Goal: Communication & Community: Answer question/provide support

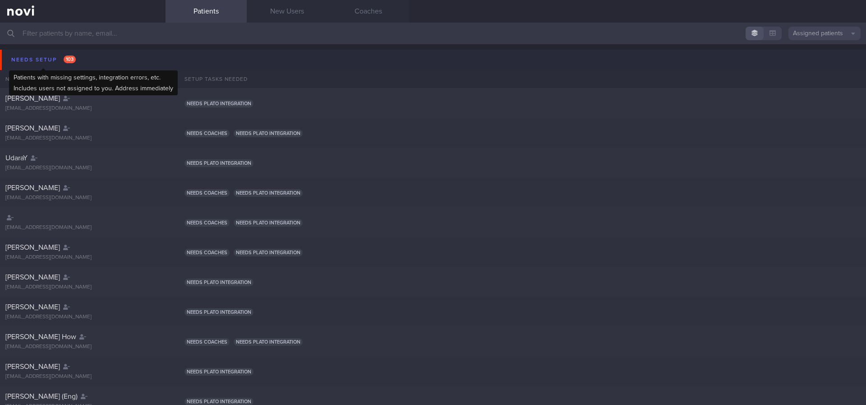
click at [68, 56] on span "103" at bounding box center [70, 60] width 12 height 8
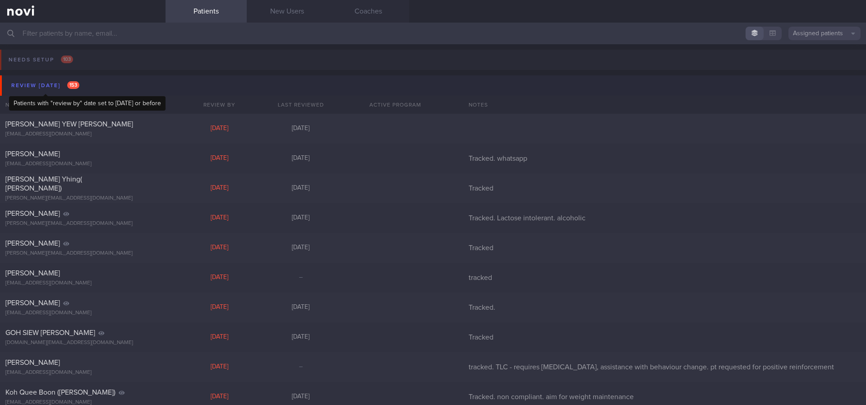
click at [64, 81] on div "Review today 153" at bounding box center [45, 85] width 73 height 12
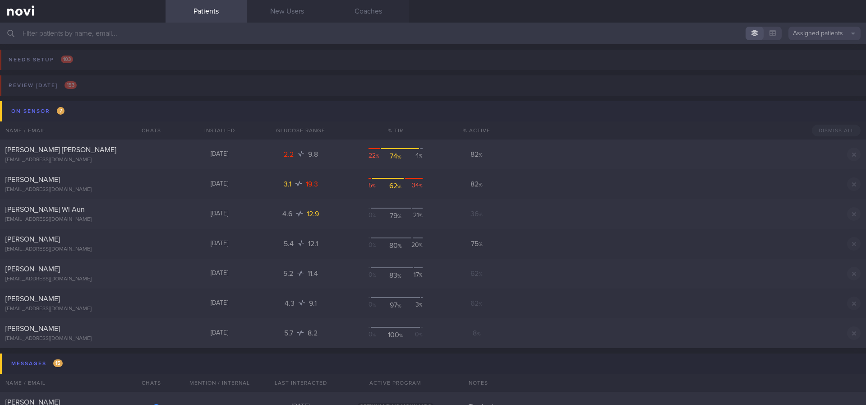
click at [86, 110] on button "On sensor 7" at bounding box center [434, 111] width 869 height 20
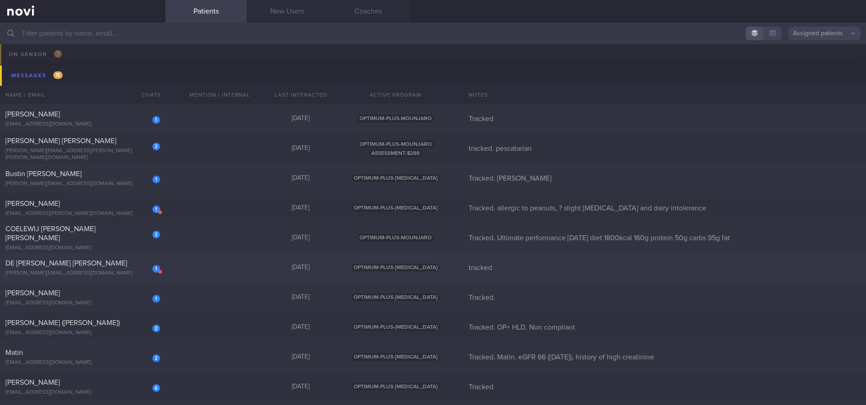
scroll to position [68, 0]
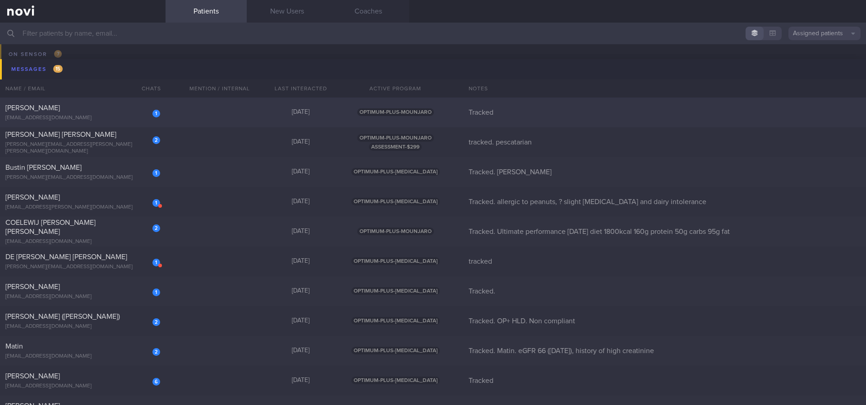
click at [275, 102] on div "1 AHMAD OMER omerahmad93@gmail.com 3 days ago OPTIMUM-PLUS-MOUNJARO Tracked" at bounding box center [433, 112] width 866 height 30
select select "9"
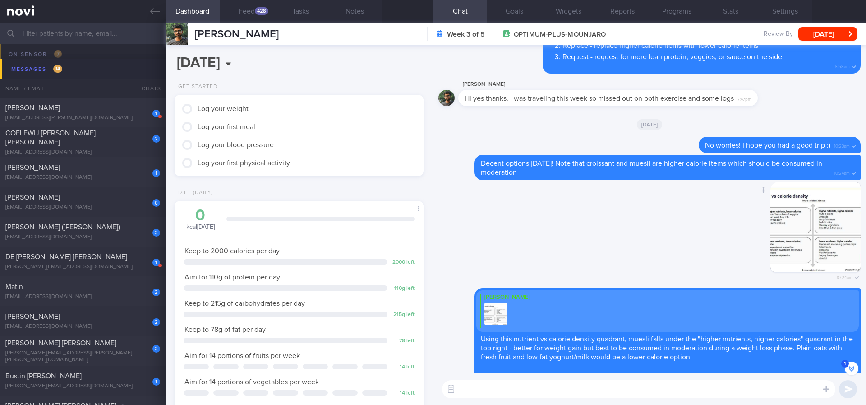
scroll to position [0, 0]
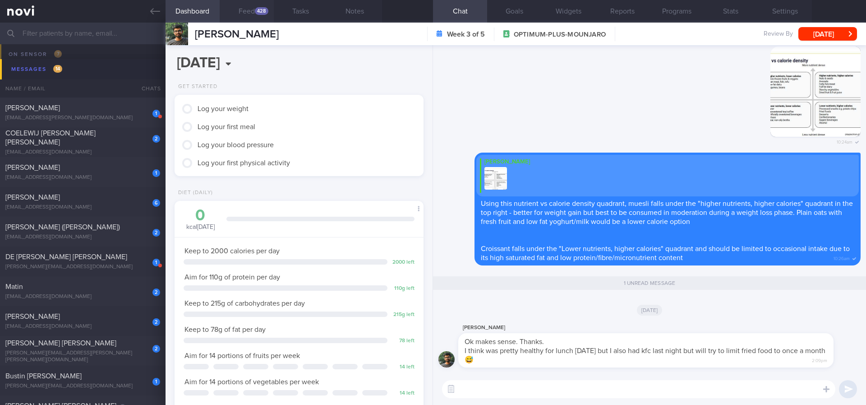
click at [261, 12] on div "428" at bounding box center [262, 11] width 14 height 8
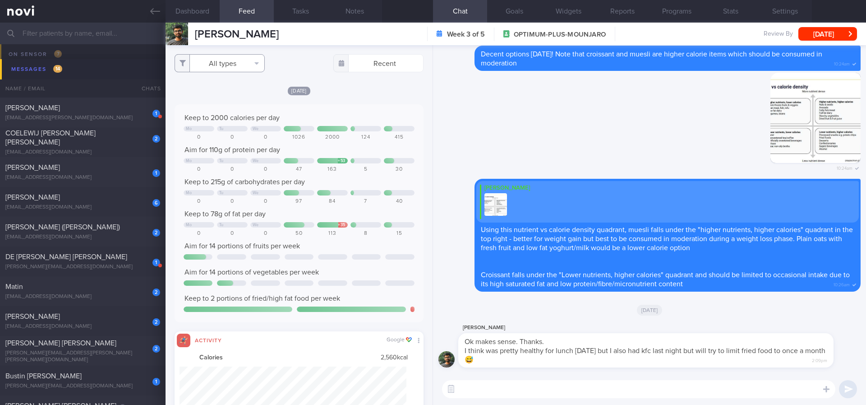
click at [246, 61] on button "All types" at bounding box center [220, 63] width 90 height 18
click at [213, 96] on button "Activity" at bounding box center [219, 95] width 89 height 14
checkbox input "false"
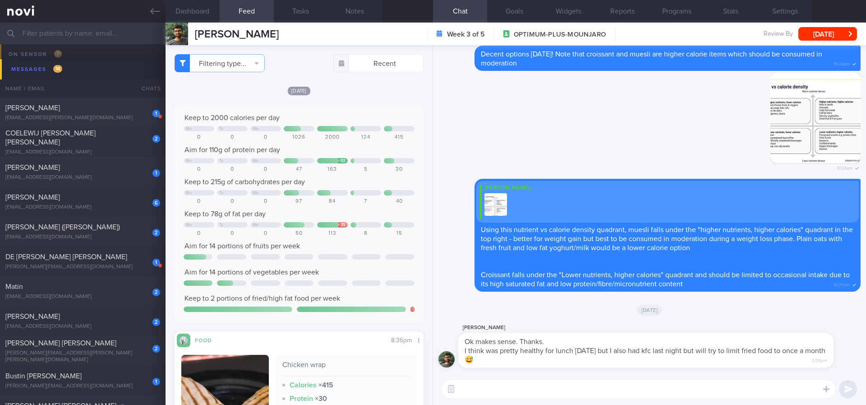
click at [352, 113] on div "Keep to 2000 calories per day" at bounding box center [299, 117] width 231 height 9
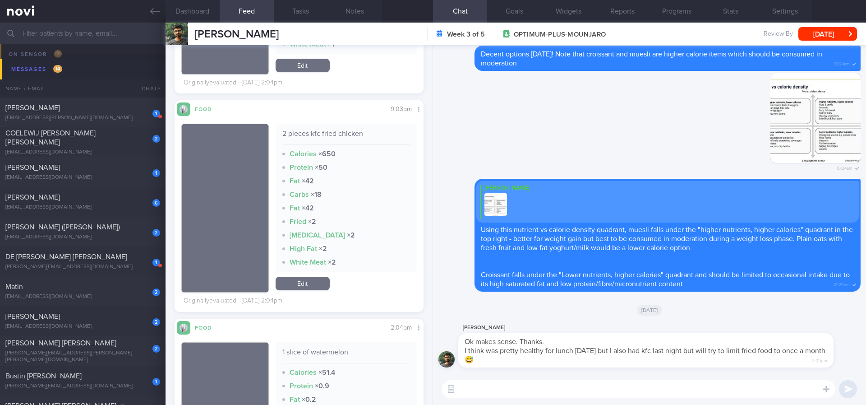
click at [518, 384] on textarea at bounding box center [639, 389] width 394 height 18
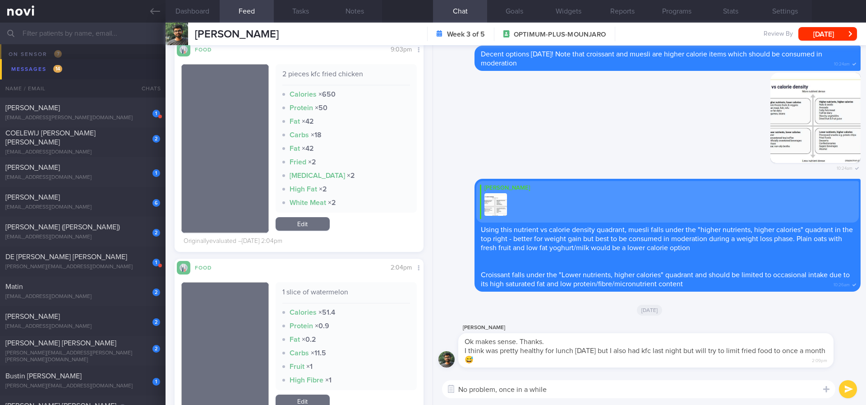
click at [499, 384] on textarea "No problem, once in a while" at bounding box center [639, 389] width 394 height 18
click at [657, 386] on textarea "No problem enjoying these foods once in a while" at bounding box center [639, 389] width 394 height 18
type textarea "No problem enjoying these foods once in a while :)"
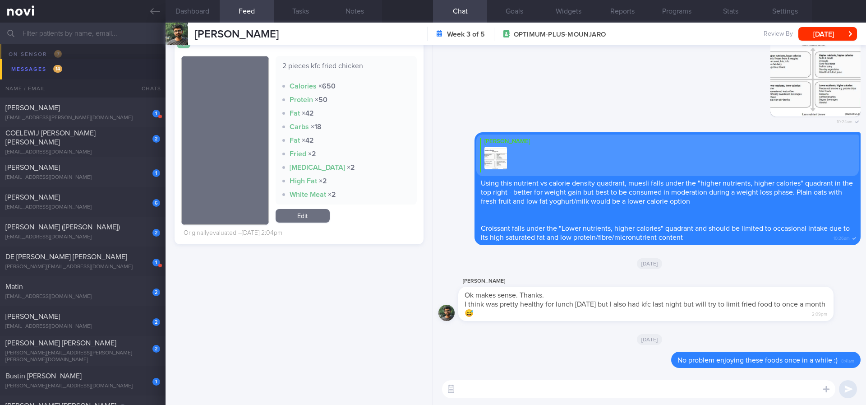
scroll to position [135, 0]
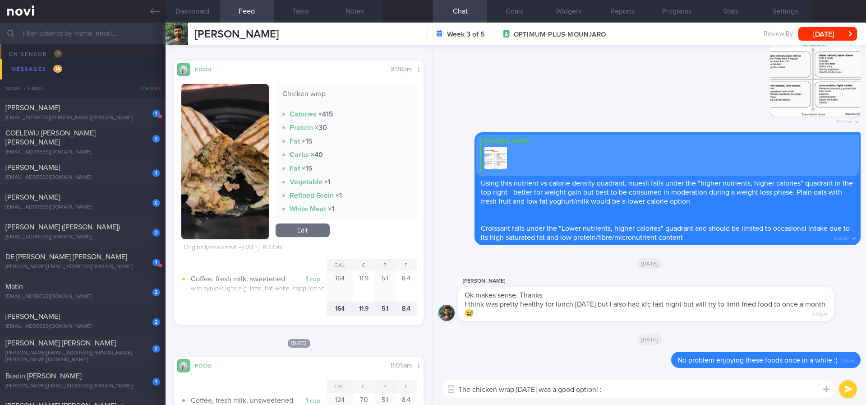
type textarea "The chicken wrap yesterday was a good option! :)"
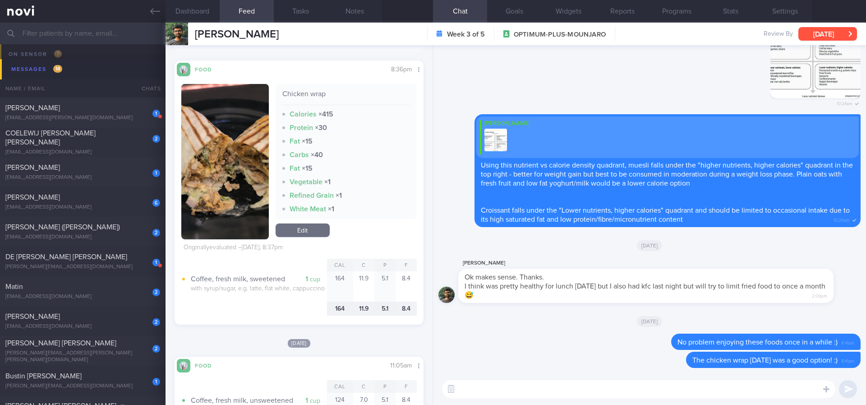
click at [845, 29] on button "[DATE]" at bounding box center [828, 34] width 59 height 14
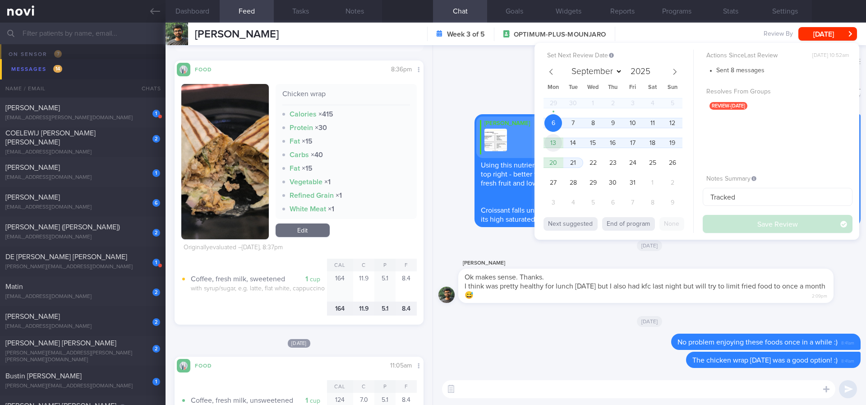
click at [557, 140] on span "13" at bounding box center [554, 143] width 18 height 18
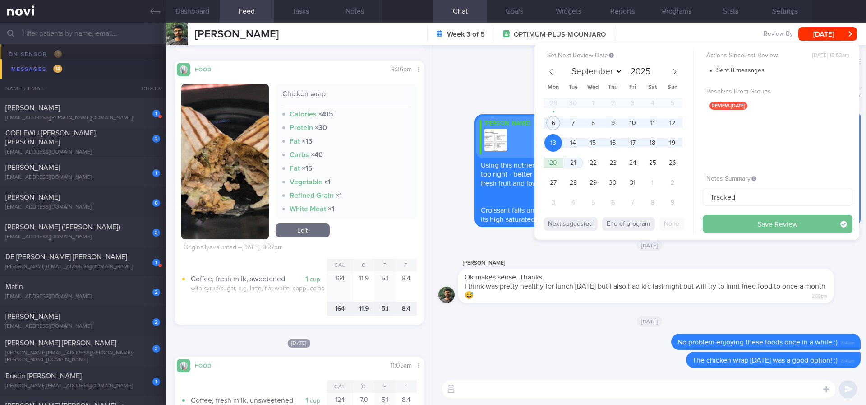
click at [741, 219] on button "Save Review" at bounding box center [778, 224] width 150 height 18
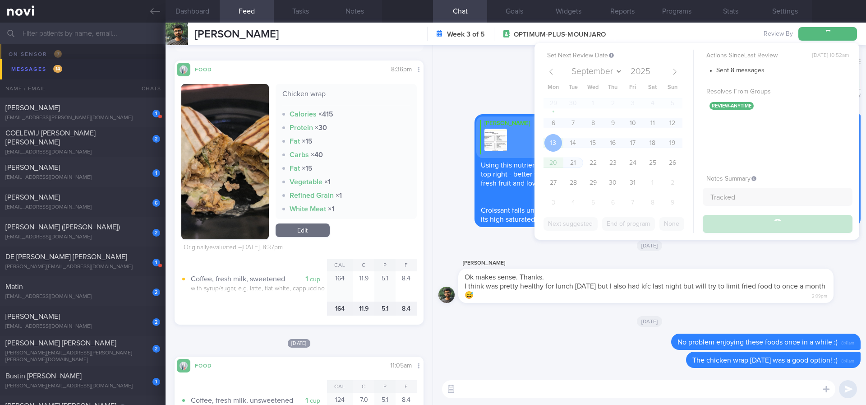
click at [583, 389] on textarea at bounding box center [639, 389] width 394 height 18
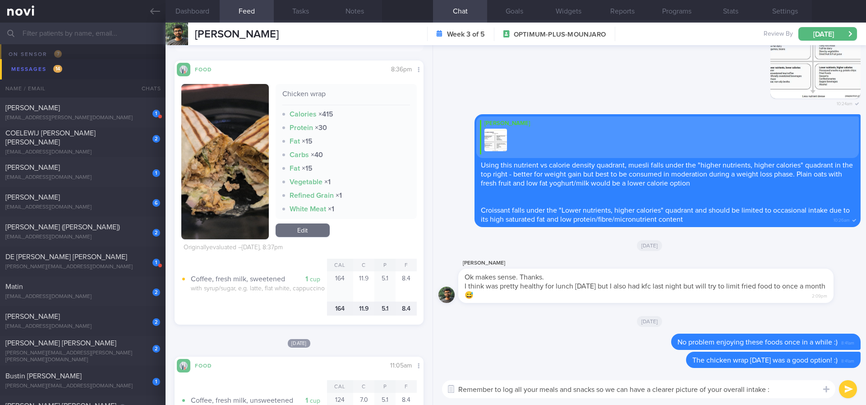
type textarea "Remember to log all your meals and snacks so we can have a clearer picture of y…"
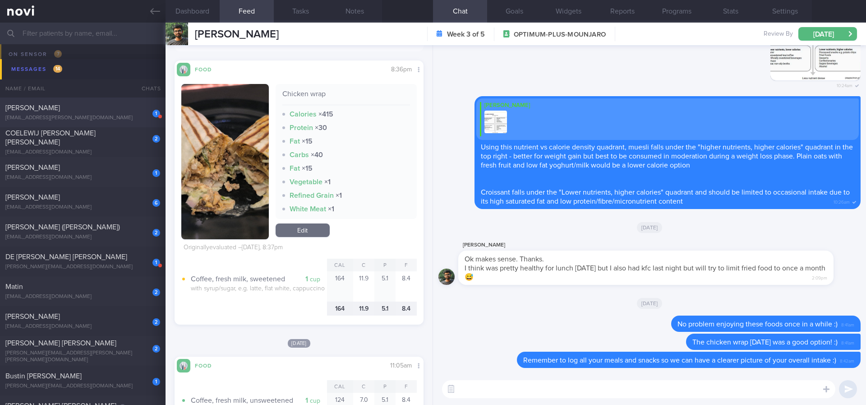
click at [136, 116] on div "[EMAIL_ADDRESS][PERSON_NAME][DOMAIN_NAME]" at bounding box center [82, 118] width 155 height 7
type input "Tracked. allergic to peanuts, ? slight [MEDICAL_DATA] and dairy intolerance"
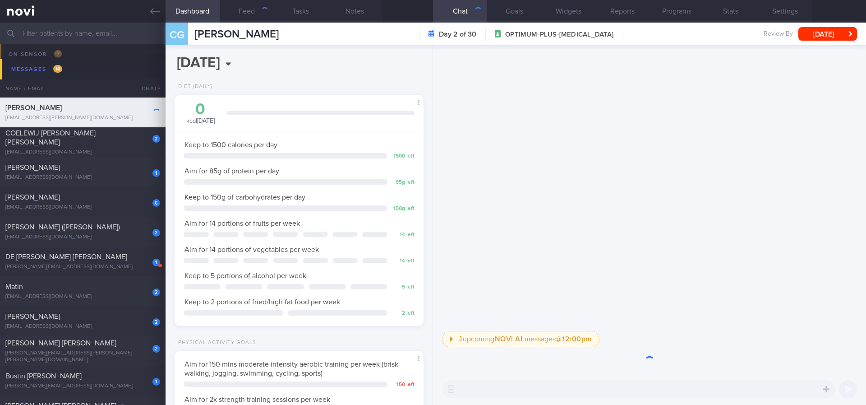
scroll to position [124, 223]
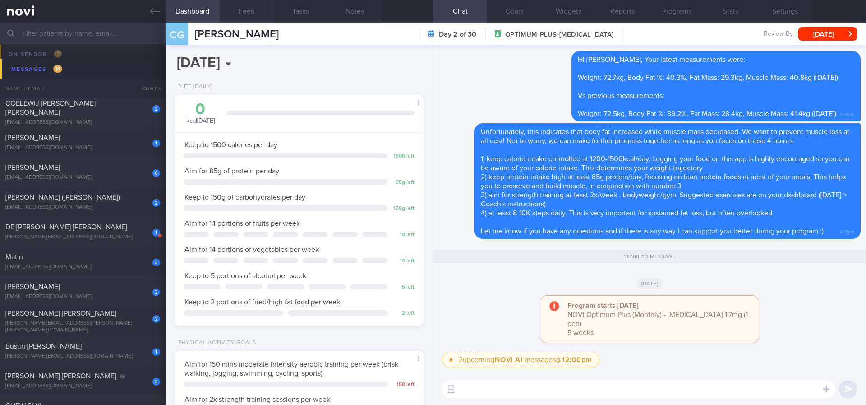
click at [243, 17] on button "Feed" at bounding box center [247, 11] width 54 height 23
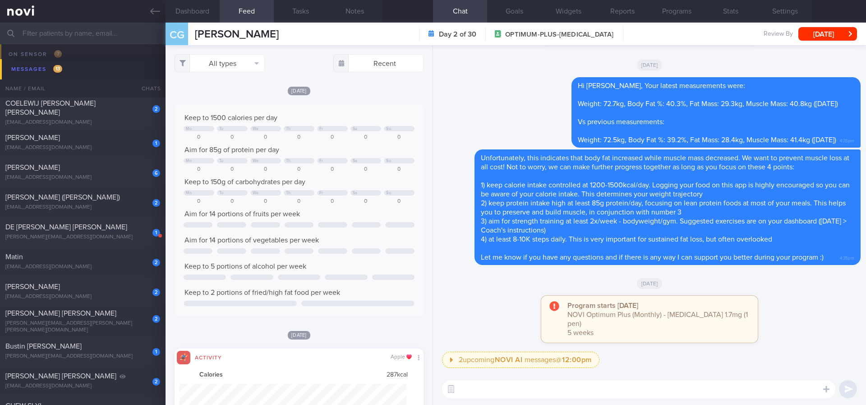
scroll to position [56, 227]
click at [562, 384] on textarea at bounding box center [639, 389] width 394 height 18
type textarea "Hi Claire, how are you doing?"
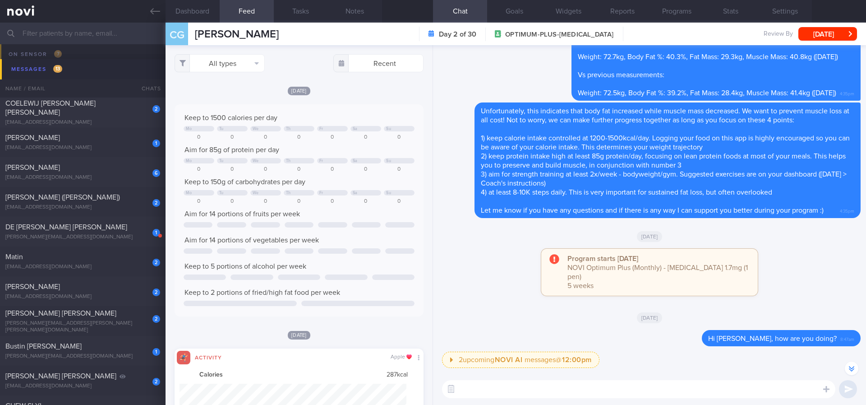
scroll to position [-271, 0]
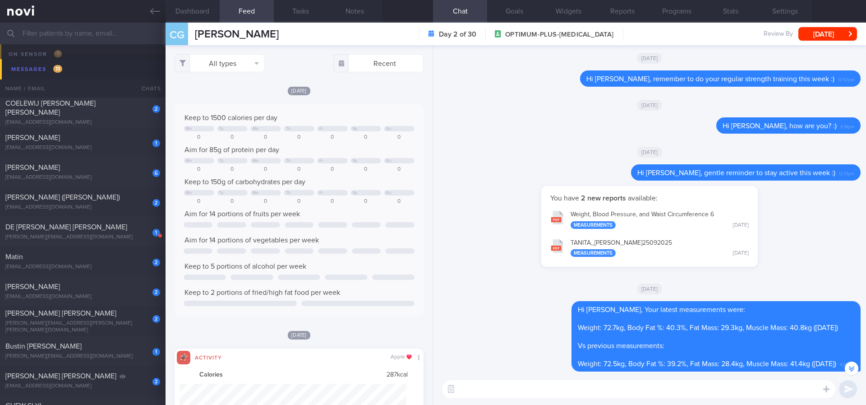
drag, startPoint x: 846, startPoint y: 29, endPoint x: 802, endPoint y: 51, distance: 48.6
click at [846, 29] on button "Sun, 5 Oct" at bounding box center [828, 34] width 59 height 14
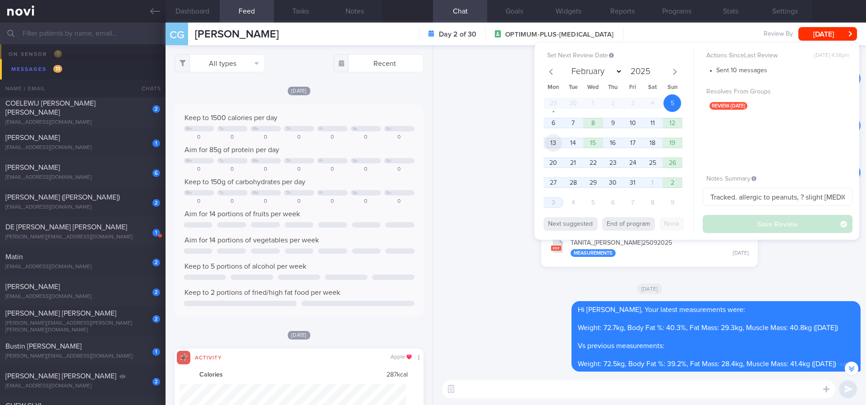
click at [560, 138] on span "13" at bounding box center [554, 143] width 18 height 18
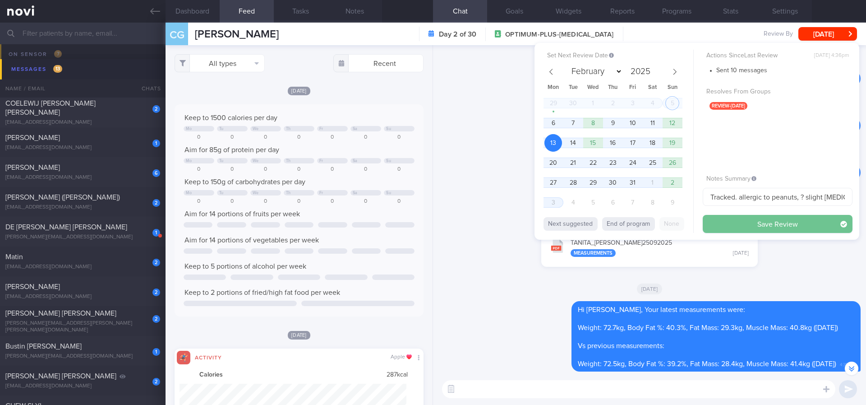
click at [760, 216] on button "Save Review" at bounding box center [778, 224] width 150 height 18
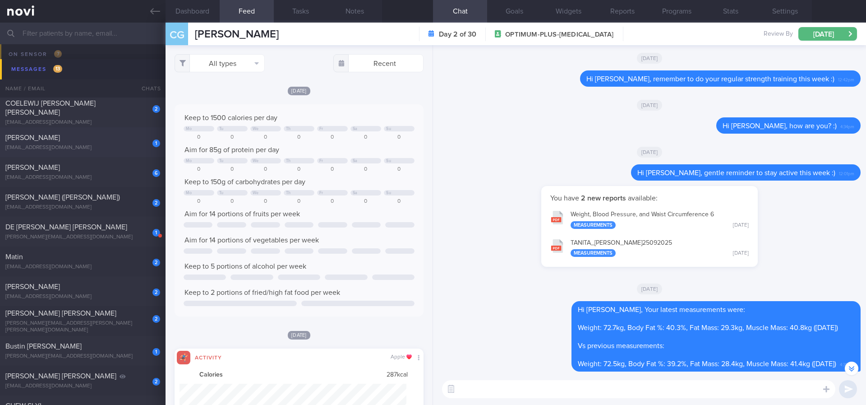
click at [102, 136] on div "[PERSON_NAME]" at bounding box center [81, 137] width 153 height 9
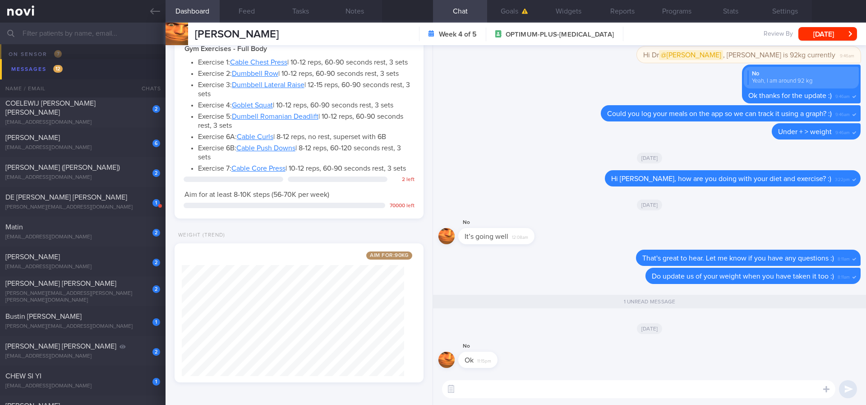
scroll to position [663, 0]
click at [828, 36] on button "[DATE]" at bounding box center [828, 34] width 59 height 14
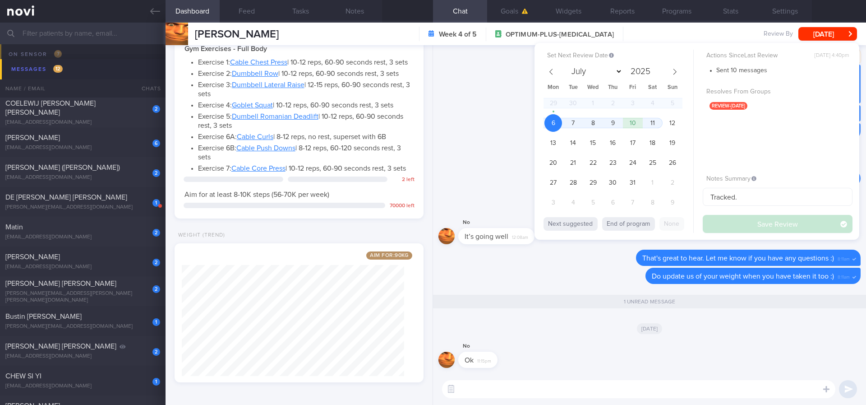
click at [561, 132] on div "29 30 1 2 3 4 5 6 7 8 9 10 11 12 13 14 15 16 17 18 19 20 21 22 23 24 25 26 27 2…" at bounding box center [613, 153] width 139 height 119
click at [554, 140] on span "13" at bounding box center [554, 143] width 18 height 18
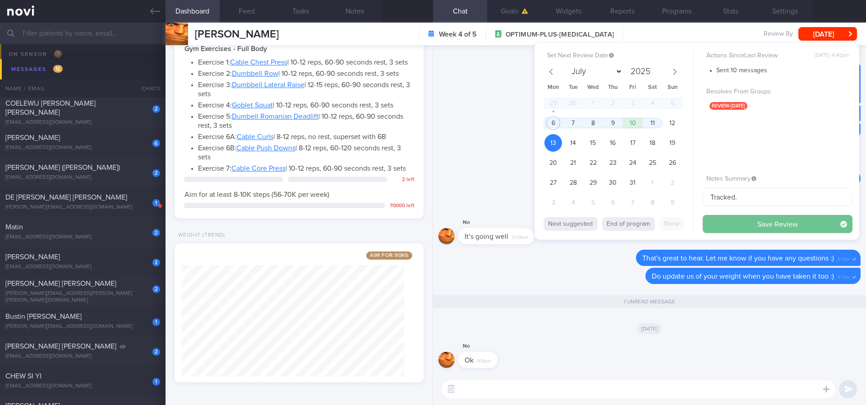
click at [746, 216] on button "Save Review" at bounding box center [778, 224] width 150 height 18
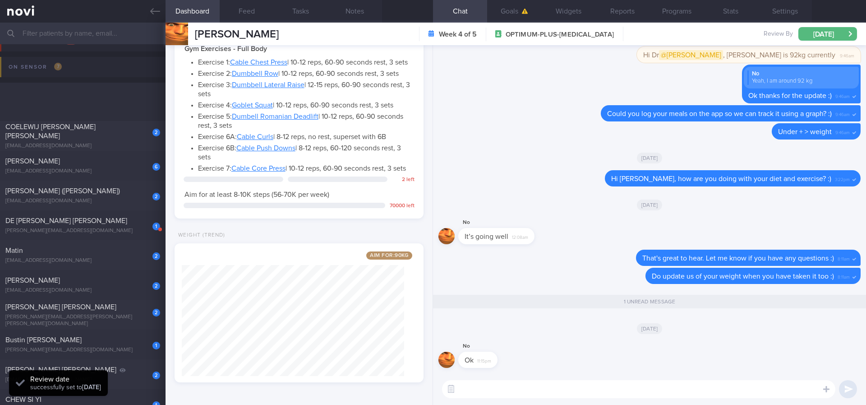
scroll to position [203, 0]
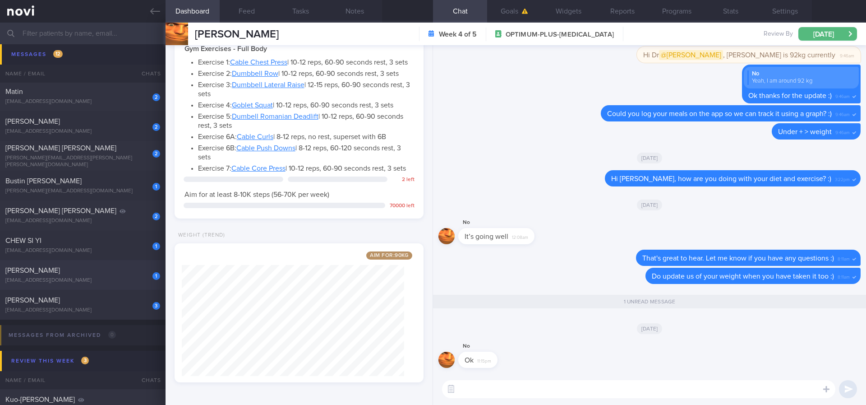
click at [121, 283] on div "dlawndus04@gmail.com" at bounding box center [82, 280] width 155 height 7
type input "Tracked"
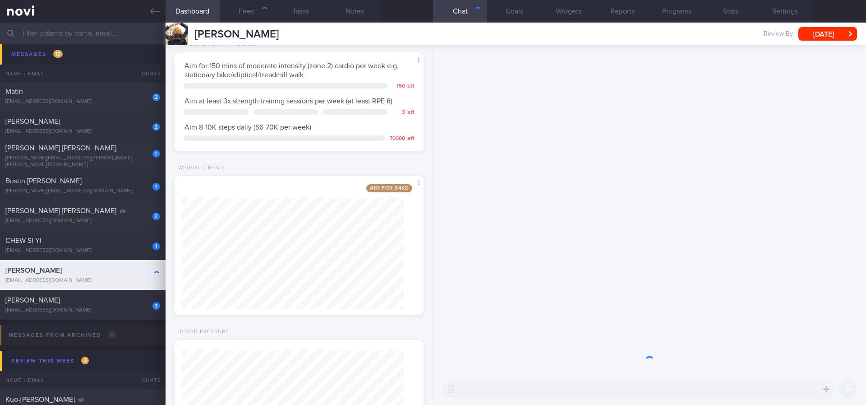
scroll to position [124, 223]
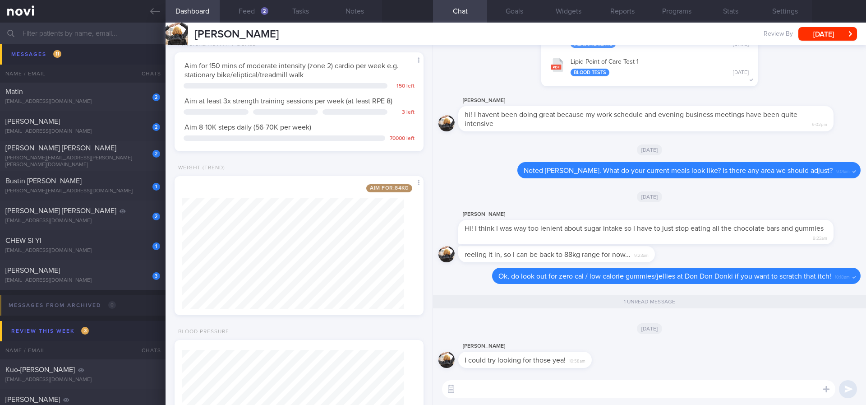
click at [566, 380] on textarea at bounding box center [639, 389] width 394 height 18
click at [552, 388] on textarea at bounding box center [639, 389] width 394 height 18
click at [258, 7] on button "Feed 2" at bounding box center [247, 11] width 54 height 23
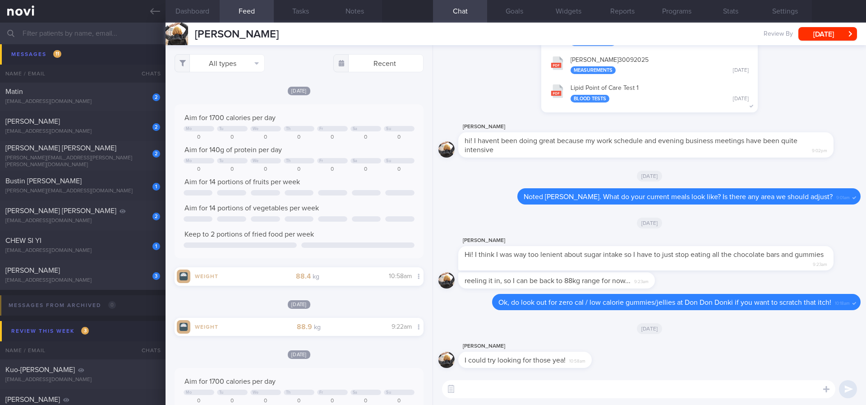
click at [183, 17] on button "Dashboard" at bounding box center [193, 11] width 54 height 23
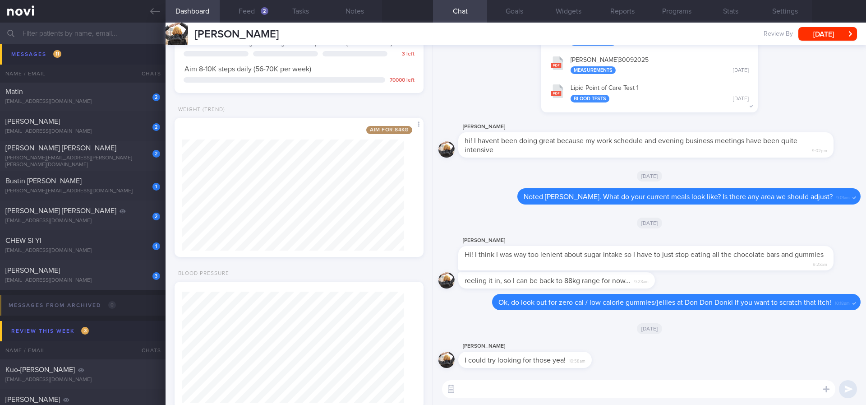
scroll to position [331, 0]
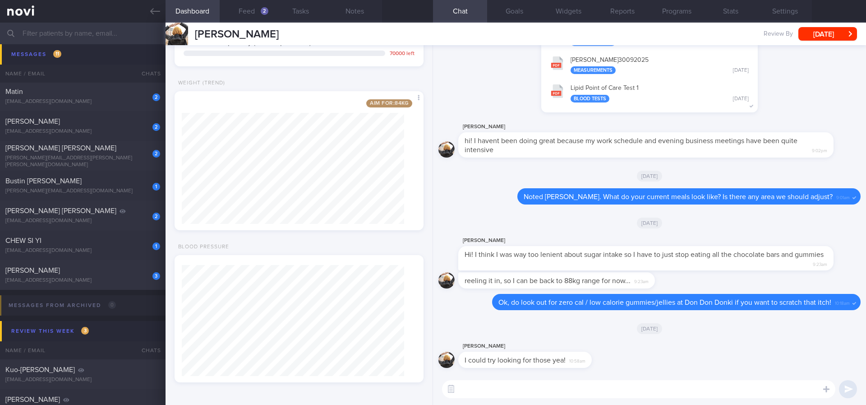
click at [479, 387] on textarea at bounding box center [639, 389] width 394 height 18
type textarea "Hi Jooyeon, I hope you had a good weekend!"
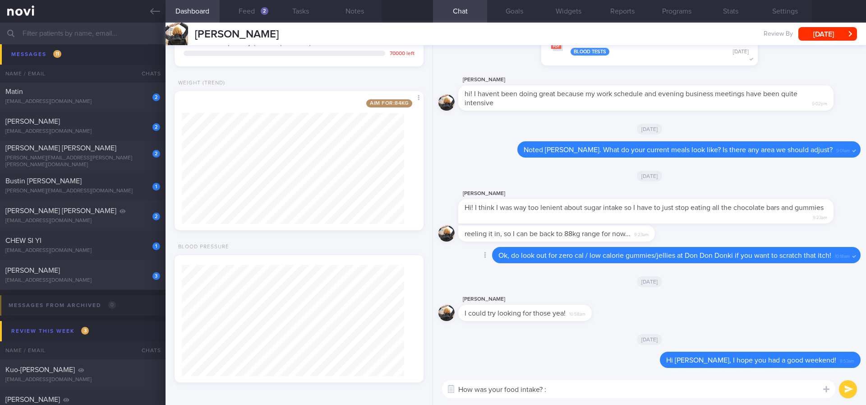
type textarea "How was your food intake? :)"
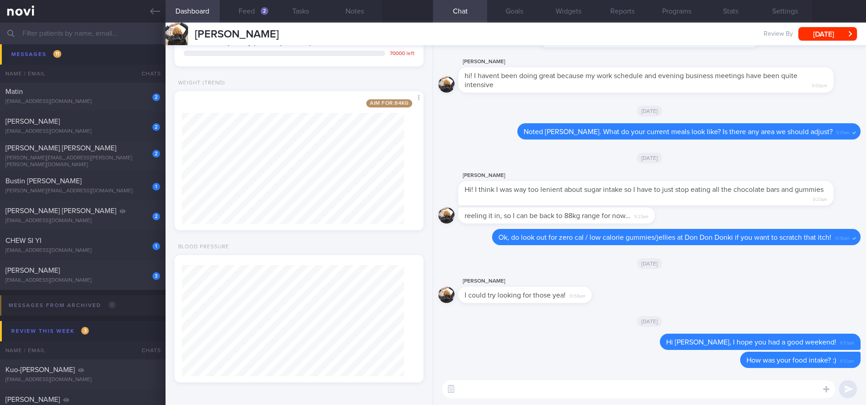
click at [831, 32] on button "[DATE]" at bounding box center [828, 34] width 59 height 14
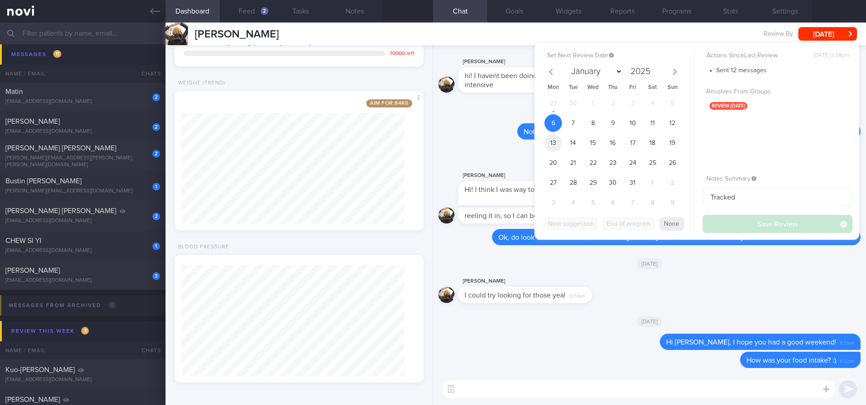
click at [552, 147] on span "13" at bounding box center [554, 143] width 18 height 18
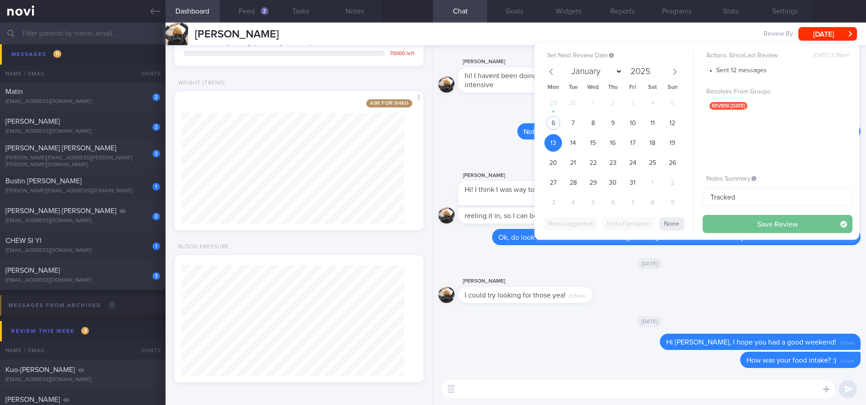
click at [756, 224] on button "Save Review" at bounding box center [778, 224] width 150 height 18
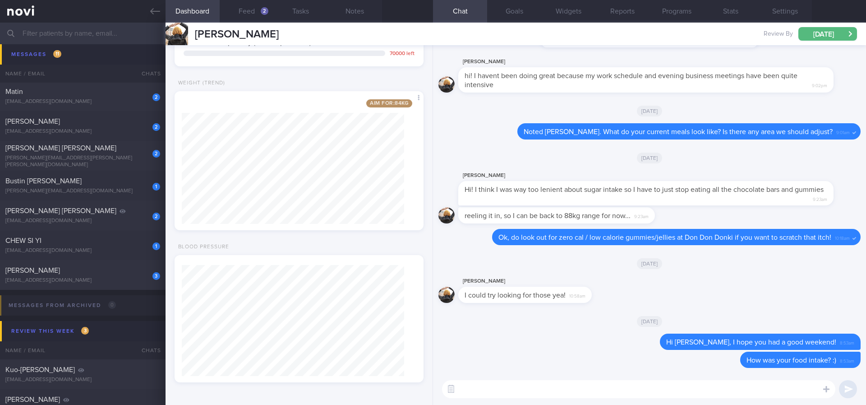
click at [638, 386] on textarea at bounding box center [639, 389] width 394 height 18
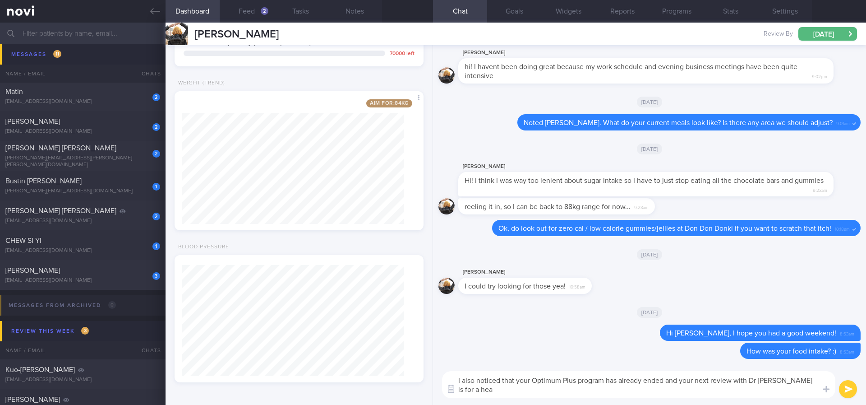
scroll to position [0, 0]
click at [666, 380] on textarea "I also noticed that your Optimum Plus program has already ended and your next r…" at bounding box center [639, 384] width 394 height 27
click at [681, 13] on button "Programs" at bounding box center [677, 11] width 54 height 23
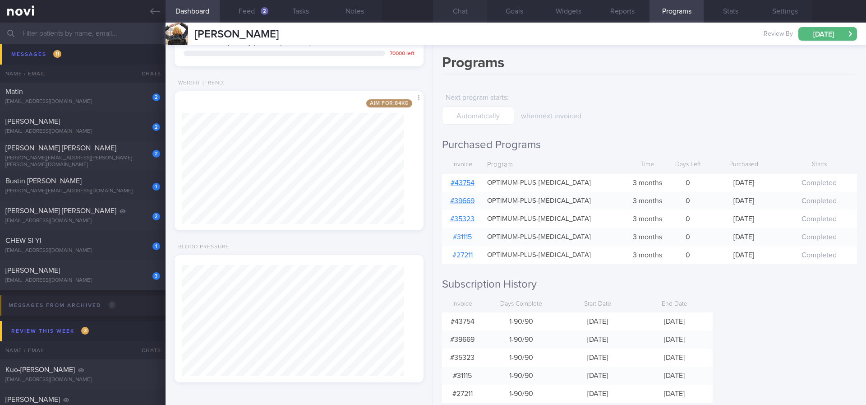
click at [473, 11] on button "Chat" at bounding box center [460, 11] width 54 height 23
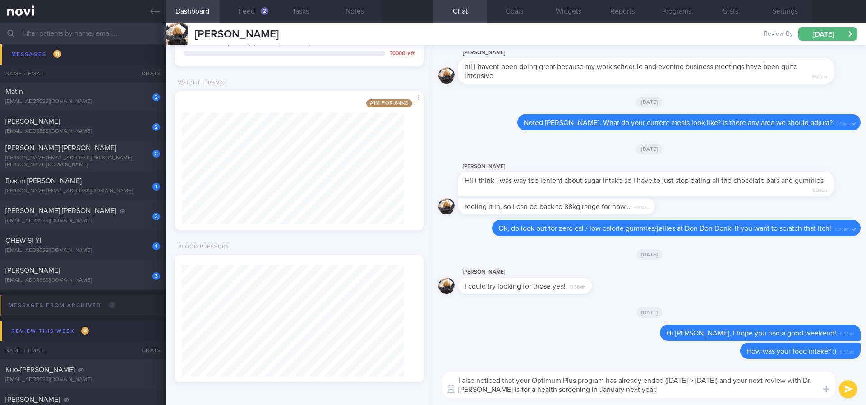
click at [667, 379] on textarea "I also noticed that your Optimum Plus program has already ended (30th September…" at bounding box center [639, 384] width 394 height 27
click at [670, 379] on textarea "I also noticed that your Optimum Plus program has already ended (30th September…" at bounding box center [639, 384] width 394 height 27
click at [468, 386] on textarea "I also noticed that your Optimum Plus program has already ended (Latest 1 month…" at bounding box center [639, 384] width 394 height 27
click at [627, 12] on button "Reports" at bounding box center [623, 11] width 54 height 23
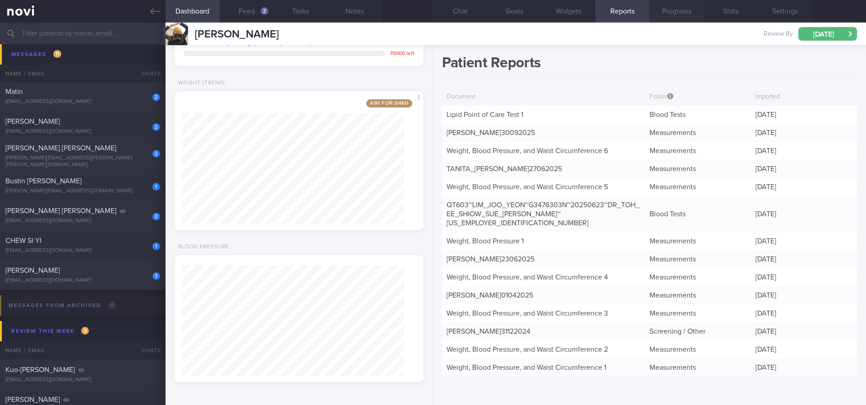
click at [656, 8] on button "Programs" at bounding box center [677, 11] width 54 height 23
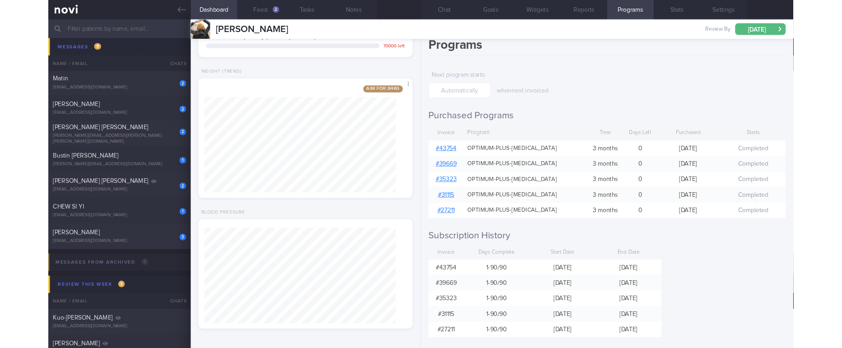
scroll to position [20, 0]
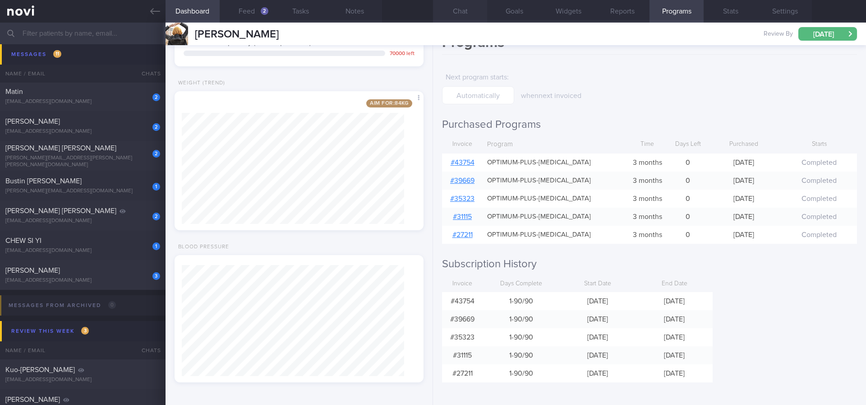
click at [465, 13] on button "Chat" at bounding box center [460, 11] width 54 height 23
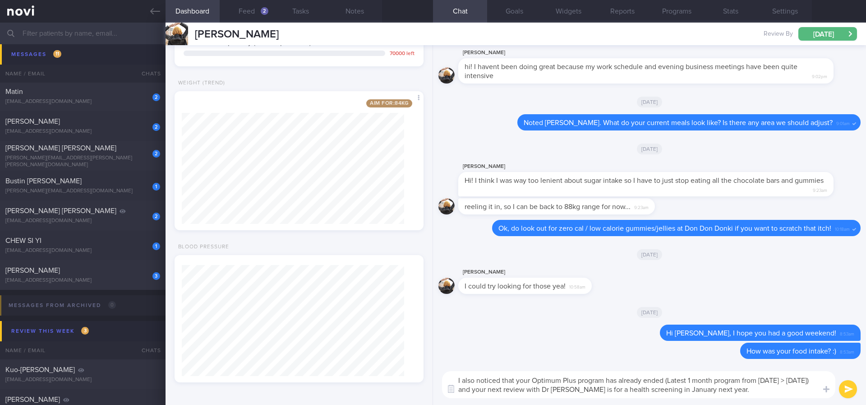
drag, startPoint x: 782, startPoint y: 389, endPoint x: 435, endPoint y: 357, distance: 348.1
click at [381, 376] on div "Dashboard Feed 2 Tasks Notes Chat Goals Widgets Reports Programs Stats Settings…" at bounding box center [516, 214] width 701 height 382
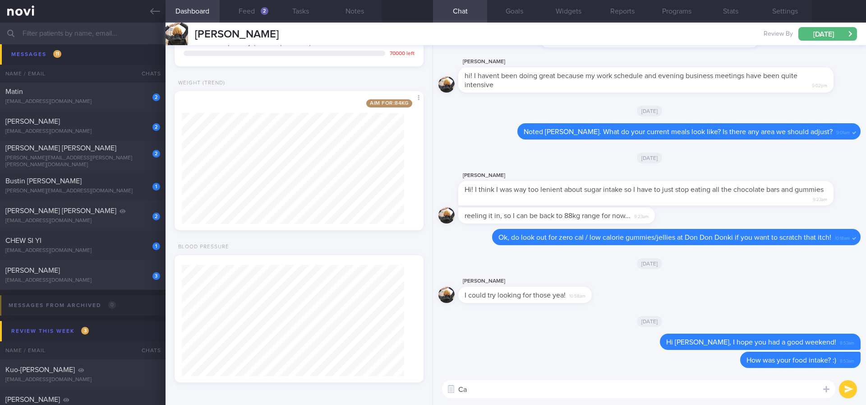
type textarea "C"
type textarea "O"
type textarea "A"
type textarea "D"
paste textarea "Rybelsus 14mg"
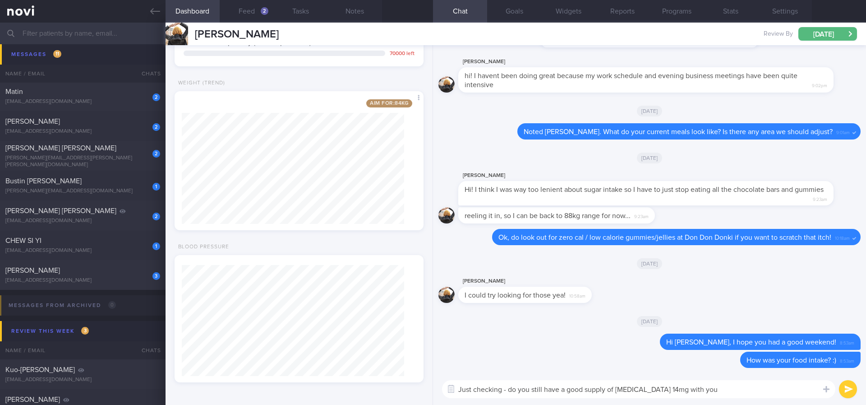
type textarea "Just checking - do you still have a good supply of Rybelsus 14mg with you?"
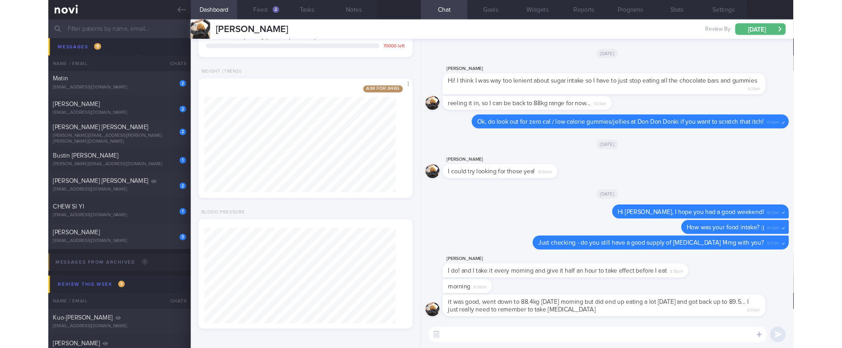
scroll to position [451181, 451074]
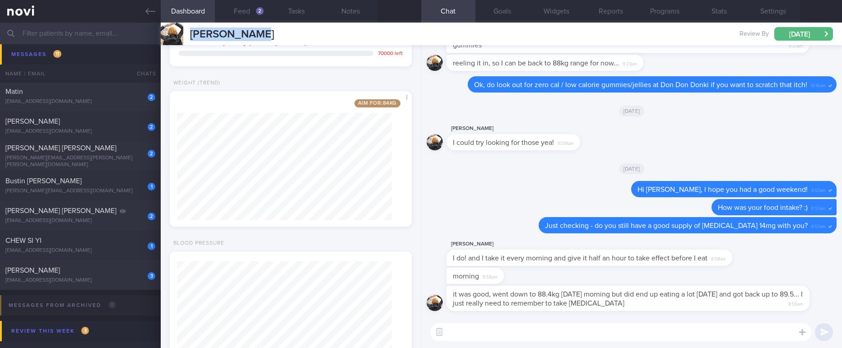
drag, startPoint x: 275, startPoint y: 38, endPoint x: 219, endPoint y: 40, distance: 55.5
click at [159, 30] on div "Patients New Users Coaches Assigned patients Assigned patients All active patie…" at bounding box center [421, 185] width 842 height 325
copy div "Needs setup 103 Name / Email Chats Setup tasks needed Petar novi.qa.11@platno.r…"
click at [565, 329] on textarea at bounding box center [620, 332] width 381 height 18
click at [566, 330] on textarea at bounding box center [620, 332] width 381 height 18
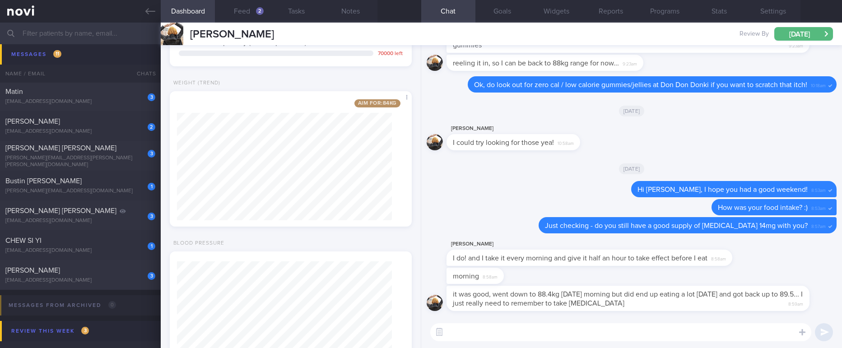
click at [566, 330] on textarea at bounding box center [620, 332] width 381 height 18
click at [567, 330] on textarea at bounding box center [620, 332] width 381 height 18
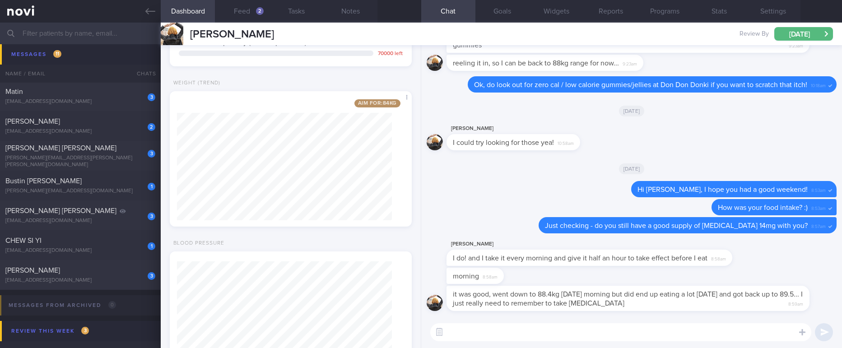
click at [567, 330] on textarea at bounding box center [620, 332] width 381 height 18
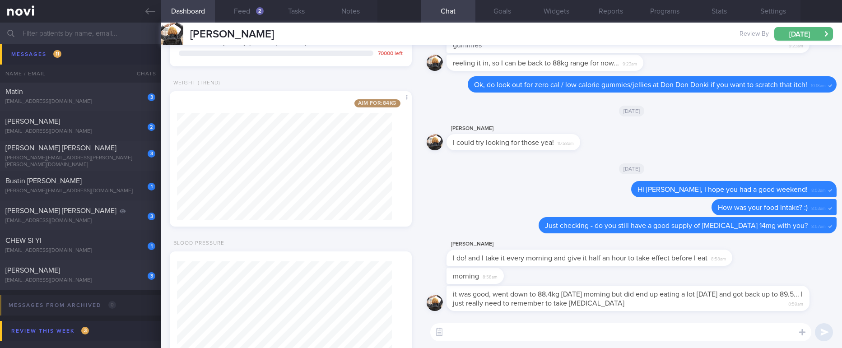
click at [567, 330] on textarea at bounding box center [620, 332] width 381 height 18
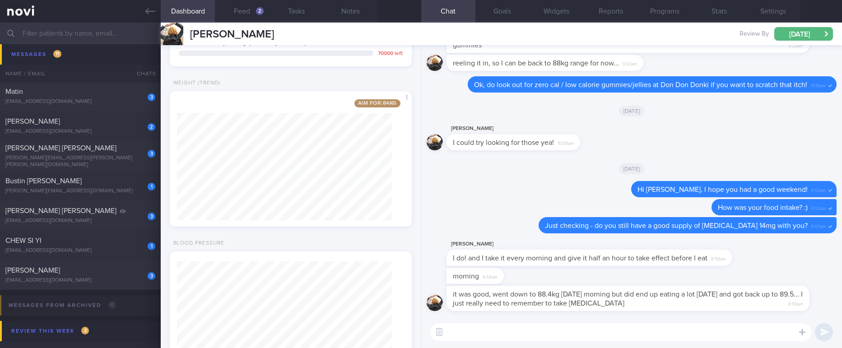
click at [567, 330] on textarea at bounding box center [620, 332] width 381 height 18
type textarea "Ok, it seems like you're back on track :)"
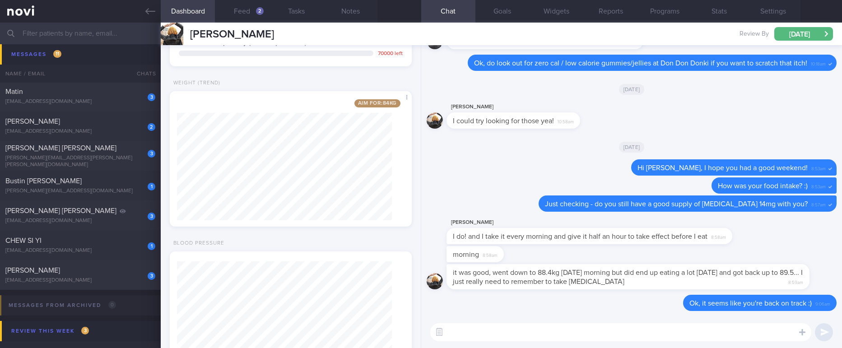
type textarea "D"
type textarea "L"
type textarea "D"
click at [107, 215] on div "[PERSON_NAME] [PERSON_NAME]" at bounding box center [79, 210] width 148 height 9
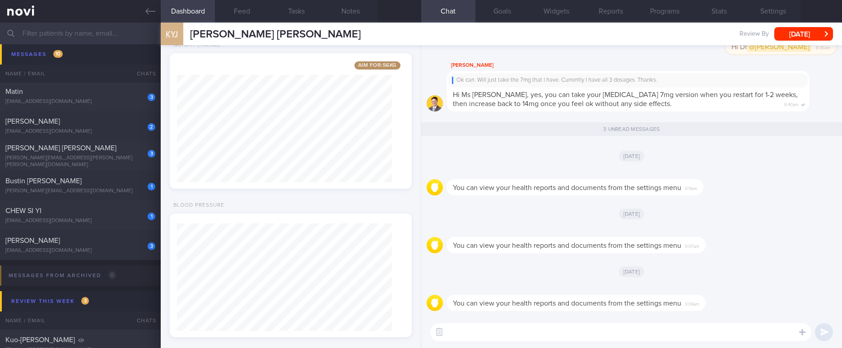
scroll to position [107, 215]
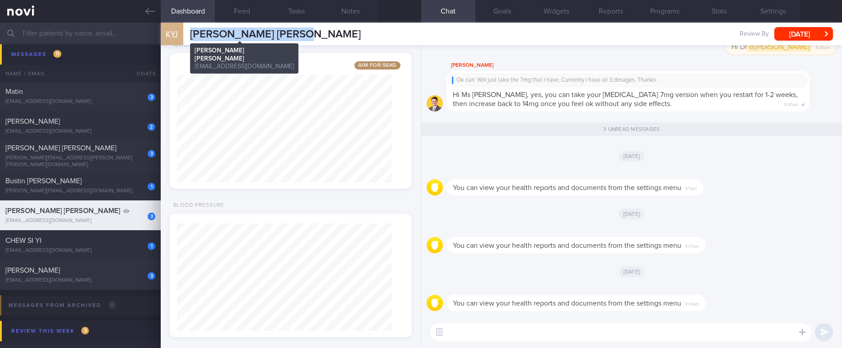
drag, startPoint x: 323, startPoint y: 30, endPoint x: 190, endPoint y: 32, distance: 132.7
click at [190, 32] on div "KYJ Khoo Yu Jing, Esther Khoo Yu Jing, Esther estheryjkhoo@hotmail.com Review B…" at bounding box center [501, 34] width 681 height 23
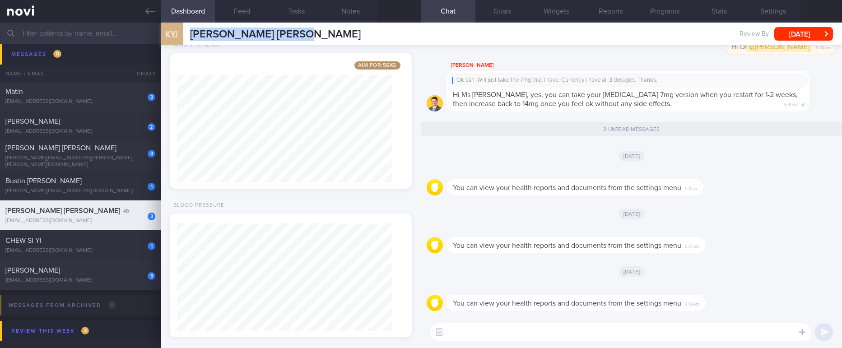
copy span "[PERSON_NAME] [PERSON_NAME]"
click at [95, 195] on div "1 Bustin Kay Marie kay@gailkennyrecruitment.com 3 days ago OPTIMUM-PLUS-OZEMPIC…" at bounding box center [421, 186] width 842 height 30
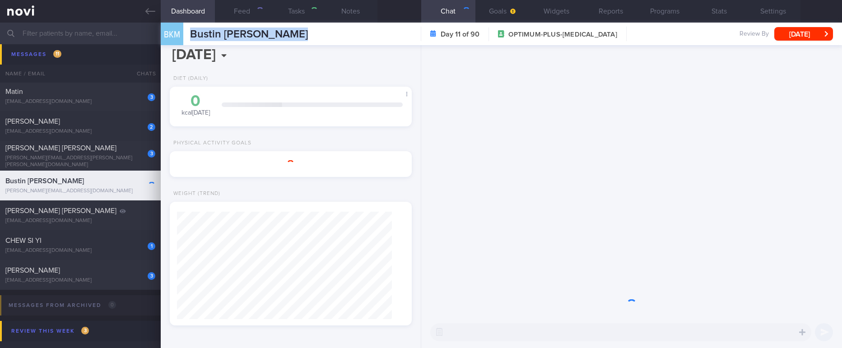
type input "Tracked. Kay"
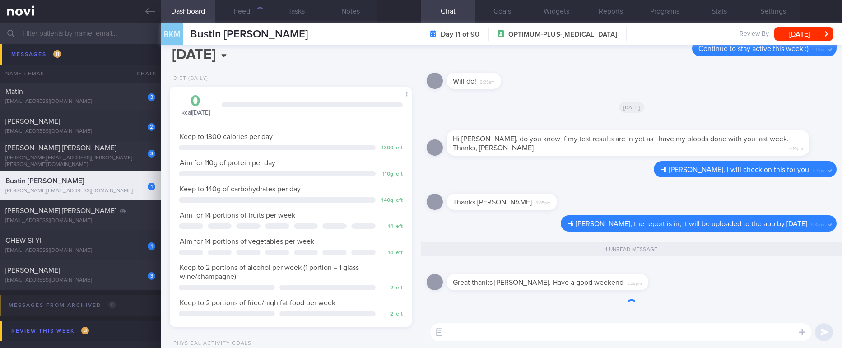
scroll to position [0, 0]
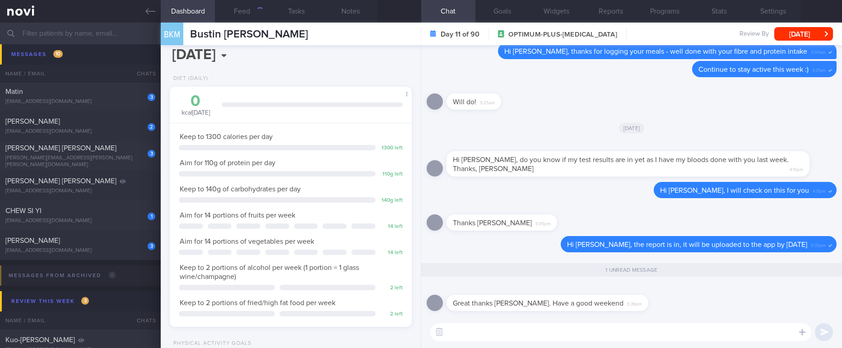
click at [642, 332] on textarea at bounding box center [620, 332] width 381 height 18
click at [760, 15] on button "Settings" at bounding box center [773, 11] width 54 height 23
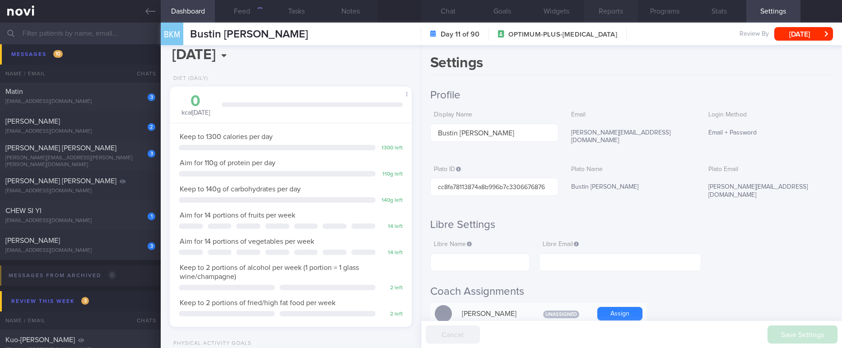
click at [609, 10] on button "Reports" at bounding box center [611, 11] width 54 height 23
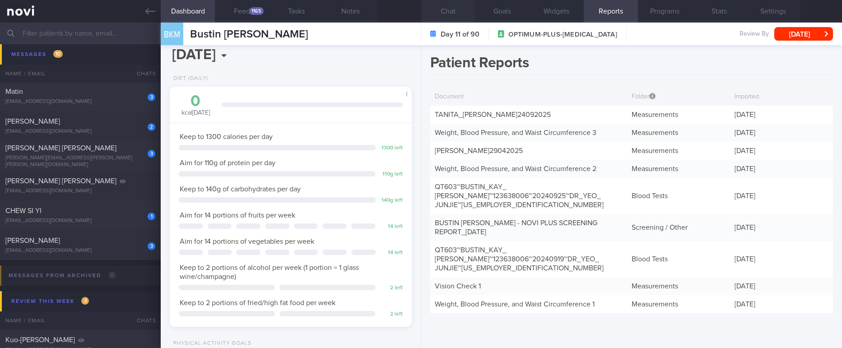
click at [449, 14] on button "Chat" at bounding box center [448, 11] width 54 height 23
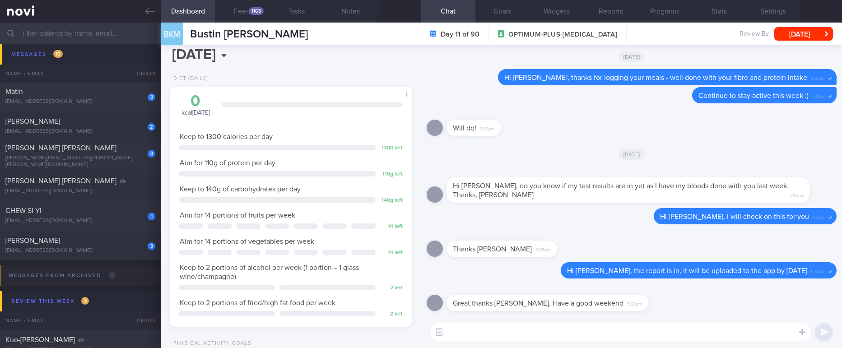
click at [561, 330] on textarea at bounding box center [620, 332] width 381 height 18
type textarea "Hi Kay, just checking if you managed to access the report?"
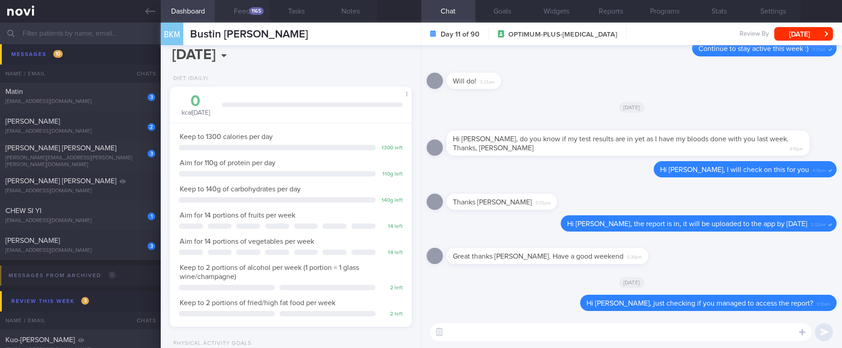
click at [251, 10] on div "1165" at bounding box center [256, 11] width 14 height 8
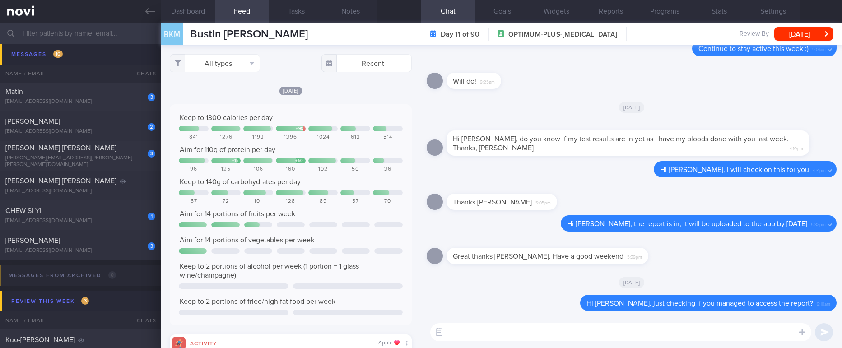
scroll to position [54, 220]
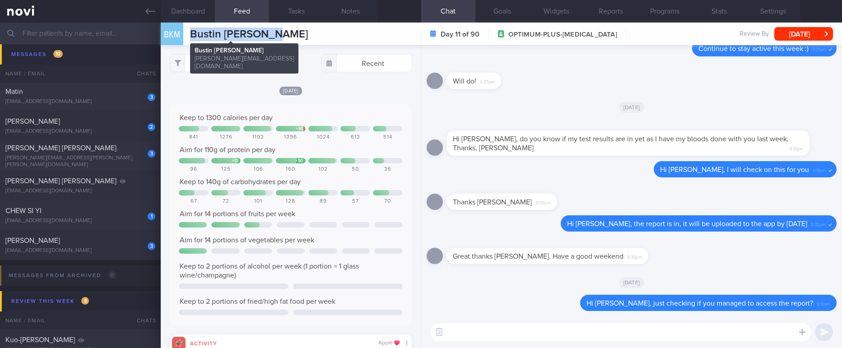
drag, startPoint x: 295, startPoint y: 37, endPoint x: 193, endPoint y: 33, distance: 102.1
click at [193, 33] on div "BKM Bustin Kay Marie Bustin Kay Marie kay@gailkennyrecruitment.com Day 11 of 90…" at bounding box center [501, 34] width 681 height 23
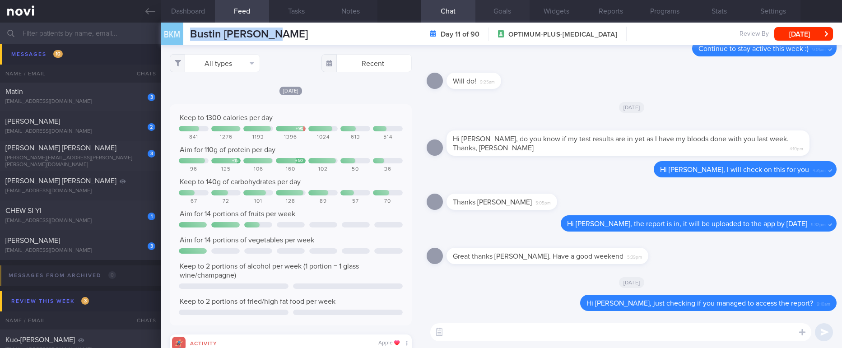
copy span "Bustin Kay Marie"
click at [512, 11] on button "Goals" at bounding box center [502, 11] width 54 height 23
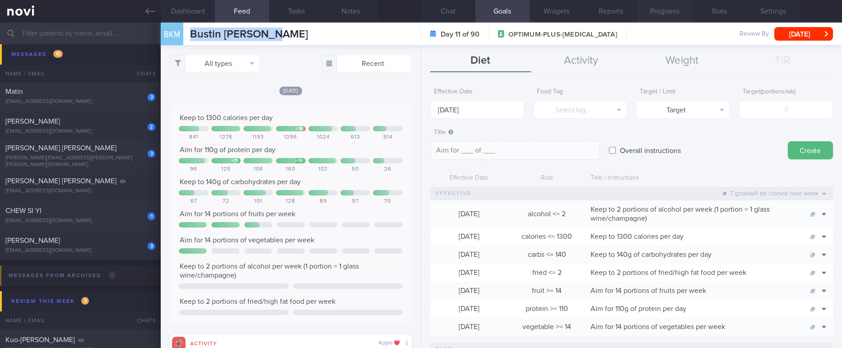
click at [657, 17] on button "Programs" at bounding box center [665, 11] width 54 height 23
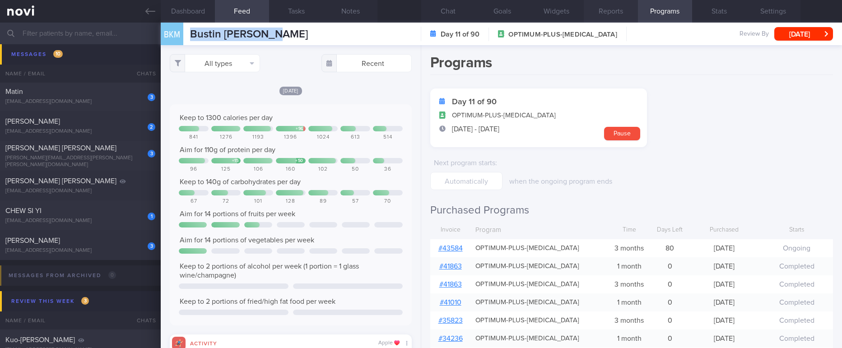
click at [622, 11] on button "Reports" at bounding box center [611, 11] width 54 height 23
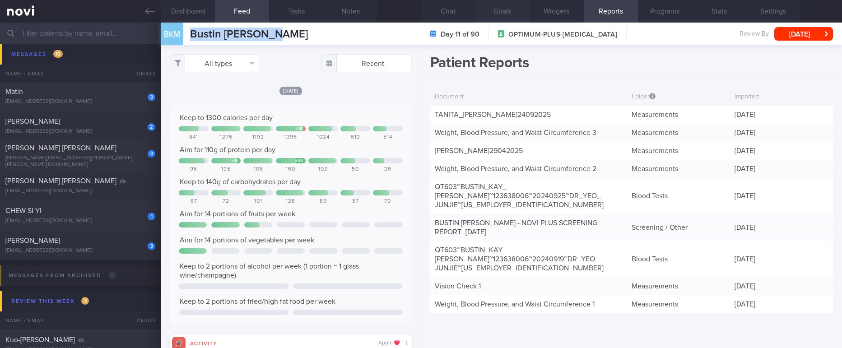
click at [496, 8] on button "Goals" at bounding box center [502, 11] width 54 height 23
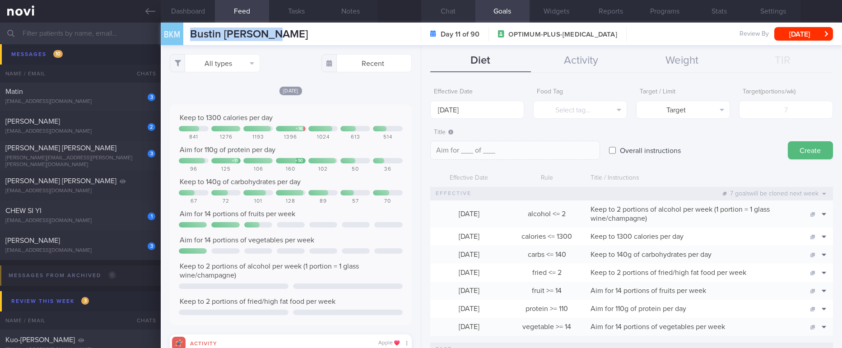
click at [455, 7] on button "Chat" at bounding box center [448, 11] width 54 height 23
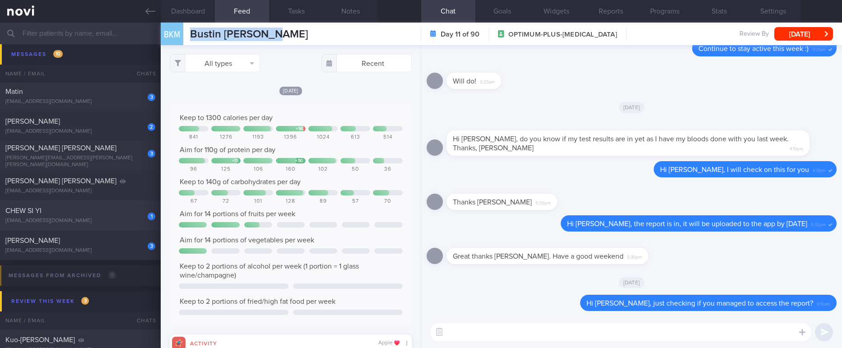
click at [105, 211] on div "CHEW SI YI" at bounding box center [79, 210] width 148 height 9
type input "tracked"
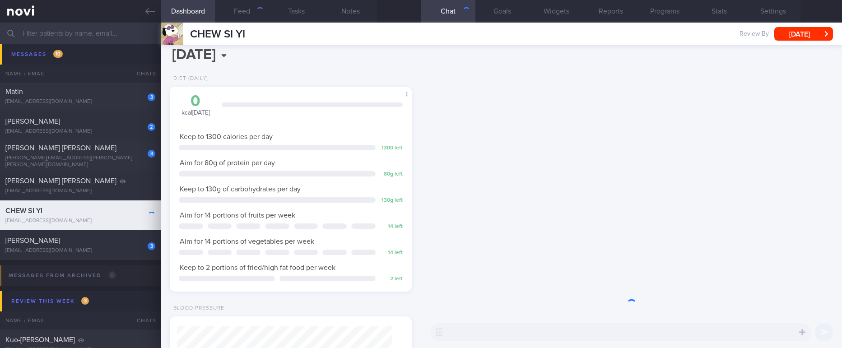
scroll to position [120, 215]
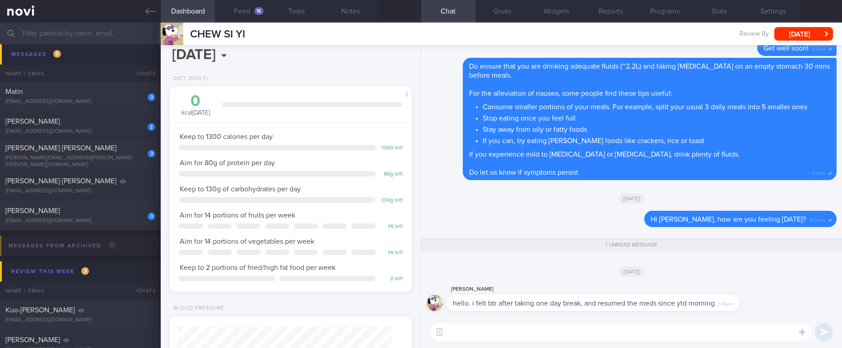
click at [565, 328] on textarea at bounding box center [620, 332] width 381 height 18
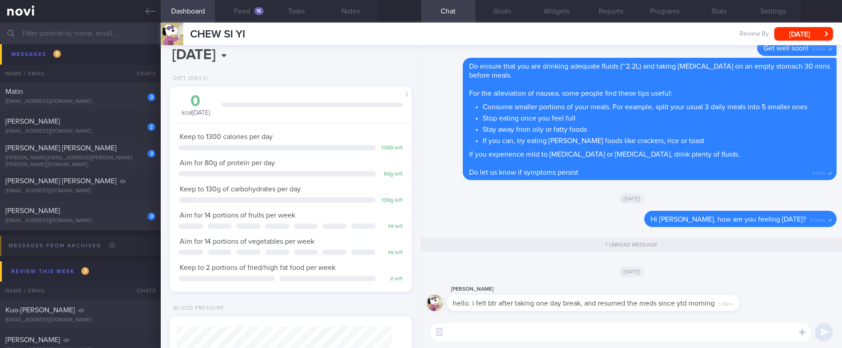
click at [565, 328] on textarea at bounding box center [620, 332] width 381 height 18
type textarea "Good to hear that you are feeling better, Si Yi :)"
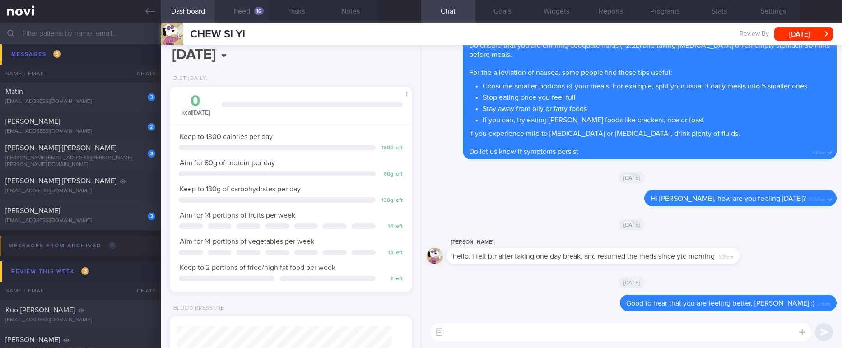
click at [244, 17] on button "Feed 16" at bounding box center [242, 11] width 54 height 23
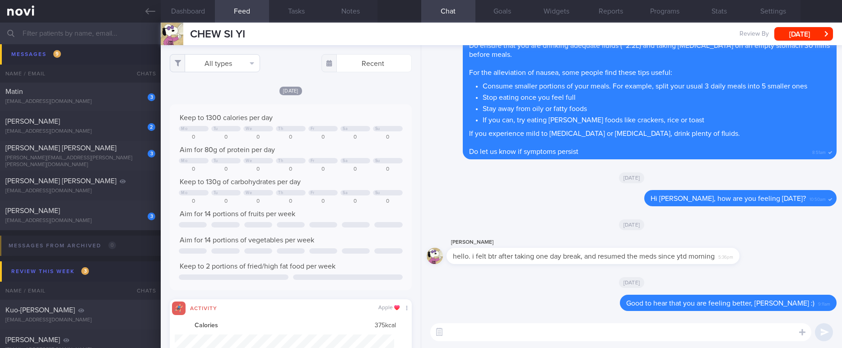
scroll to position [54, 220]
click at [228, 60] on button "All types" at bounding box center [215, 63] width 90 height 18
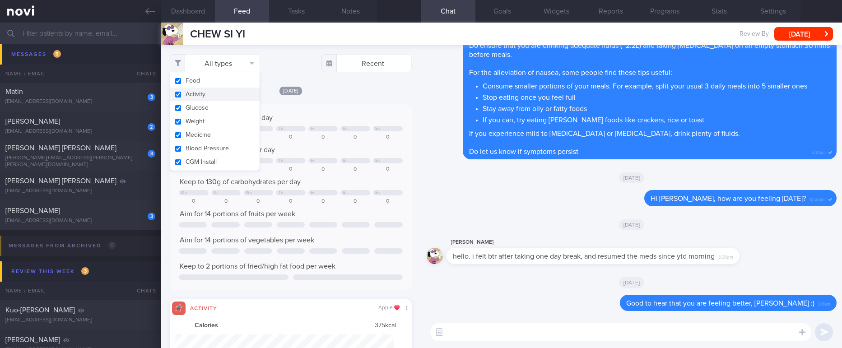
click at [209, 91] on button "Activity" at bounding box center [214, 95] width 89 height 14
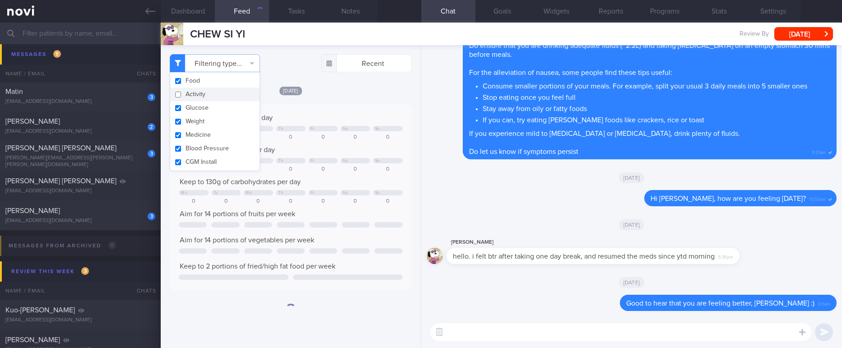
checkbox input "false"
click at [337, 97] on div "Thu, 2 Oct Keep to 1300 calories per day Mo Tu We Th Fr Sa Su 0 0 0 0 0 0 0 Aim…" at bounding box center [290, 188] width 241 height 204
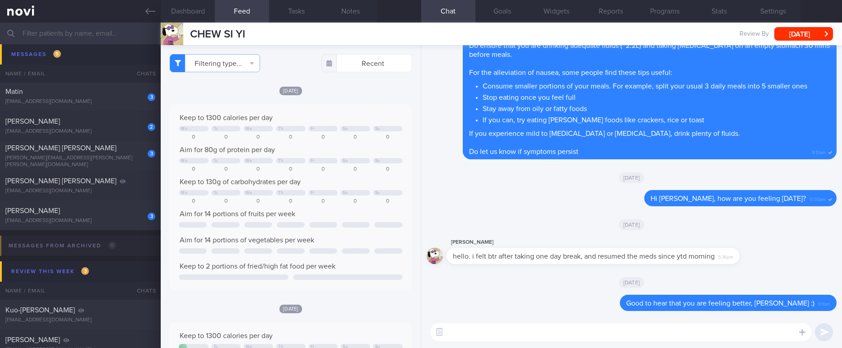
click at [627, 337] on textarea at bounding box center [620, 332] width 381 height 18
click at [627, 332] on textarea at bounding box center [620, 332] width 381 height 18
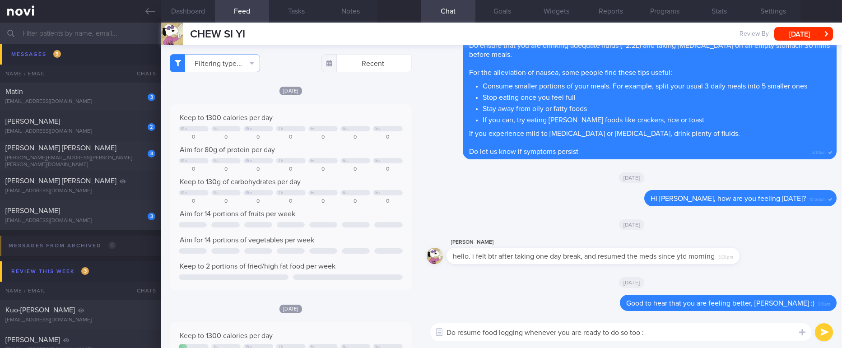
type textarea "Do resume food logging whenever you are ready to do so too :)"
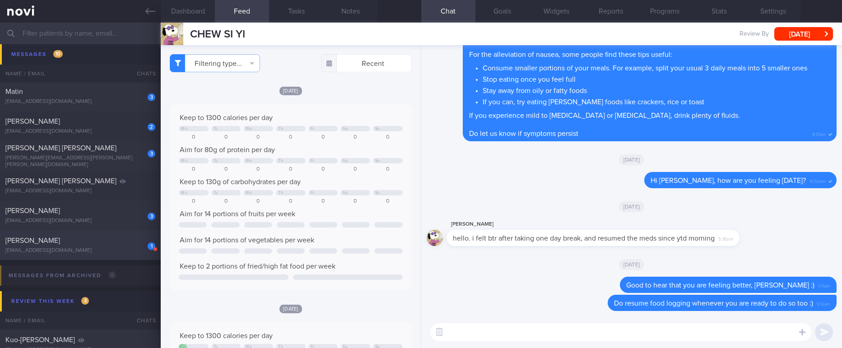
click at [104, 254] on div "dlawndus04@gmail.com" at bounding box center [80, 250] width 150 height 7
type input "Tracked"
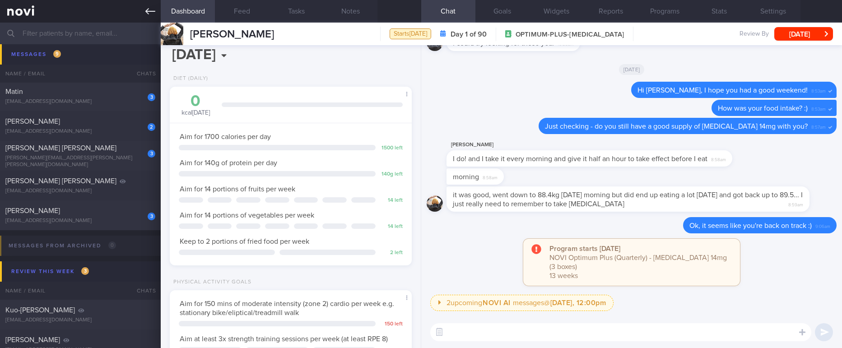
scroll to position [107, 215]
click at [107, 29] on input "text" at bounding box center [421, 34] width 842 height 22
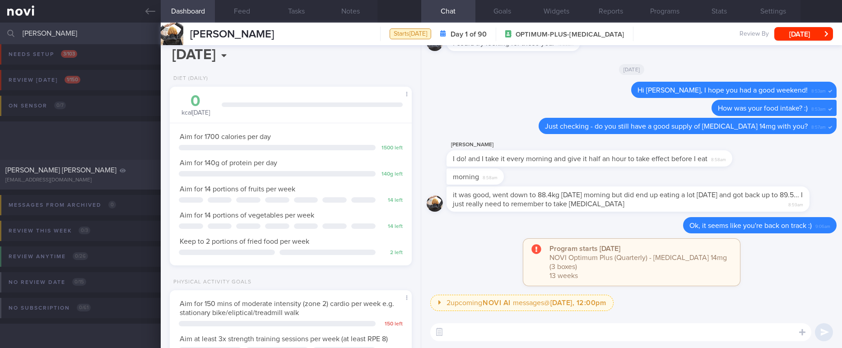
scroll to position [5, 0]
type input "esther"
click at [108, 180] on div "[EMAIL_ADDRESS][DOMAIN_NAME]" at bounding box center [80, 180] width 150 height 7
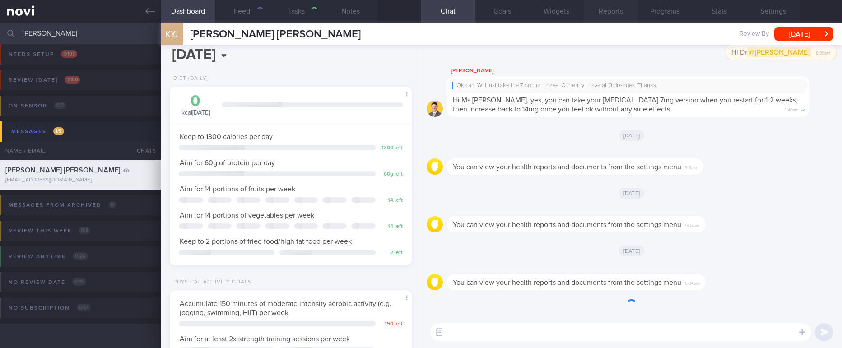
type input "Tracked. Pre DM/IFG. Ryblesus 3mg OM"
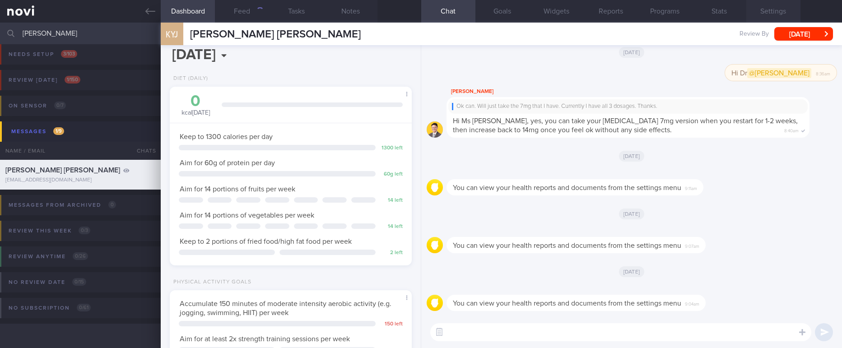
click at [784, 8] on button "Settings" at bounding box center [773, 11] width 54 height 23
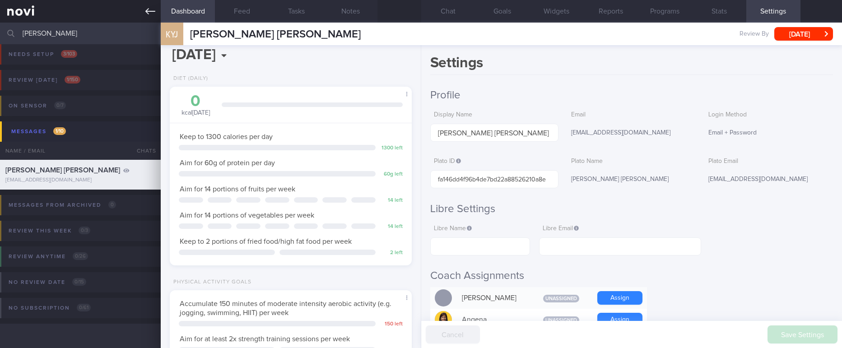
click at [149, 12] on icon at bounding box center [150, 11] width 10 height 10
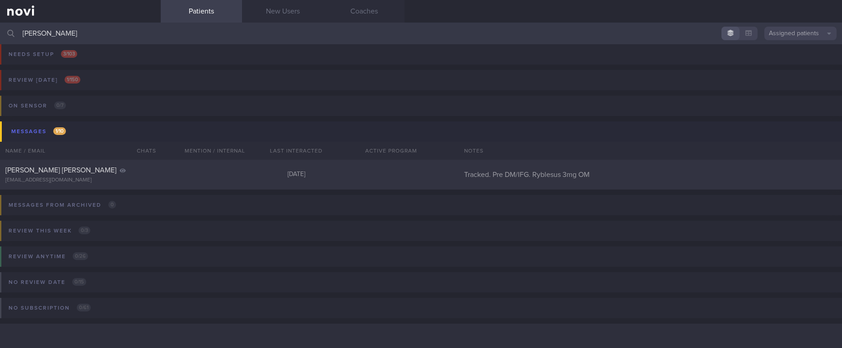
drag, startPoint x: 382, startPoint y: 34, endPoint x: 15, endPoint y: 39, distance: 367.4
click at [15, 39] on div "esther Assigned patients Assigned patients All active patients Archived patients" at bounding box center [421, 34] width 842 height 22
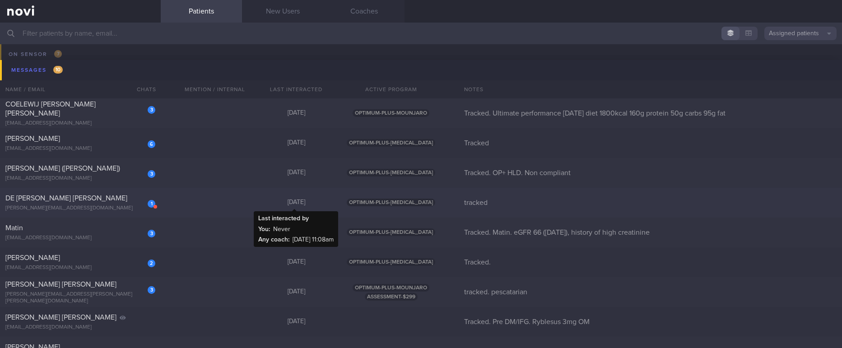
scroll to position [73, 0]
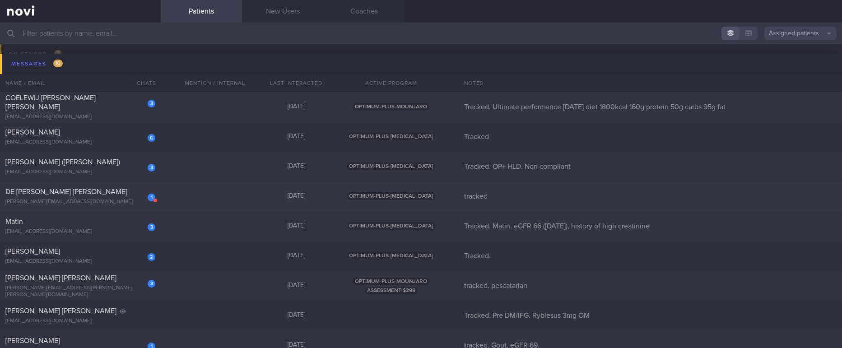
click at [238, 199] on div "1 DE SOUZA SANDRA ANNE sandra.desouza75@gmail.com 4 days ago OPTIMUM-PLUS-WEGOV…" at bounding box center [421, 196] width 842 height 30
select select "9"
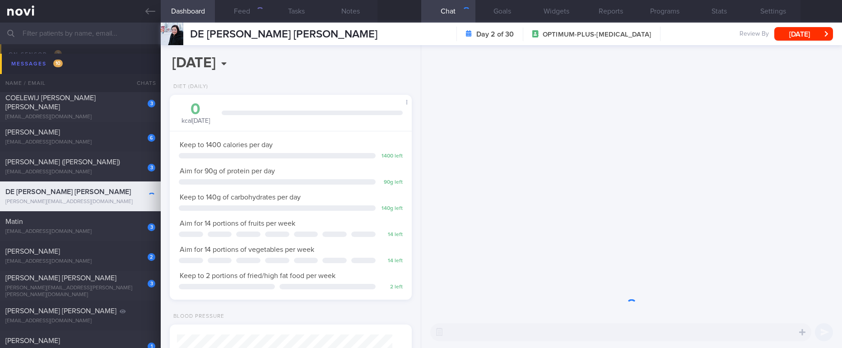
scroll to position [120, 215]
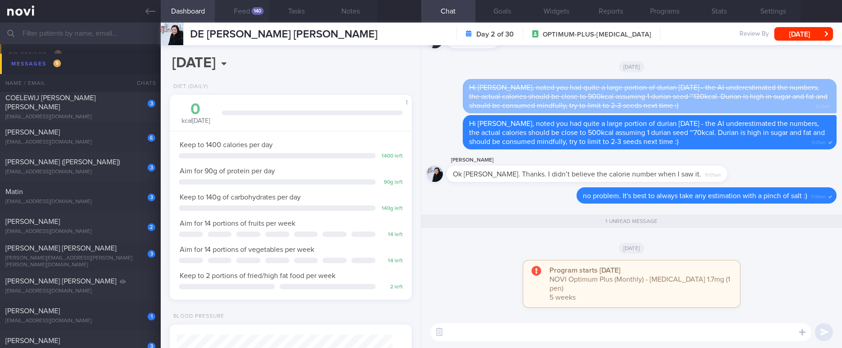
click at [245, 9] on button "Feed 140" at bounding box center [242, 11] width 54 height 23
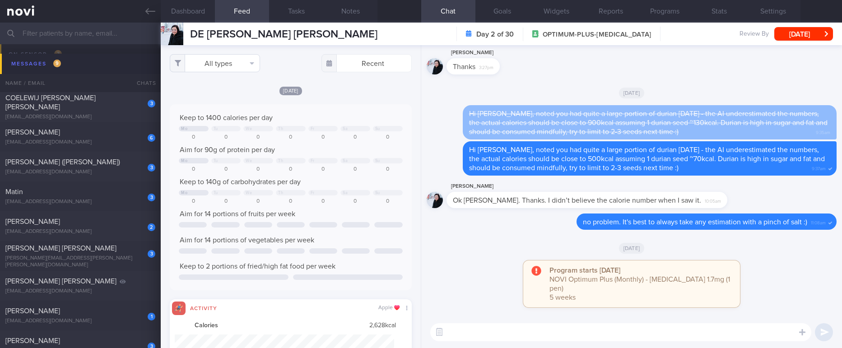
scroll to position [54, 220]
click at [213, 72] on div "All types Food Activity Glucose Weight Medicine Blood Pressure CGM Install Rece…" at bounding box center [290, 196] width 259 height 303
click at [214, 67] on button "All types" at bounding box center [215, 63] width 90 height 18
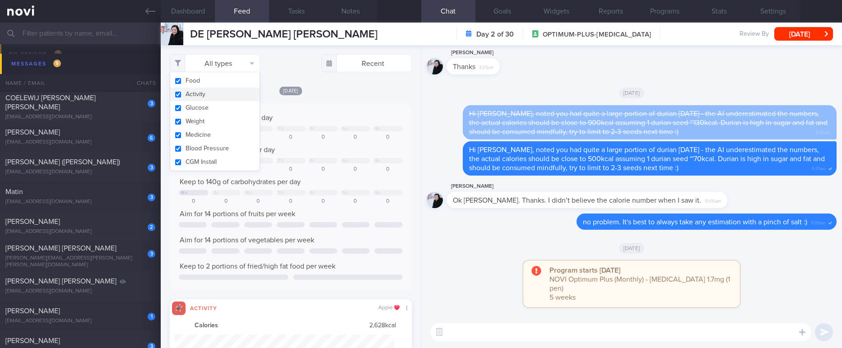
click at [204, 95] on button "Activity" at bounding box center [214, 95] width 89 height 14
click at [322, 102] on div "Today Keep to 1400 calories per day Mo Tu We Th Fr Sa Su 0 0 0 0 0 0 0 Aim for …" at bounding box center [290, 241] width 241 height 310
checkbox input "false"
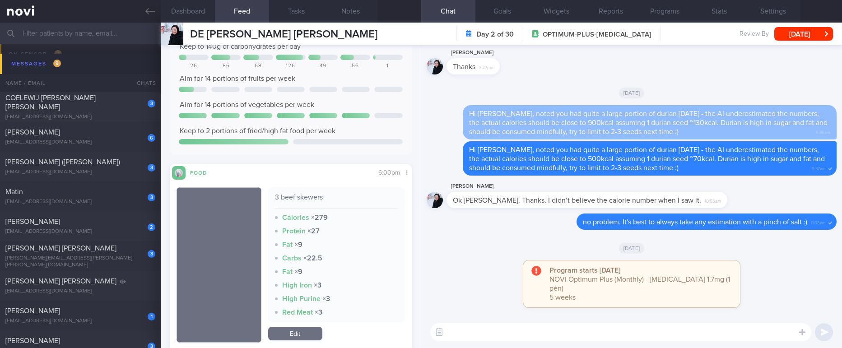
scroll to position [271, 0]
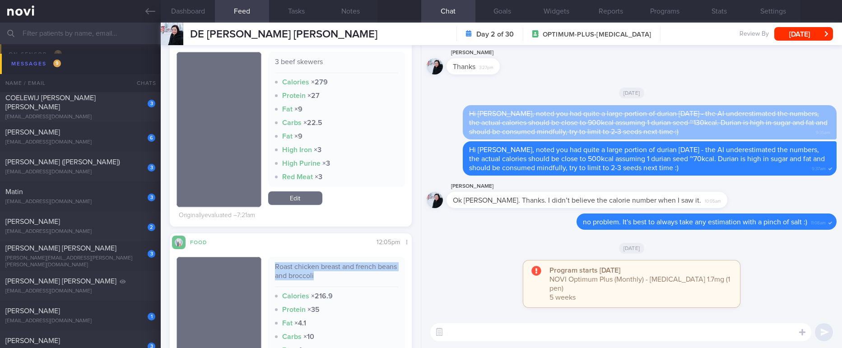
drag, startPoint x: 264, startPoint y: 265, endPoint x: 349, endPoint y: 279, distance: 85.9
click at [349, 279] on div "Roast chicken breast and french beans and broccoli Calories × 216.9 Protein × 3…" at bounding box center [336, 329] width 137 height 144
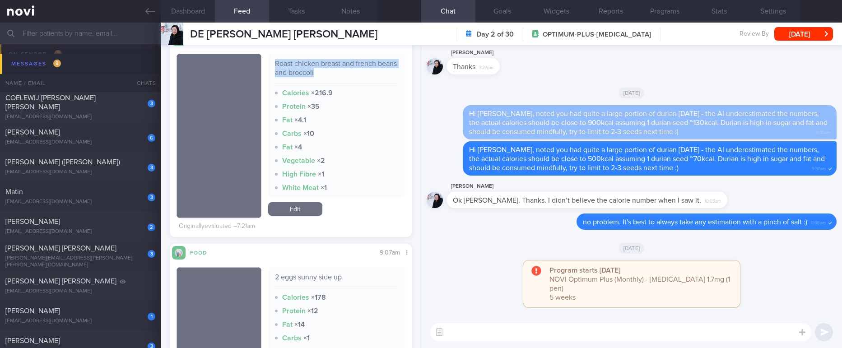
scroll to position [0, 0]
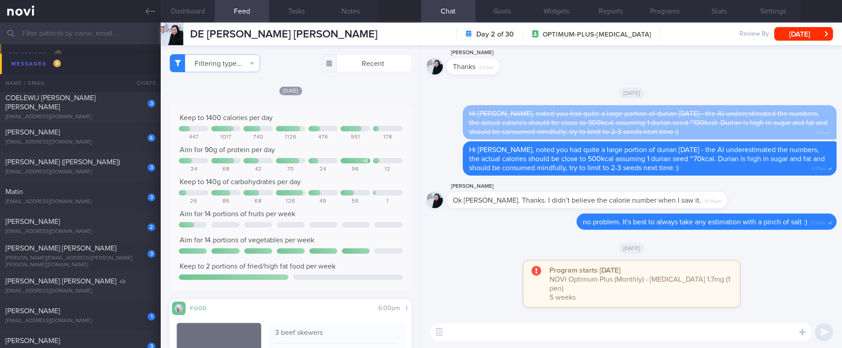
drag, startPoint x: 500, startPoint y: 342, endPoint x: 501, endPoint y: 332, distance: 10.1
click at [500, 343] on div "​ ​" at bounding box center [631, 332] width 421 height 32
click at [502, 332] on textarea at bounding box center [620, 332] width 381 height 18
type textarea "Excellent food choices over the weekend, Sandra :)"
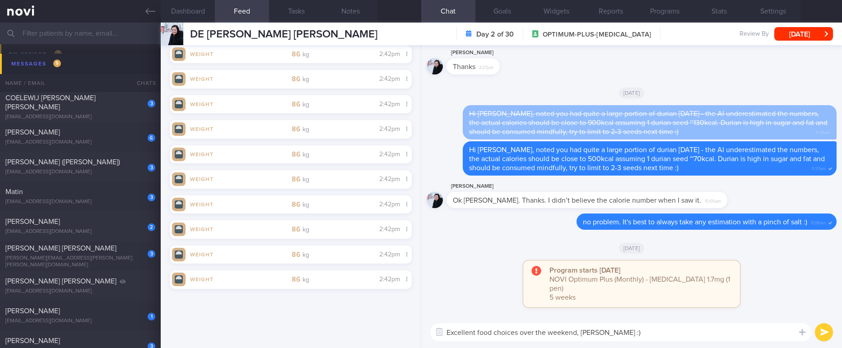
scroll to position [1557, 0]
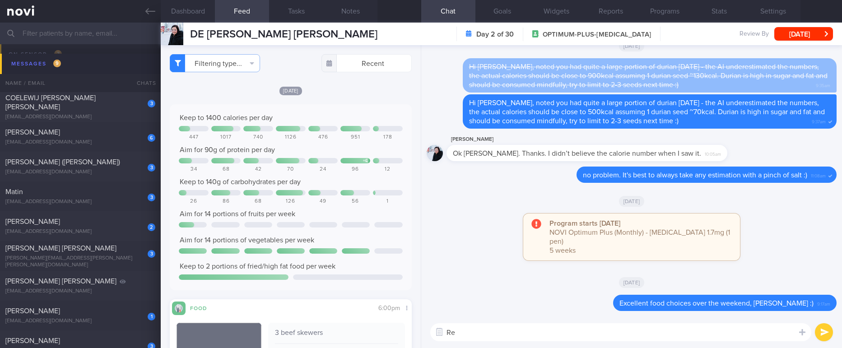
type textarea "R"
type textarea "Do try to consume your 2 servings of fruits and veggies daily :)"
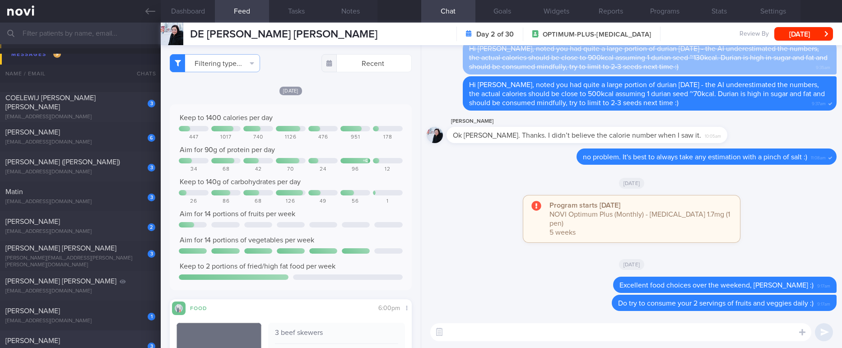
scroll to position [141, 0]
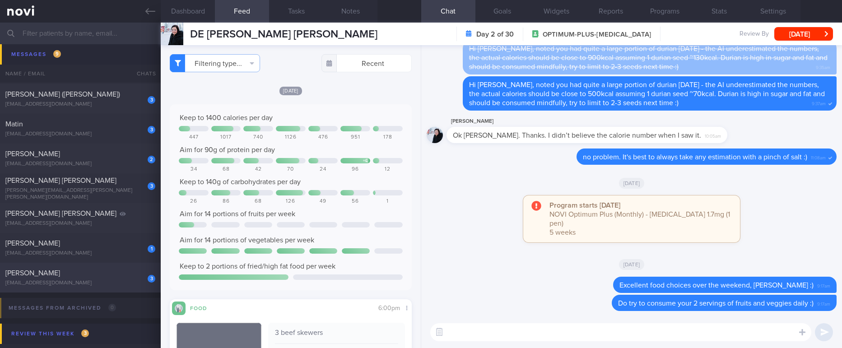
click at [105, 276] on div "[PERSON_NAME]" at bounding box center [79, 273] width 148 height 9
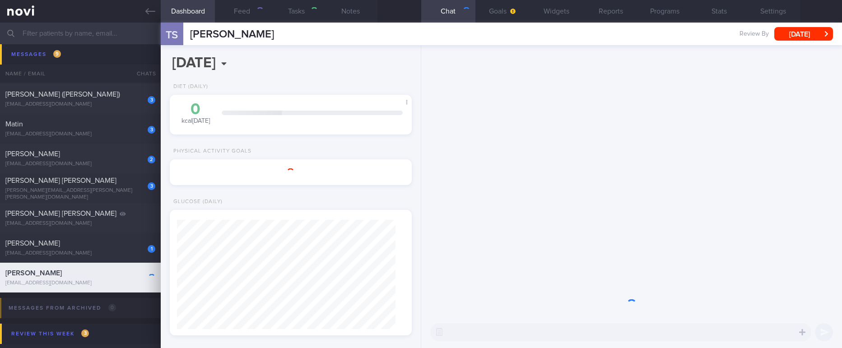
select select "7"
type input "Tracked. Has many diet misconceptions. TLC"
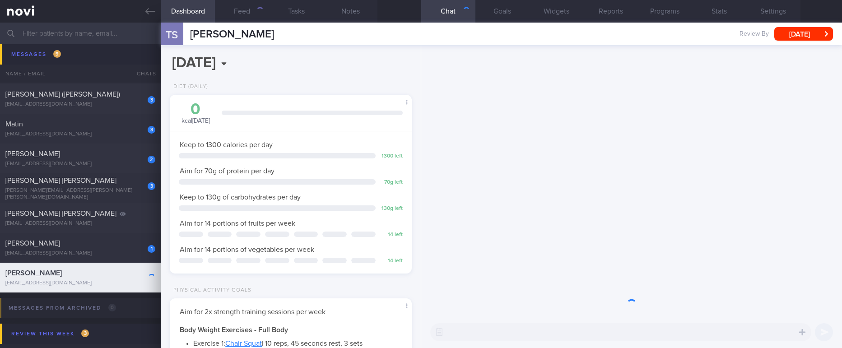
scroll to position [109, 219]
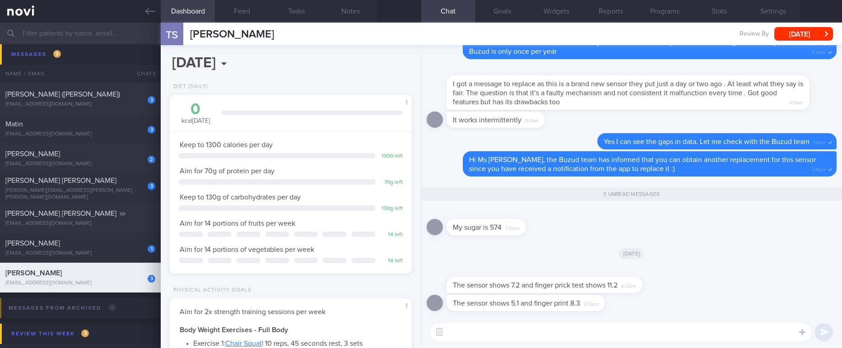
click at [456, 336] on textarea at bounding box center [620, 332] width 381 height 18
type textarea "The sensor is likely underreporting as you have pointed out"
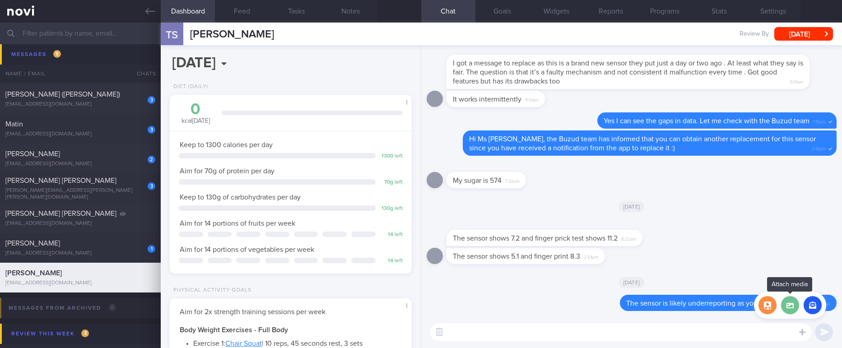
click at [786, 299] on label at bounding box center [790, 305] width 18 height 18
click at [0, 0] on input "file" at bounding box center [0, 0] width 0 height 0
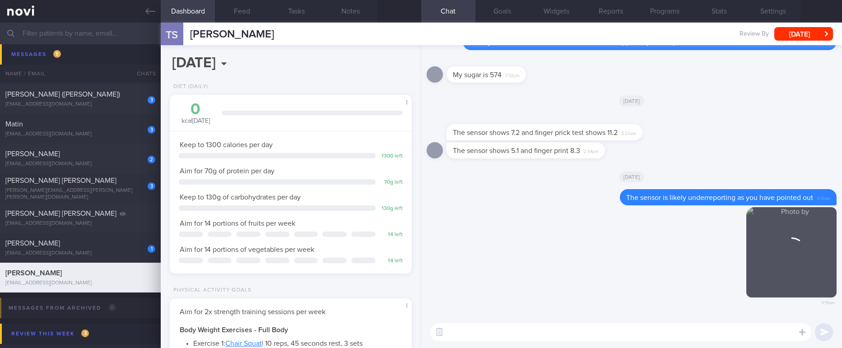
click at [562, 324] on textarea at bounding box center [620, 332] width 381 height 18
click at [560, 324] on textarea at bounding box center [620, 332] width 381 height 18
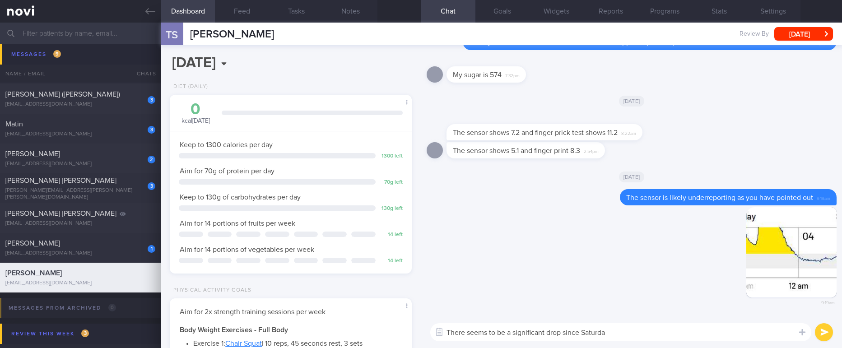
type textarea "There seems to be a significant drop since Saturday"
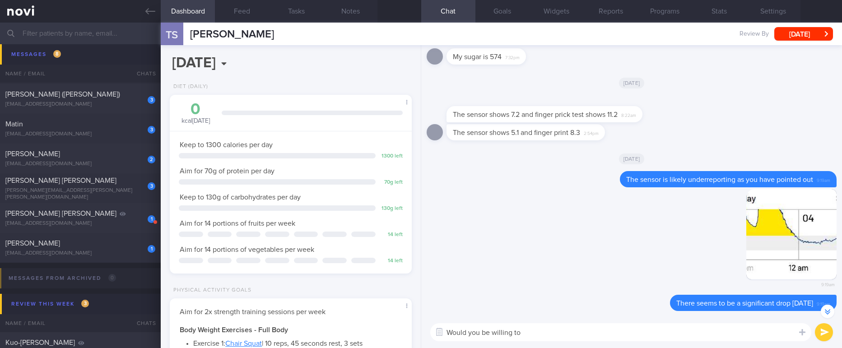
scroll to position [-203, 0]
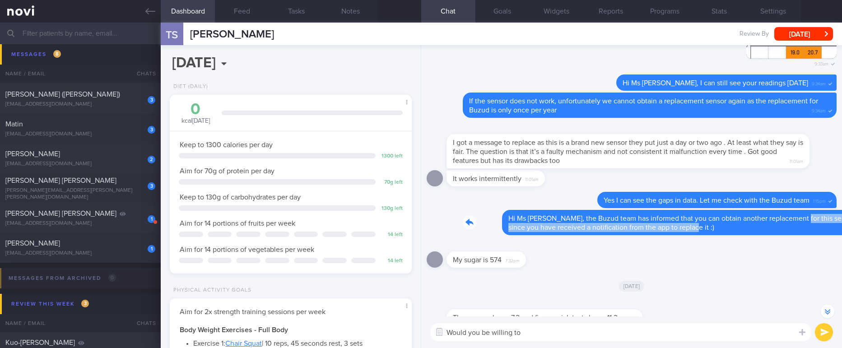
drag, startPoint x: 667, startPoint y: 223, endPoint x: 755, endPoint y: 218, distance: 87.2
click at [755, 218] on div "Delete Hi Ms Sujata, the Buzud team has informed that you can obtain another re…" at bounding box center [631, 222] width 410 height 25
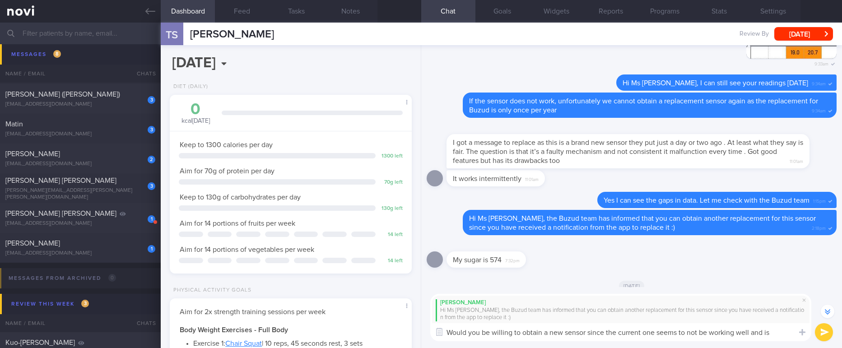
scroll to position [-241, 0]
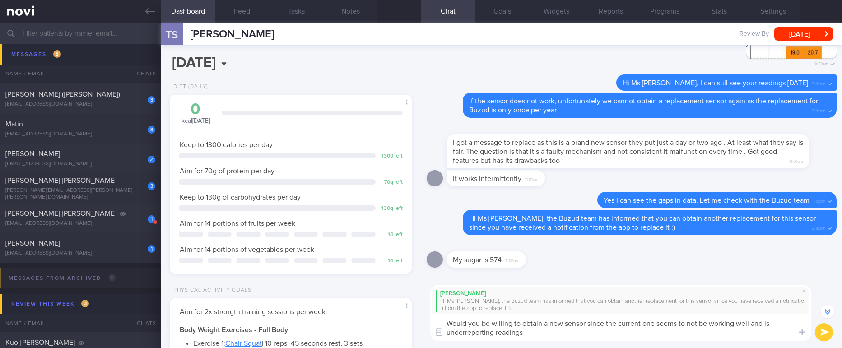
type textarea "Would you be willing to obtain a new sensor since the current one seems to not …"
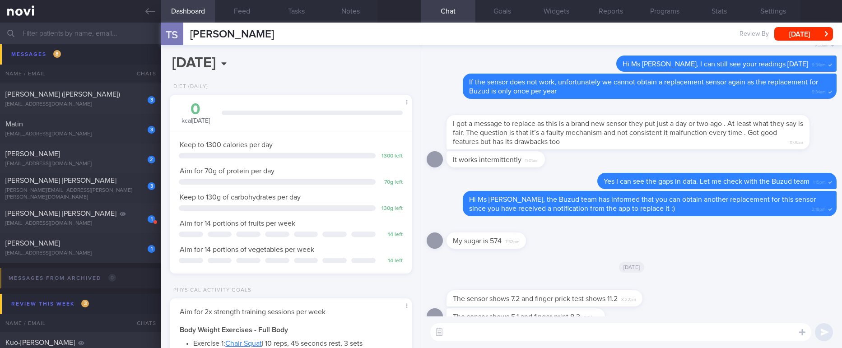
scroll to position [0, 0]
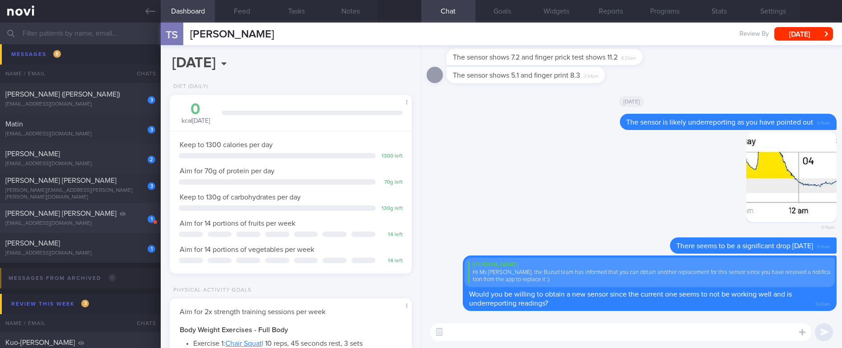
click at [97, 218] on div "[PERSON_NAME] [PERSON_NAME]" at bounding box center [79, 213] width 148 height 9
type input "Tracked. Pre DM/IFG. Ryblesus 3mg OM"
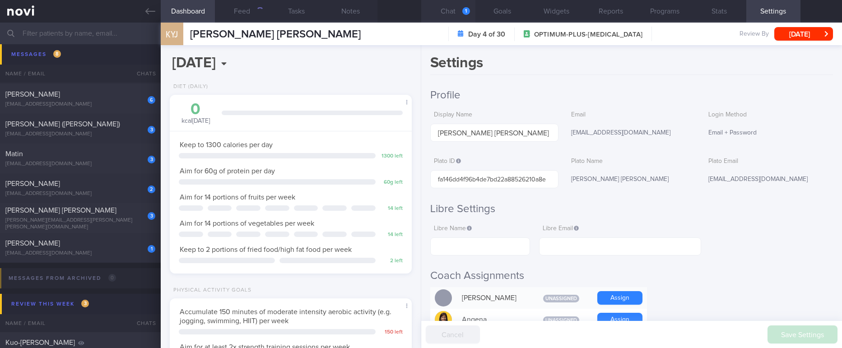
click at [460, 9] on button "Chat 1" at bounding box center [448, 11] width 54 height 23
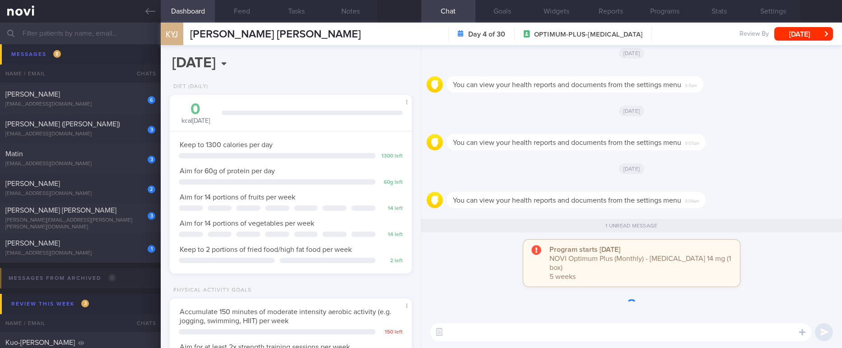
scroll to position [0, 0]
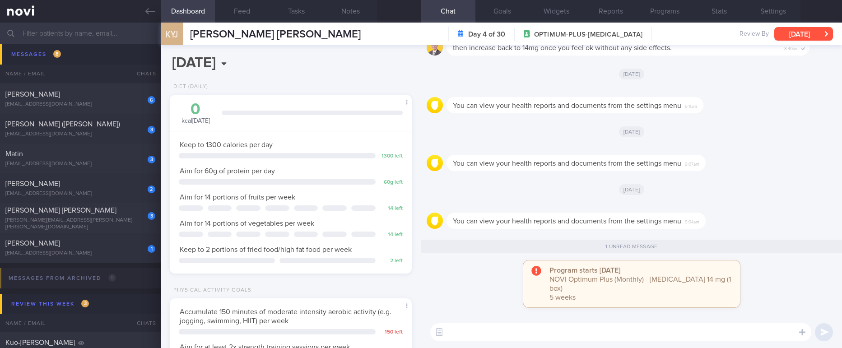
click at [794, 37] on button "[DATE]" at bounding box center [803, 34] width 59 height 14
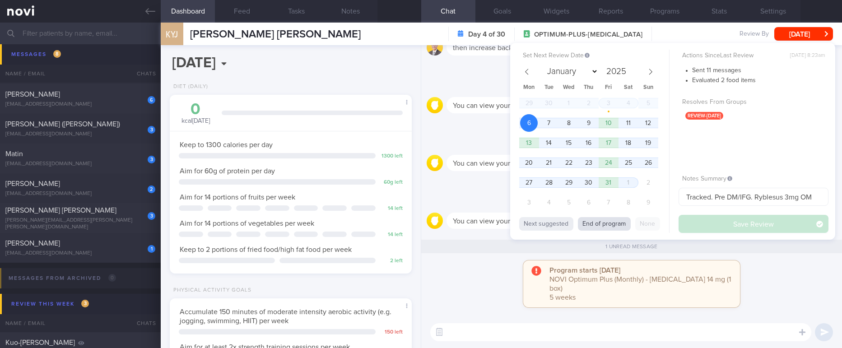
click at [618, 225] on button "End of program" at bounding box center [604, 224] width 53 height 14
select select "10"
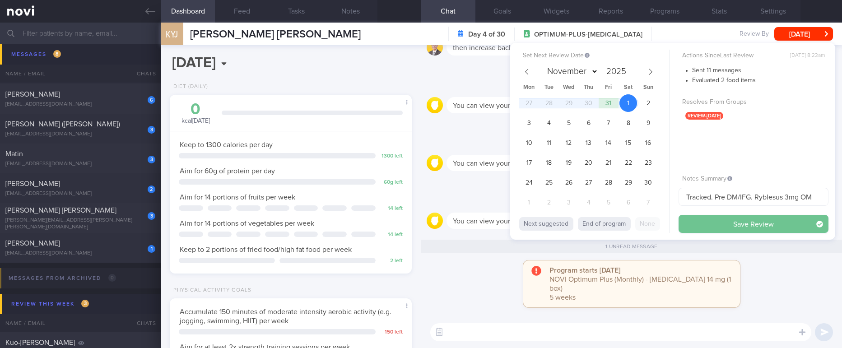
click at [747, 222] on button "Save Review" at bounding box center [753, 224] width 150 height 18
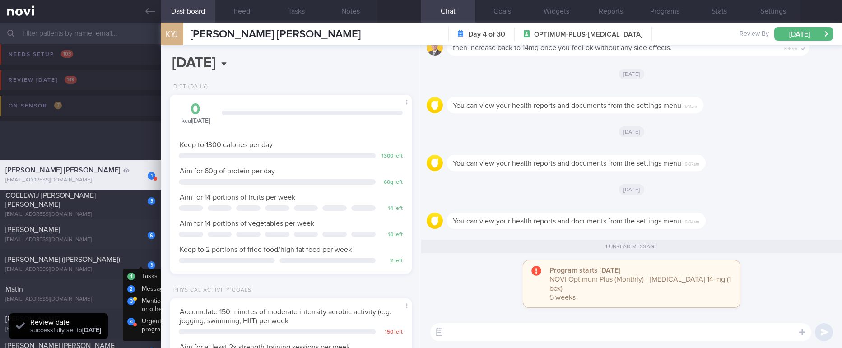
scroll to position [208, 0]
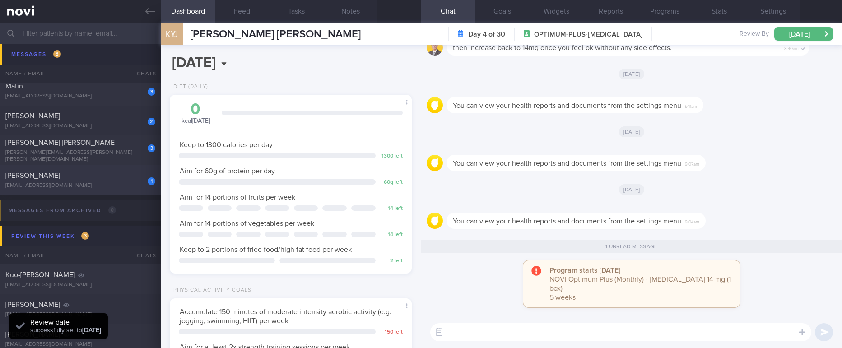
click at [111, 190] on div "1 COLIN JIANG YANLONG jiangyanlong@gmail.com 3 days ago tracked. Gout, eGFR 69." at bounding box center [421, 180] width 842 height 30
type input "tracked. Gout, eGFR 69."
select select "9"
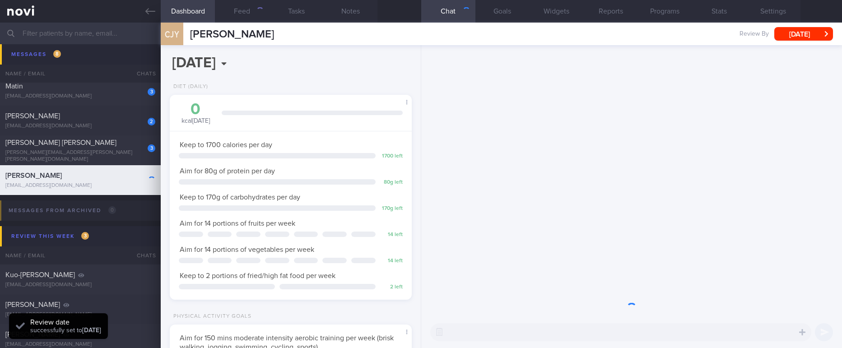
scroll to position [120, 215]
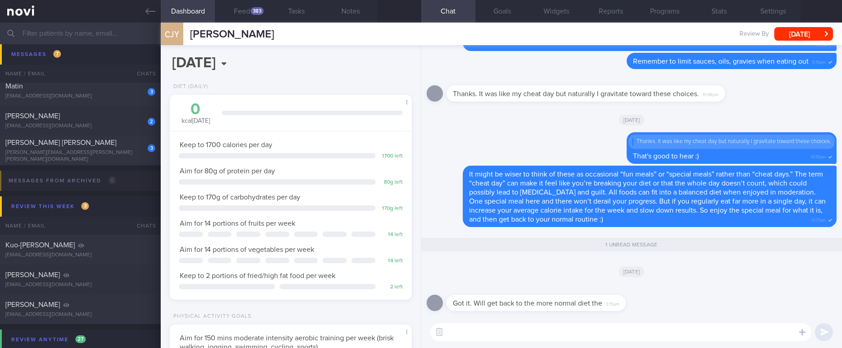
click at [544, 332] on textarea at bounding box center [620, 332] width 381 height 18
click at [251, 12] on div "383" at bounding box center [256, 11] width 13 height 8
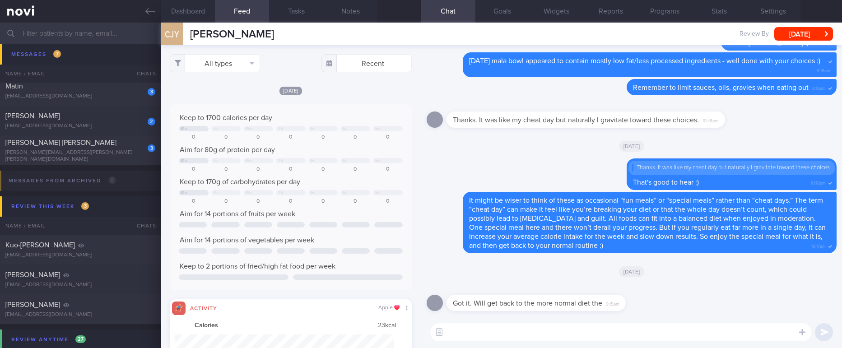
scroll to position [54, 220]
drag, startPoint x: 232, startPoint y: 53, endPoint x: 231, endPoint y: 61, distance: 8.1
click at [232, 54] on div "All types Food Activity Glucose Weight Medicine Blood Pressure CGM Install Rece…" at bounding box center [290, 196] width 259 height 303
click at [231, 62] on button "All types" at bounding box center [215, 63] width 90 height 18
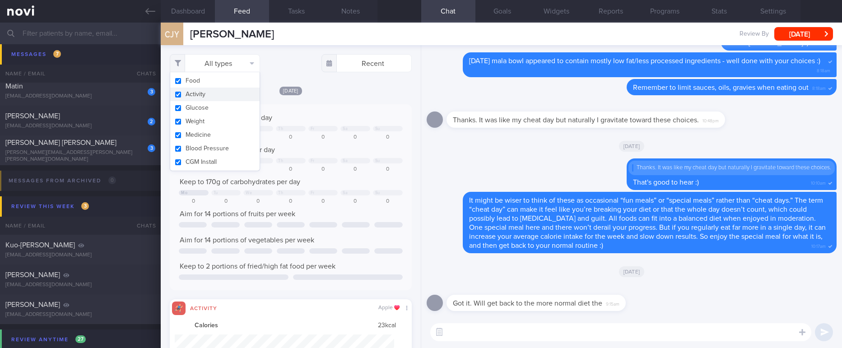
click at [222, 91] on button "Activity" at bounding box center [214, 95] width 89 height 14
click at [333, 126] on div "Keep to 1700 calories per day Mo Tu We Th Fr Sa Su 0 0 0 0 0 0 0 Aim for 80g of…" at bounding box center [290, 197] width 223 height 168
checkbox input "false"
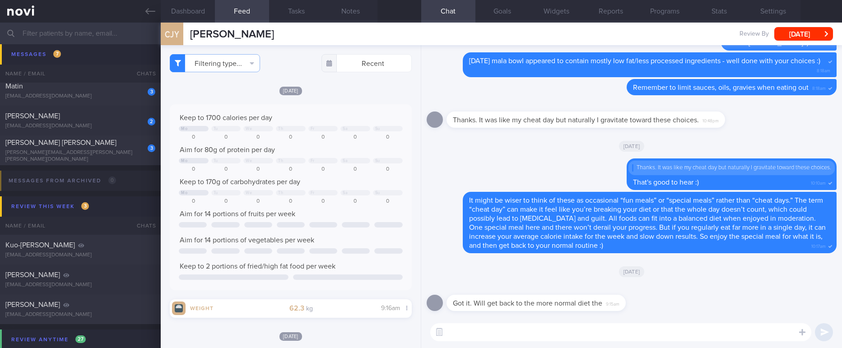
click at [317, 142] on div "Keep to 1700 calories per day Mo Tu We Th Fr Sa Su 0 0 0 0 0 0 0 Aim for 80g of…" at bounding box center [290, 197] width 223 height 168
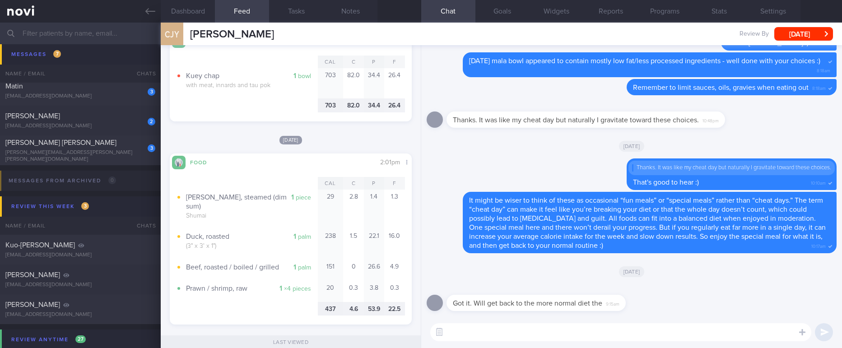
click at [581, 331] on textarea at bounding box center [620, 332] width 381 height 18
click at [581, 330] on textarea at bounding box center [620, 332] width 381 height 18
click at [580, 329] on textarea at bounding box center [620, 332] width 381 height 18
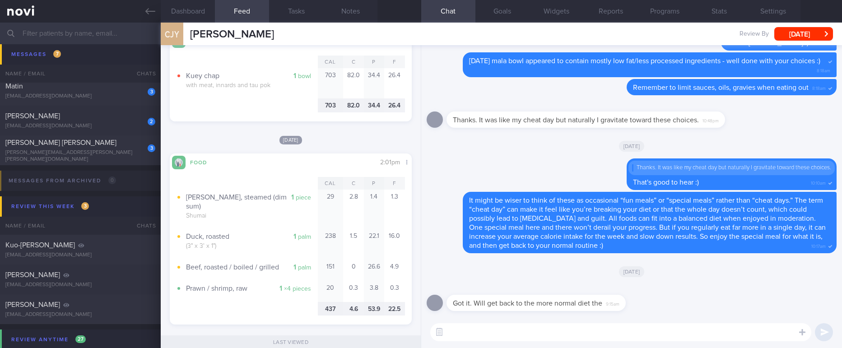
click at [580, 329] on textarea at bounding box center [620, 332] width 381 height 18
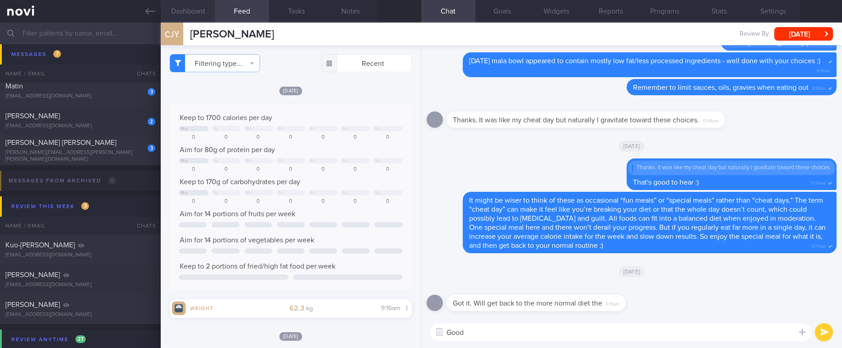
click at [193, 9] on button "Dashboard" at bounding box center [188, 11] width 54 height 23
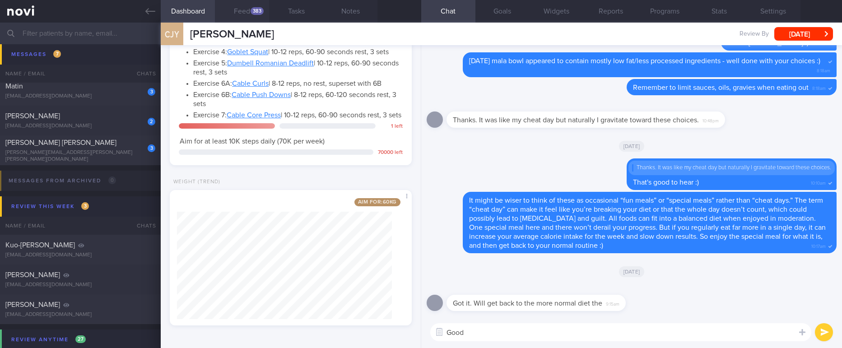
click at [256, 16] on button "Feed 383" at bounding box center [242, 11] width 54 height 23
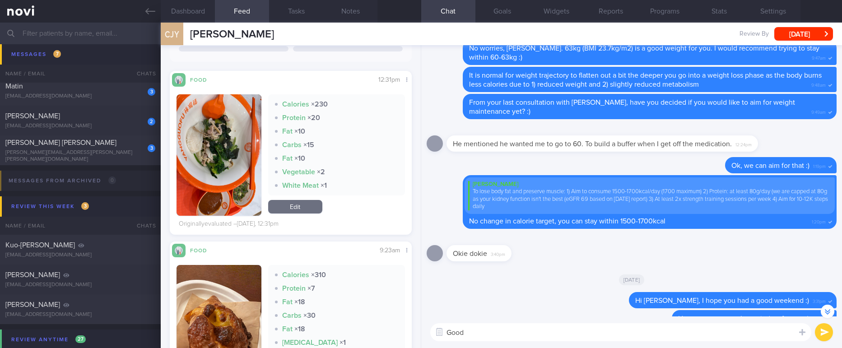
click at [189, 161] on img "button" at bounding box center [218, 154] width 84 height 121
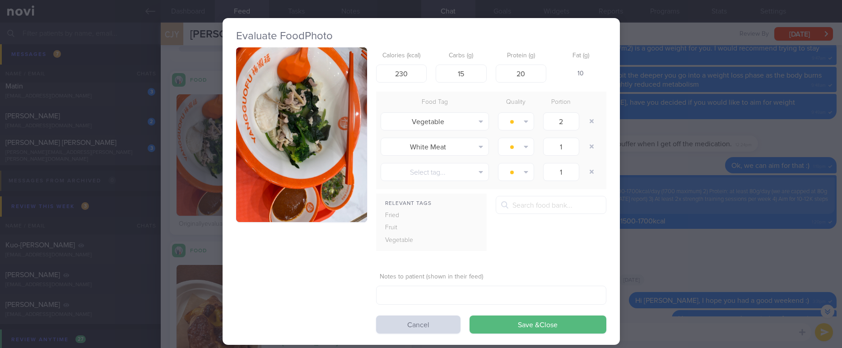
click at [324, 127] on button "button" at bounding box center [301, 134] width 131 height 175
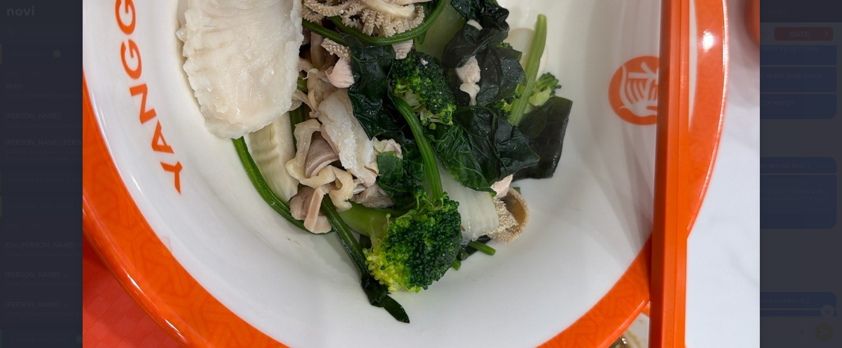
click at [719, 269] on img at bounding box center [421, 149] width 677 height 903
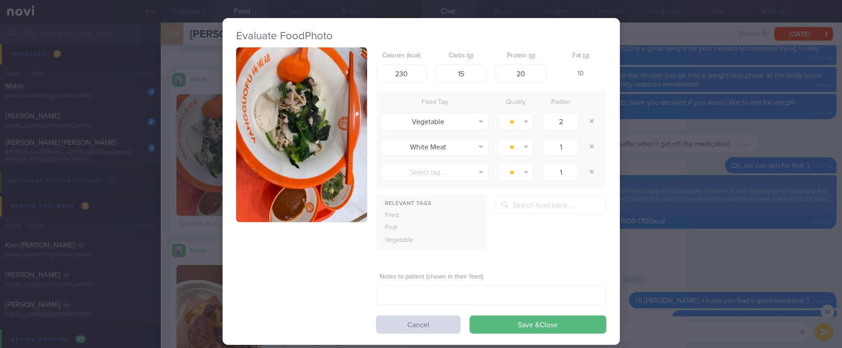
click at [752, 273] on div "Evaluate Food Photo Calories (kcal) 230 Carbs (g) 15 Protein (g) 20 Fat (g) 10 …" at bounding box center [421, 174] width 842 height 348
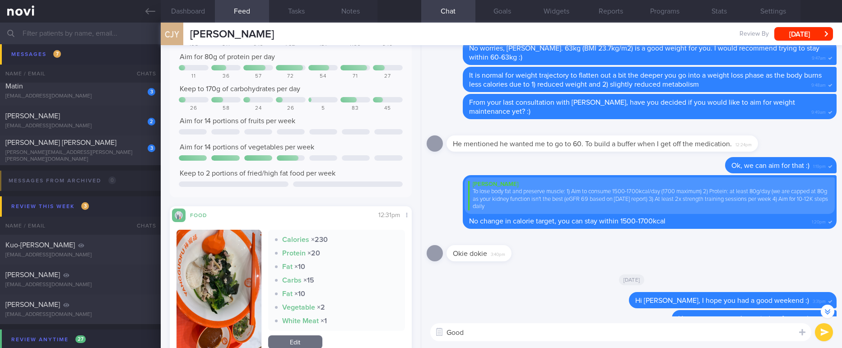
drag, startPoint x: 219, startPoint y: 296, endPoint x: 341, endPoint y: 288, distance: 121.7
click at [219, 296] on button "button" at bounding box center [218, 290] width 84 height 121
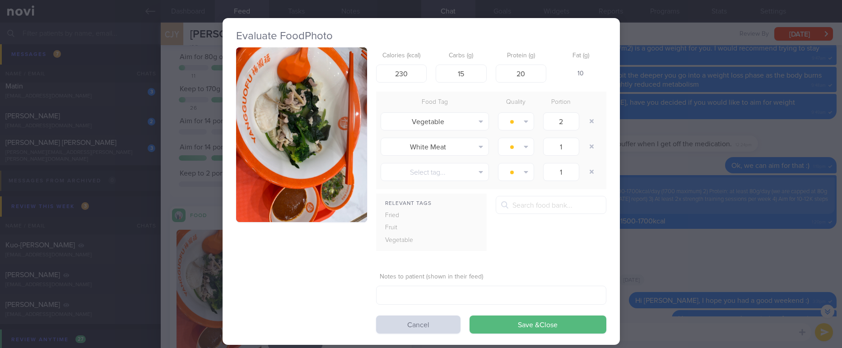
click at [272, 148] on img "button" at bounding box center [301, 134] width 131 height 175
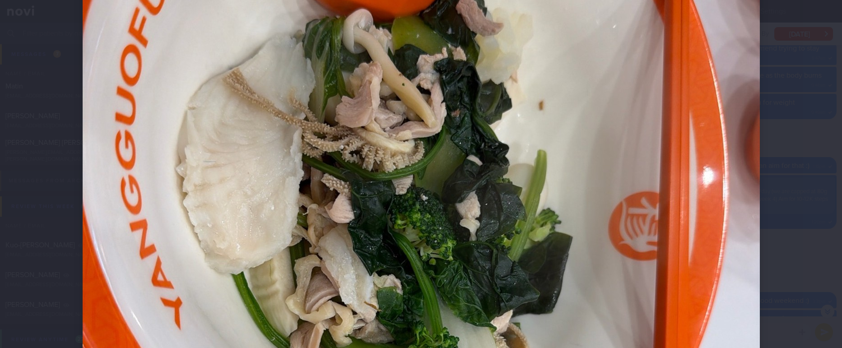
click at [758, 265] on div at bounding box center [420, 284] width 749 height 975
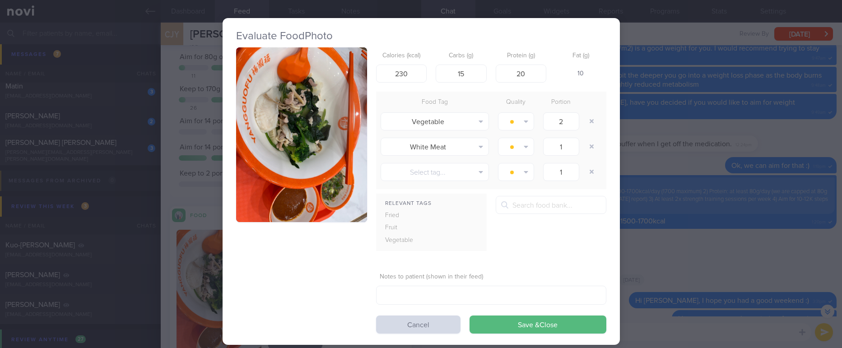
click at [720, 283] on div "Evaluate Food Photo Calories (kcal) 230 Carbs (g) 15 Protein (g) 20 Fat (g) 10 …" at bounding box center [421, 174] width 842 height 348
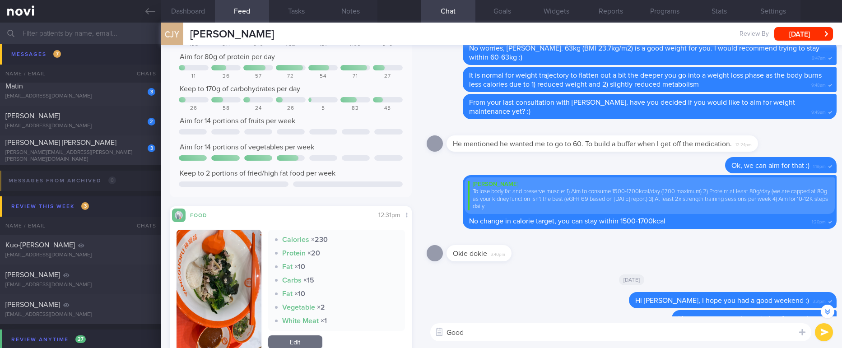
click at [623, 332] on textarea "Good" at bounding box center [620, 332] width 381 height 18
type textarea "Good options at yangguofu yesterday, Colin :)"
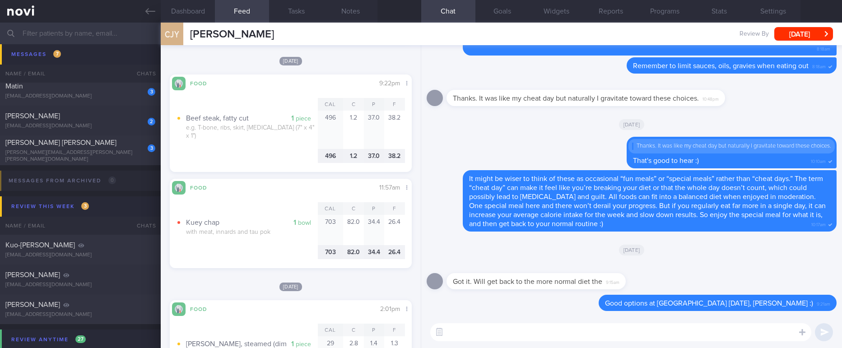
scroll to position [812, 0]
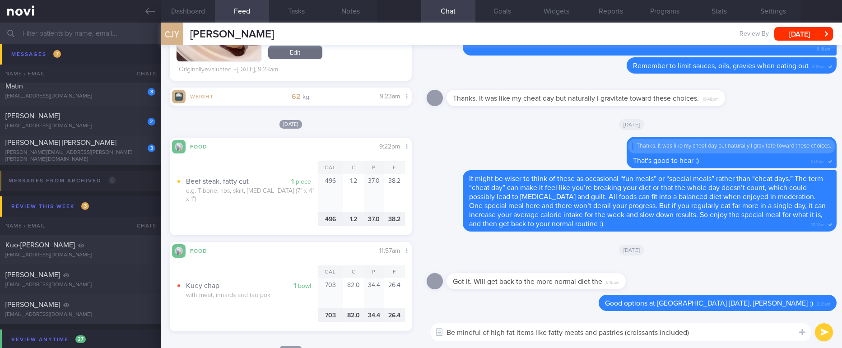
type textarea "Be mindful of high fat items like fatty meats and pastries (croissants included)"
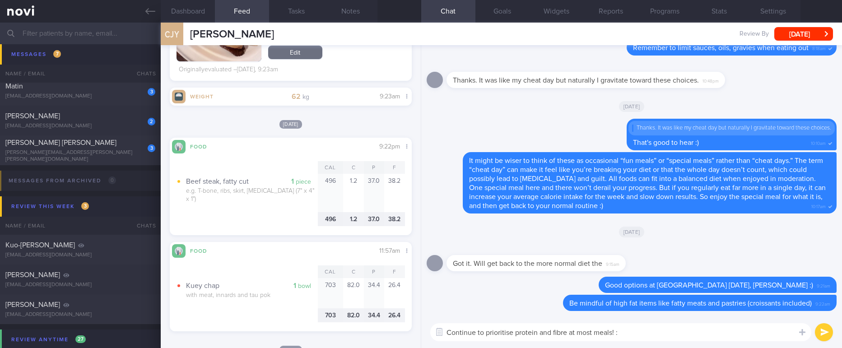
type textarea "Continue to prioritise protein and fibre at most meals! :)"
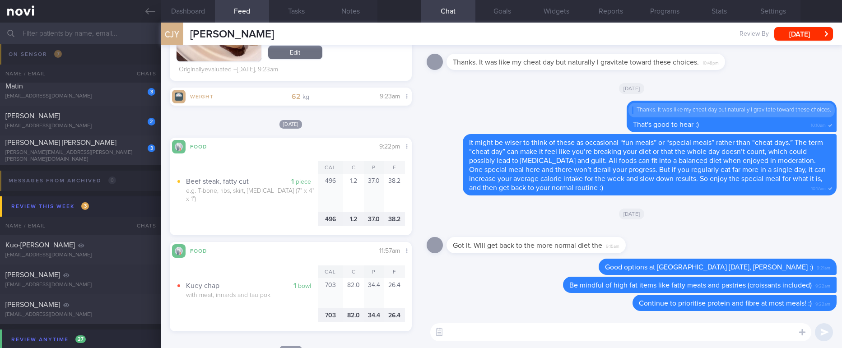
scroll to position [73, 0]
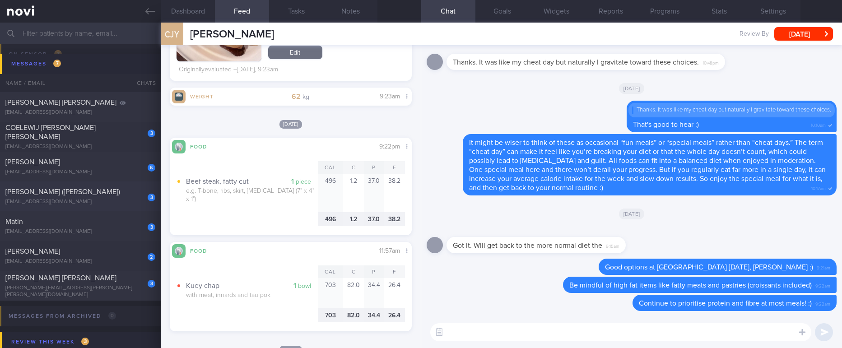
click at [110, 195] on div "[PERSON_NAME] ([PERSON_NAME])" at bounding box center [79, 191] width 148 height 9
type input "Tracked. OP+ HLD. Non compliant"
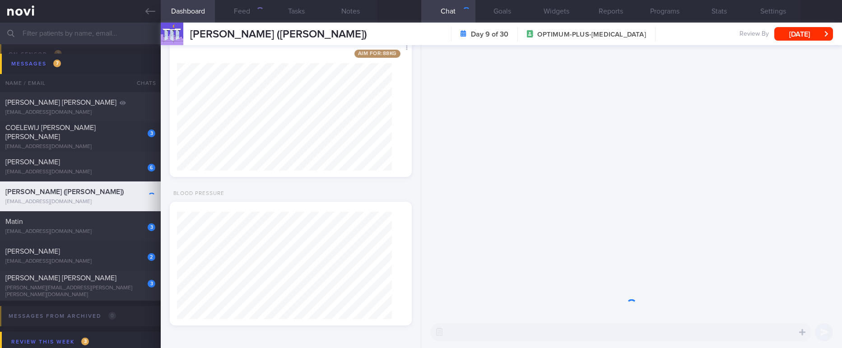
scroll to position [120, 215]
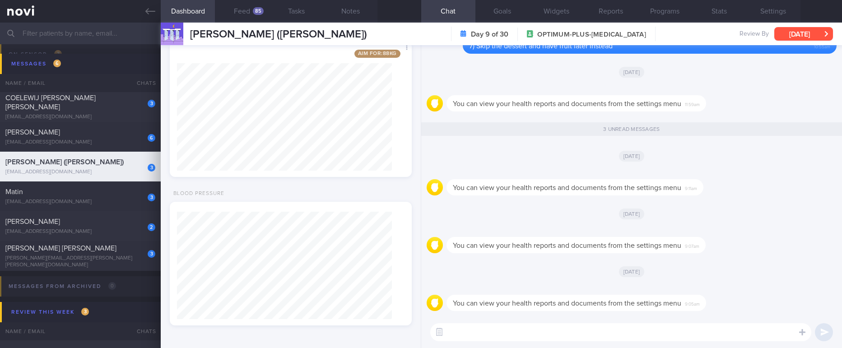
click at [806, 31] on button "[DATE]" at bounding box center [803, 34] width 59 height 14
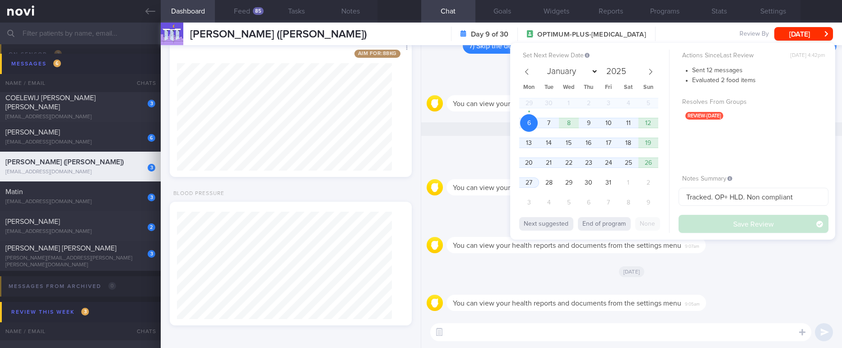
click at [515, 141] on div "Set Next Review Date 6 Oct 2025 January February March April May June July Augu…" at bounding box center [672, 141] width 325 height 197
click at [524, 141] on span "13" at bounding box center [529, 143] width 18 height 18
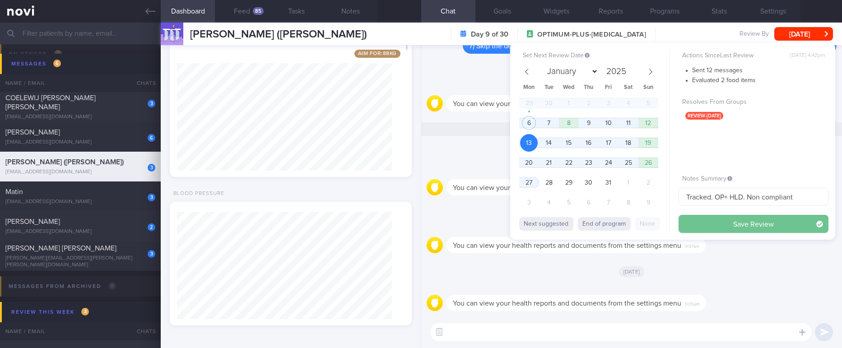
click at [738, 221] on button "Save Review" at bounding box center [753, 224] width 150 height 18
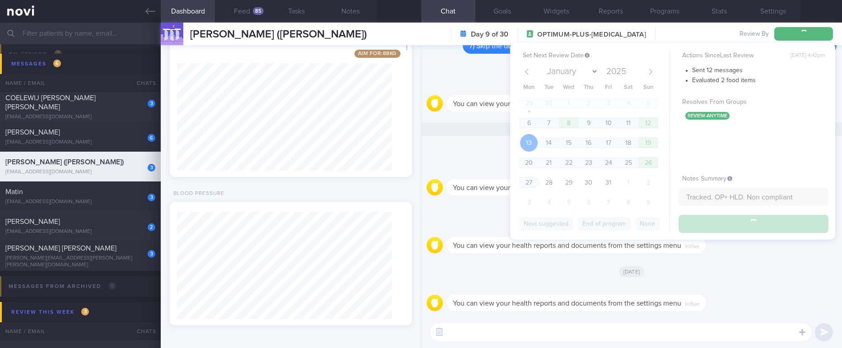
click at [240, 14] on button "Feed 85" at bounding box center [242, 11] width 54 height 23
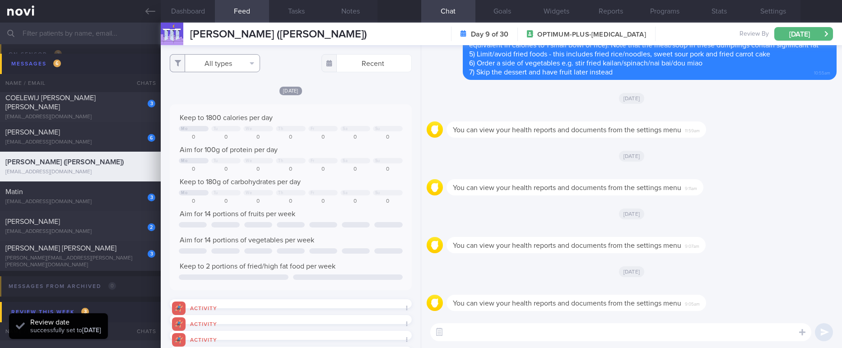
click at [243, 62] on button "All types" at bounding box center [215, 63] width 90 height 18
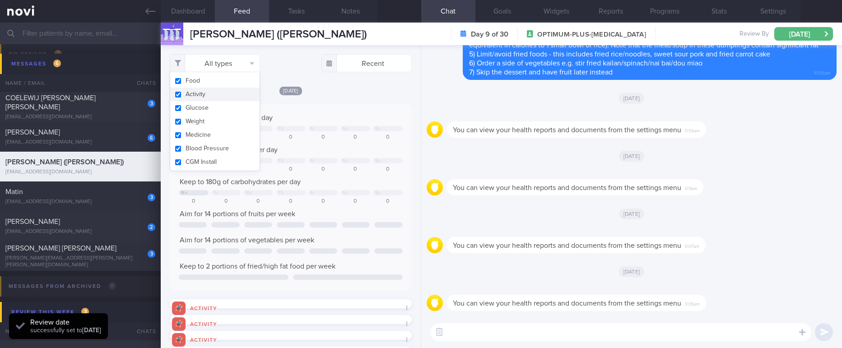
click at [225, 96] on button "Activity" at bounding box center [214, 95] width 89 height 14
click at [329, 133] on div "Keep to 1800 calories per day Mo Tu We Th Fr Sa Su 0 0 0 0 0 0 0 Aim for 100g o…" at bounding box center [290, 197] width 223 height 168
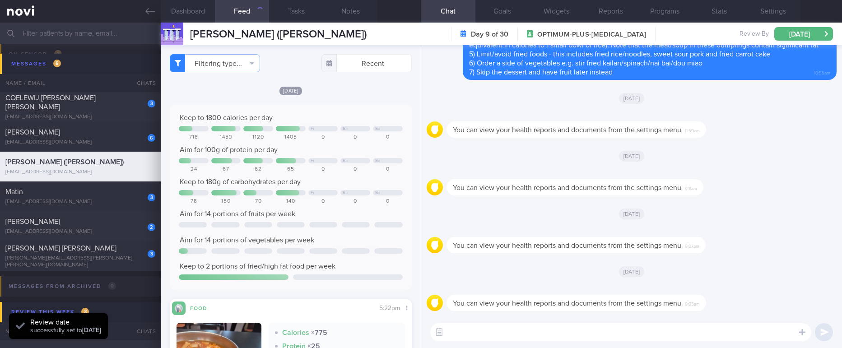
checkbox input "false"
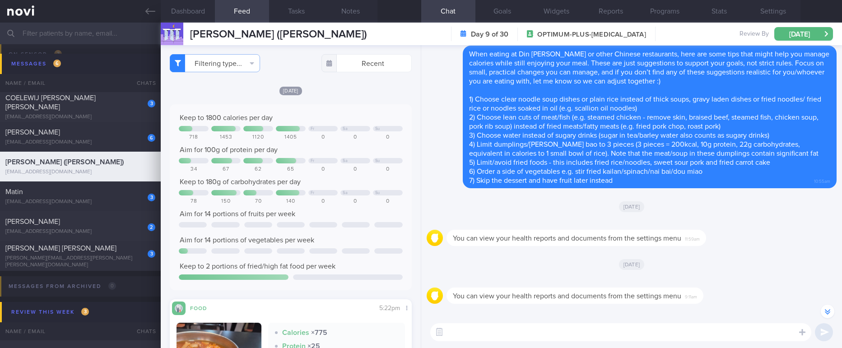
scroll to position [-136, 0]
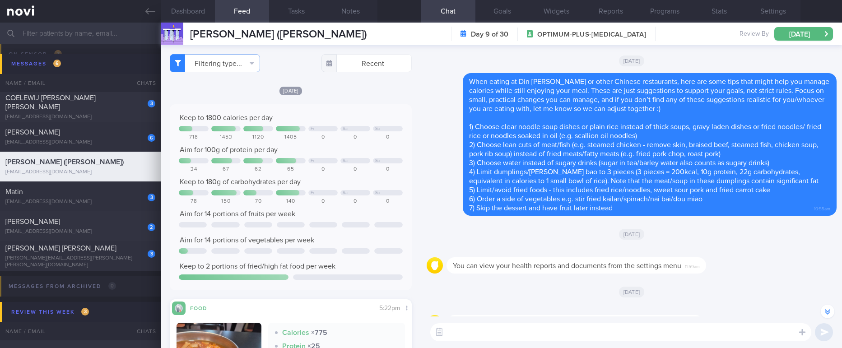
click at [621, 335] on textarea at bounding box center [620, 332] width 381 height 18
type textarea "Hi Gabriel, how are you?"
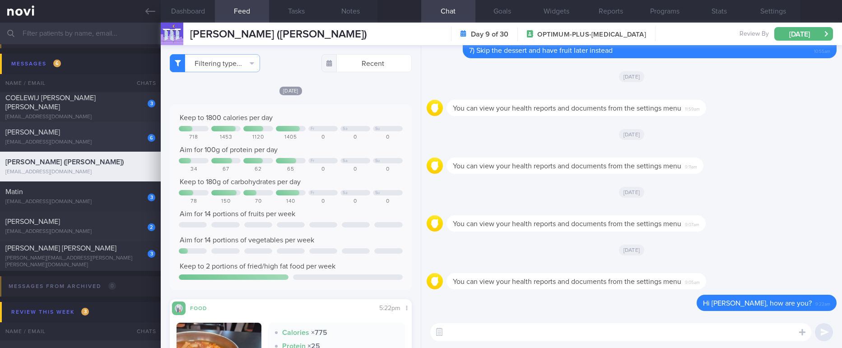
scroll to position [5, 0]
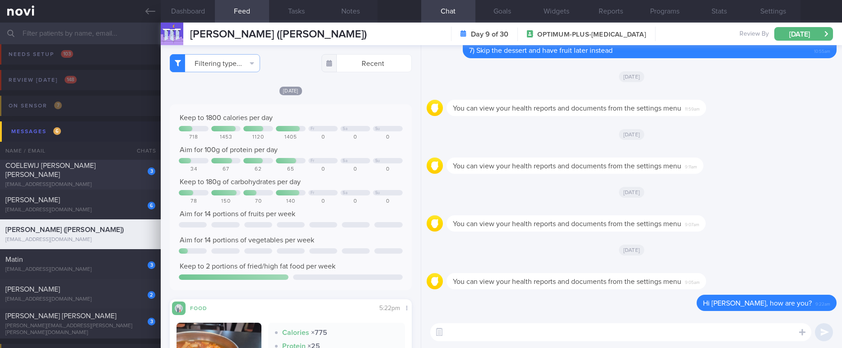
click at [128, 170] on div "COELEWIJ [PERSON_NAME] [PERSON_NAME]" at bounding box center [79, 170] width 148 height 18
type input "Tracked. Ultimate performance [DATE] diet 1800kcal 160g protein 50g carbs 95g f…"
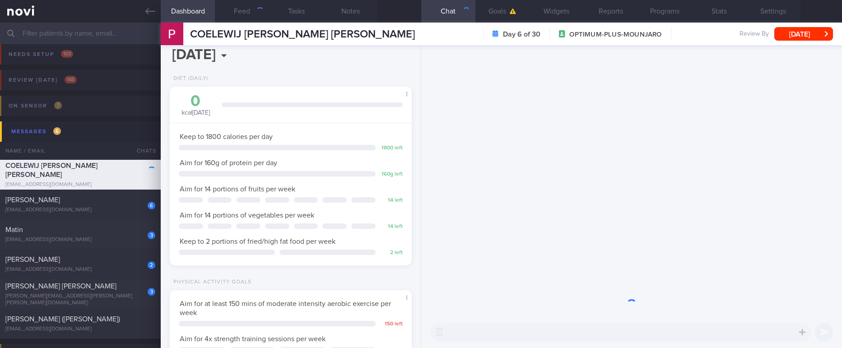
scroll to position [120, 215]
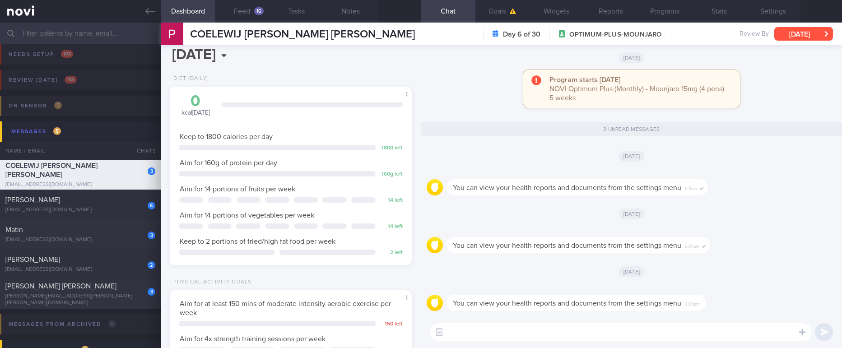
click at [807, 28] on button "Wed, 1 Oct" at bounding box center [803, 34] width 59 height 14
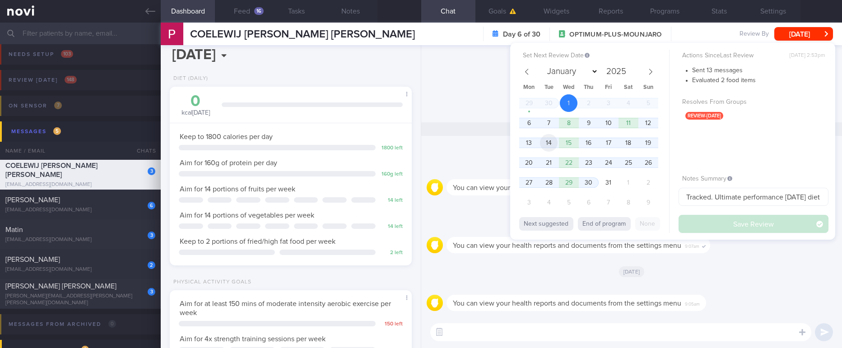
click at [540, 140] on span "14" at bounding box center [549, 143] width 18 height 18
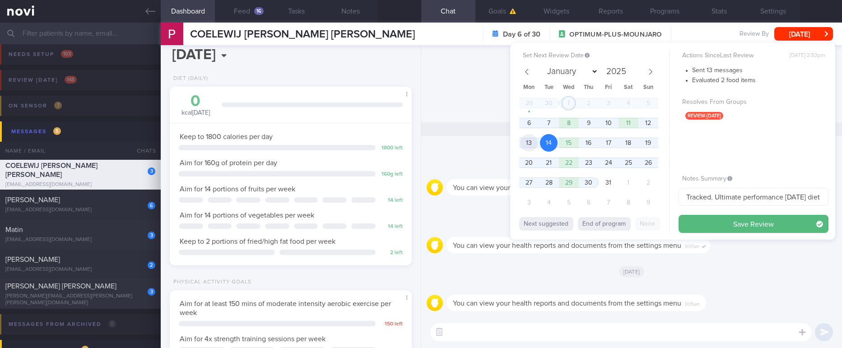
click at [528, 141] on span "13" at bounding box center [529, 143] width 18 height 18
click at [716, 224] on button "Save Review" at bounding box center [753, 224] width 150 height 18
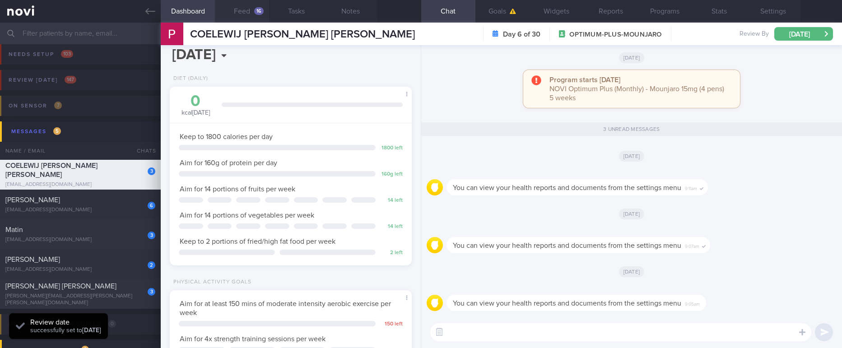
click at [245, 9] on button "Feed 16" at bounding box center [242, 11] width 54 height 23
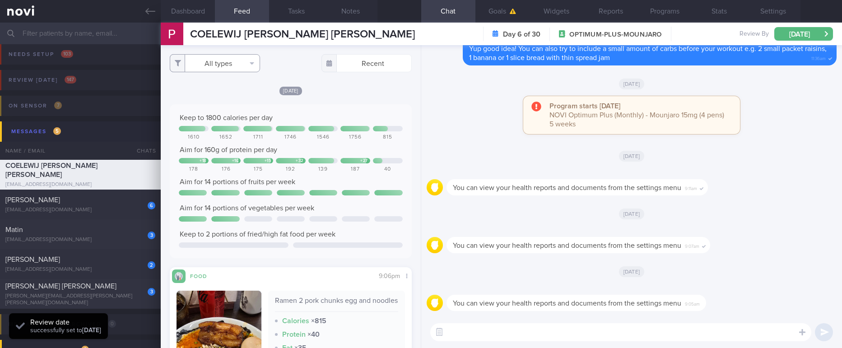
click at [240, 65] on button "All types" at bounding box center [215, 63] width 90 height 18
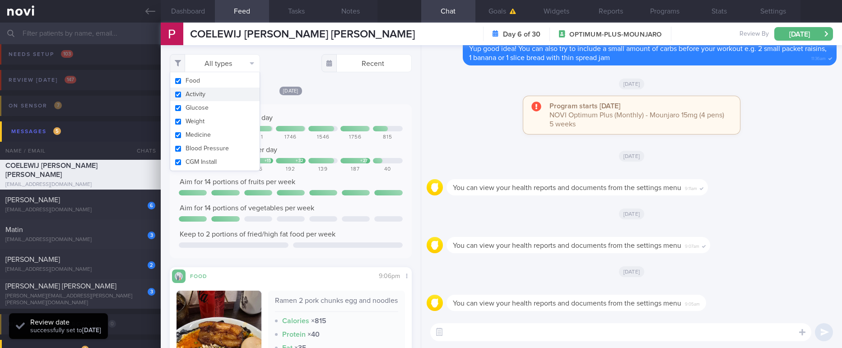
click at [219, 97] on button "Activity" at bounding box center [214, 95] width 89 height 14
click at [334, 116] on div "Keep to 1800 calories per day" at bounding box center [290, 117] width 223 height 9
checkbox input "false"
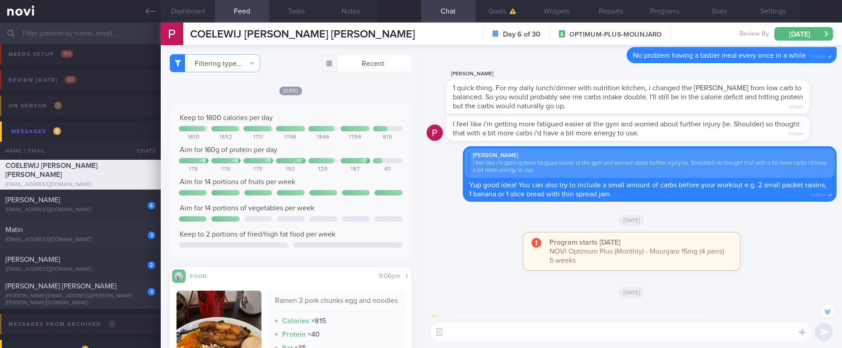
click at [518, 336] on textarea at bounding box center [620, 332] width 381 height 18
click at [792, 306] on label at bounding box center [790, 305] width 18 height 18
click at [0, 0] on input "file" at bounding box center [0, 0] width 0 height 0
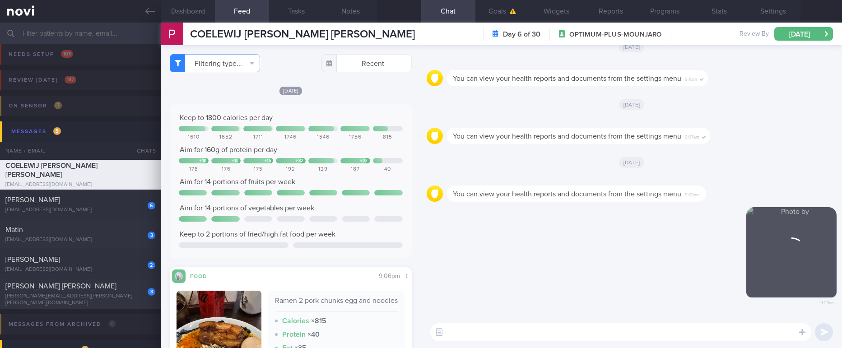
click at [538, 325] on textarea at bounding box center [620, 332] width 381 height 18
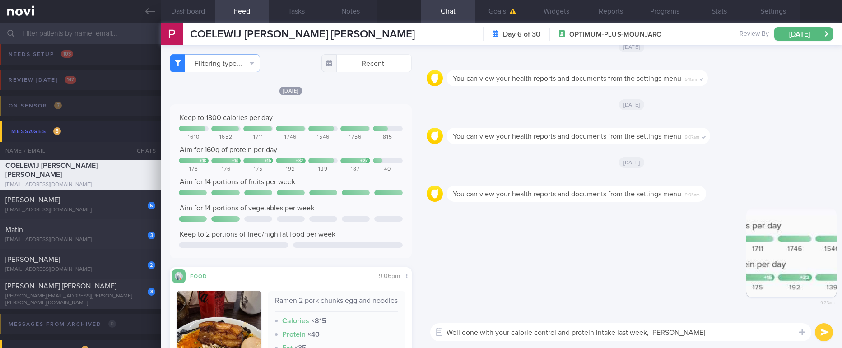
type textarea "Well done with your calorie control and protein intake last week, Colin!"
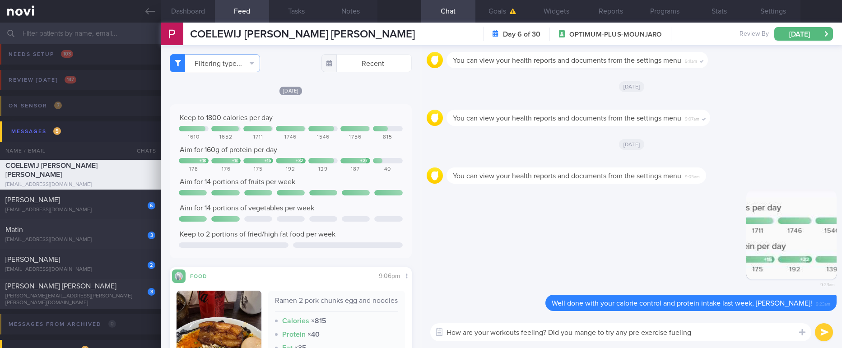
type textarea "How are your workouts feeling? Did you mange to try any pre exercise fueling?"
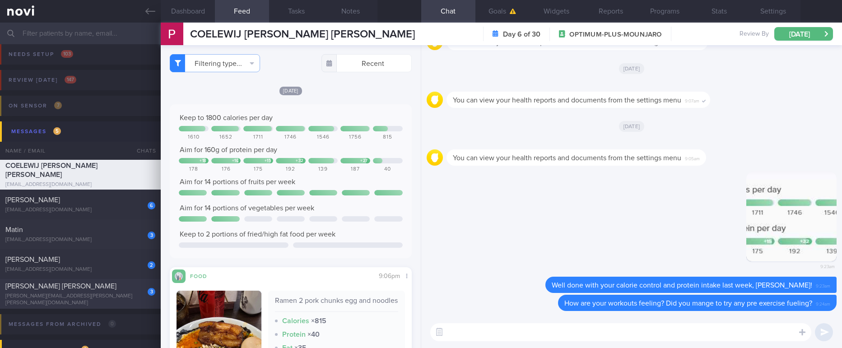
click at [104, 305] on div "3 ALEXANDER RICHARD COOK alex.richard.cook@gmail.com 3 days ago OPTIMUM-PLUS-MO…" at bounding box center [421, 294] width 842 height 30
type input "tracked. pescatarian"
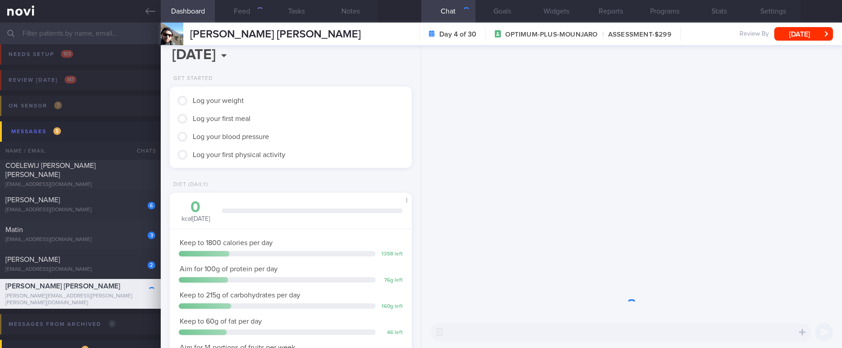
scroll to position [120, 215]
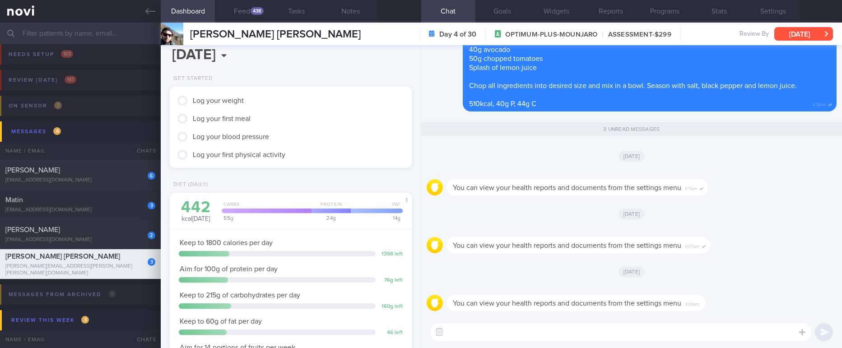
click at [790, 34] on button "[DATE]" at bounding box center [803, 34] width 59 height 14
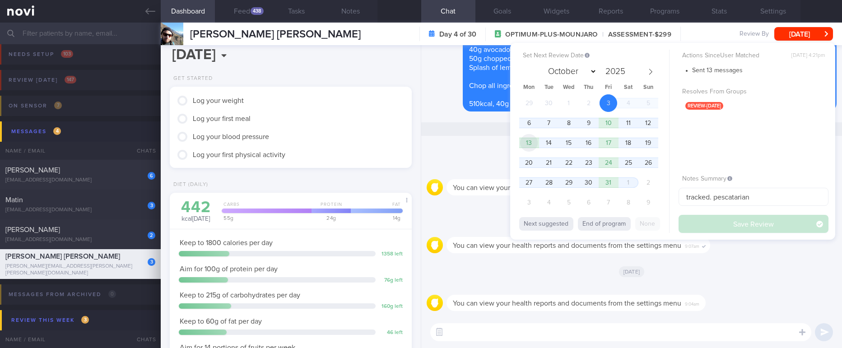
click at [535, 140] on span "13" at bounding box center [529, 143] width 18 height 18
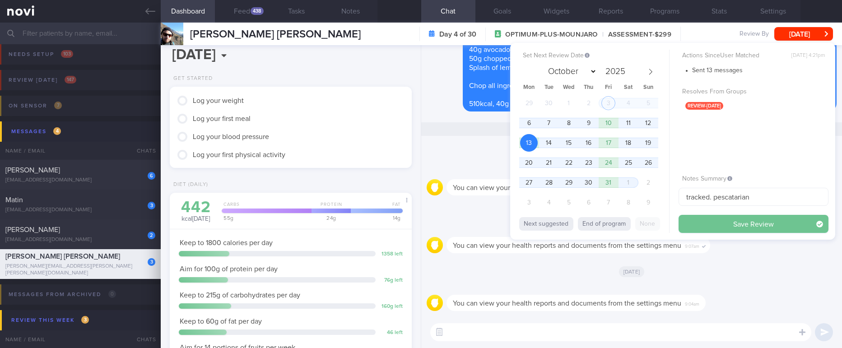
click at [723, 228] on button "Save Review" at bounding box center [753, 224] width 150 height 18
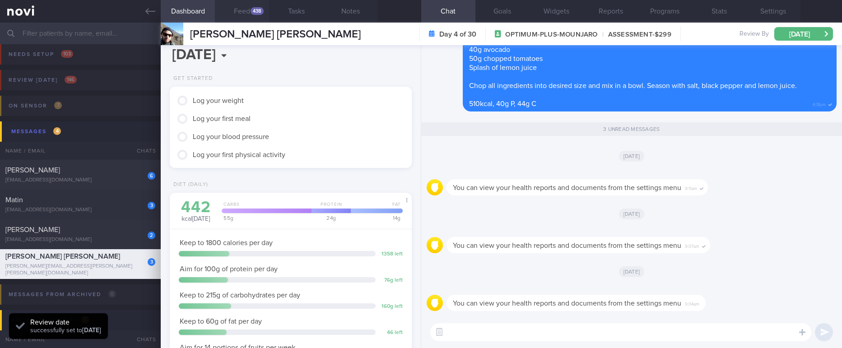
click at [244, 14] on button "Feed 438" at bounding box center [242, 11] width 54 height 23
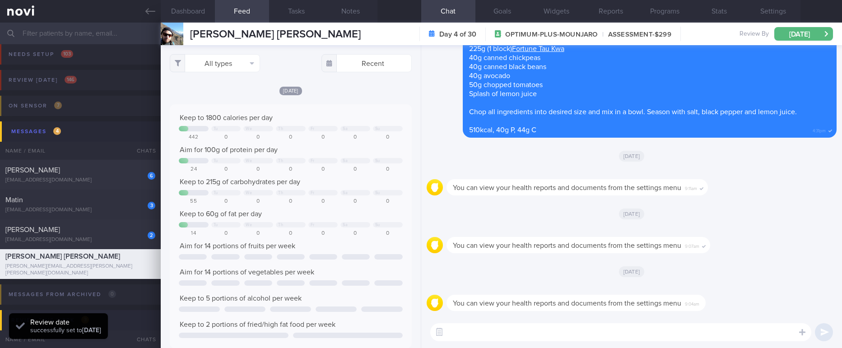
scroll to position [54, 220]
click at [232, 64] on button "All types" at bounding box center [215, 63] width 90 height 18
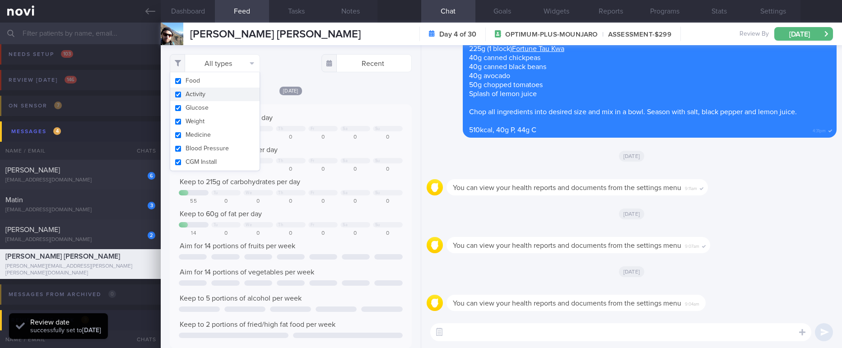
click at [215, 98] on button "Activity" at bounding box center [214, 95] width 89 height 14
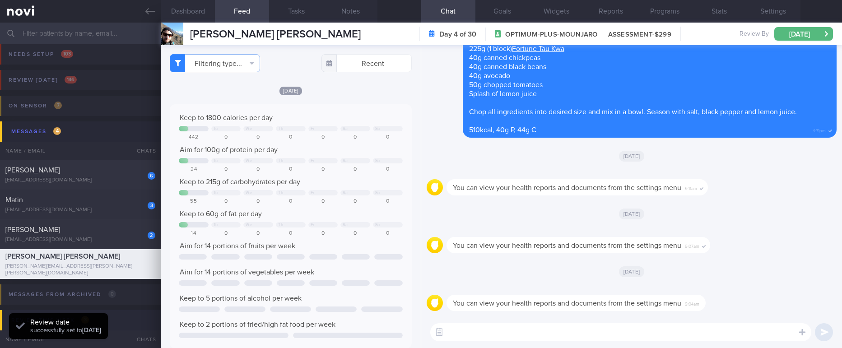
checkbox input "false"
click at [341, 116] on div "Keep to 1800 calories per day" at bounding box center [290, 117] width 223 height 9
click at [343, 139] on div "0" at bounding box center [355, 137] width 30 height 7
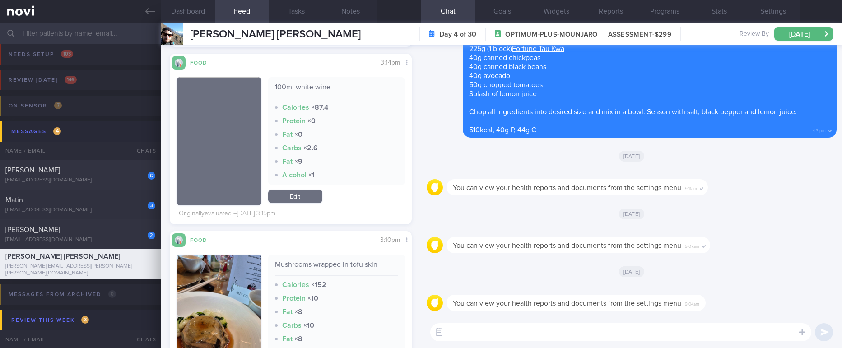
scroll to position [2031, 0]
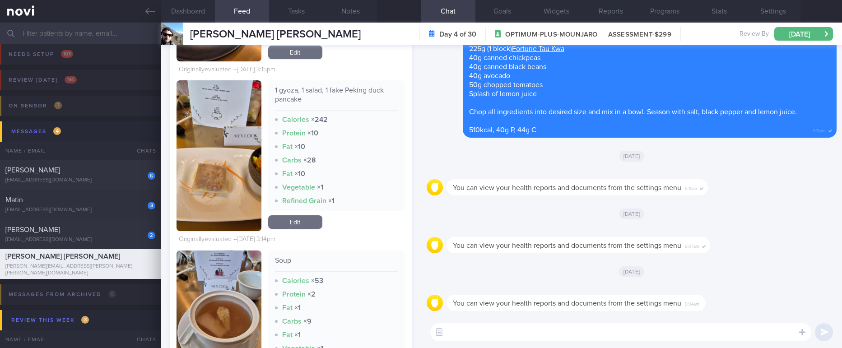
drag, startPoint x: 231, startPoint y: 169, endPoint x: 247, endPoint y: 164, distance: 16.6
click at [231, 169] on button "button" at bounding box center [218, 155] width 84 height 151
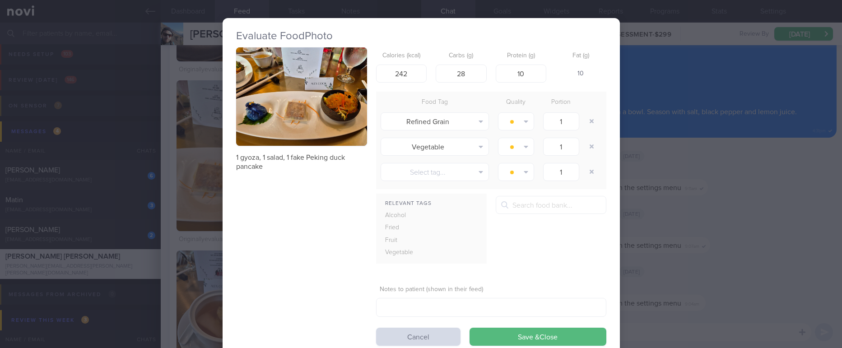
drag, startPoint x: 296, startPoint y: 97, endPoint x: 372, endPoint y: 167, distance: 102.5
click at [296, 97] on button "button" at bounding box center [301, 96] width 131 height 98
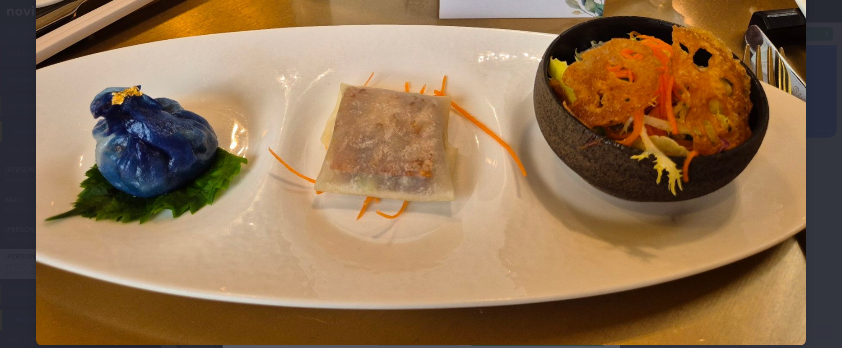
scroll to position [271, 0]
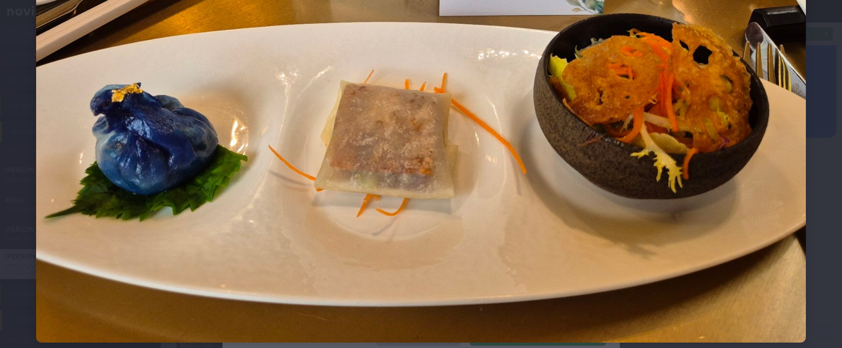
click at [756, 176] on img at bounding box center [420, 53] width 769 height 577
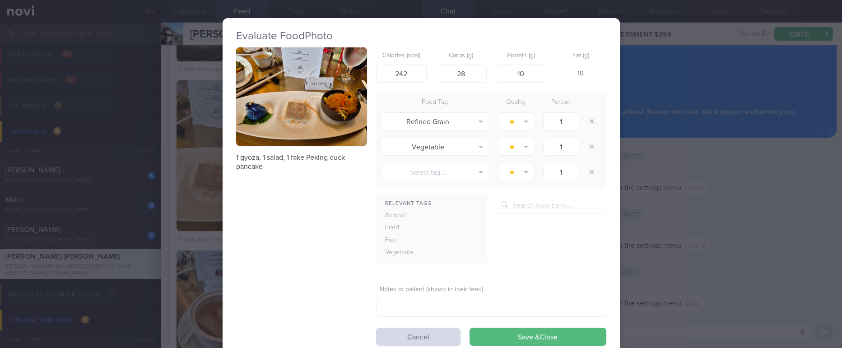
click at [727, 213] on div "Evaluate Food Photo 1 gyoza, 1 salad, 1 fake Peking duck pancake Calories (kcal…" at bounding box center [421, 174] width 842 height 348
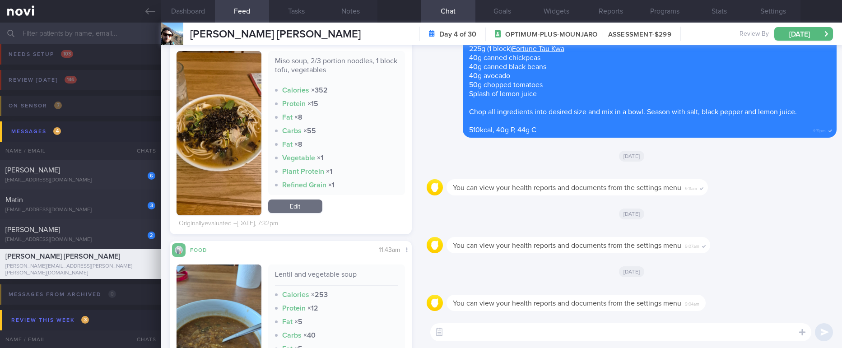
scroll to position [474, 0]
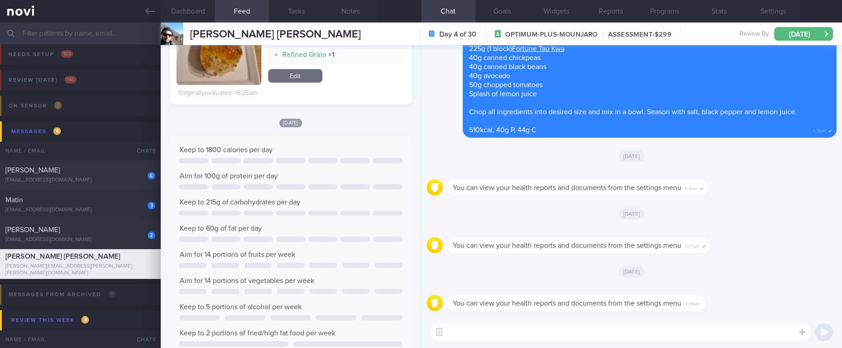
click at [525, 331] on textarea at bounding box center [620, 332] width 381 height 18
type textarea "Thanks for logging your meals, Alex!"
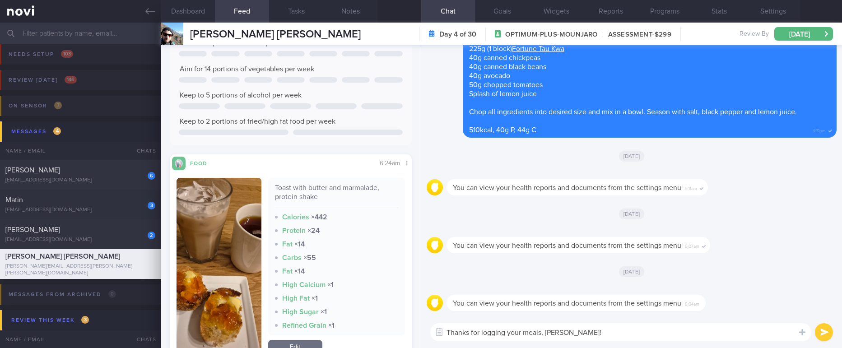
scroll to position [271, 0]
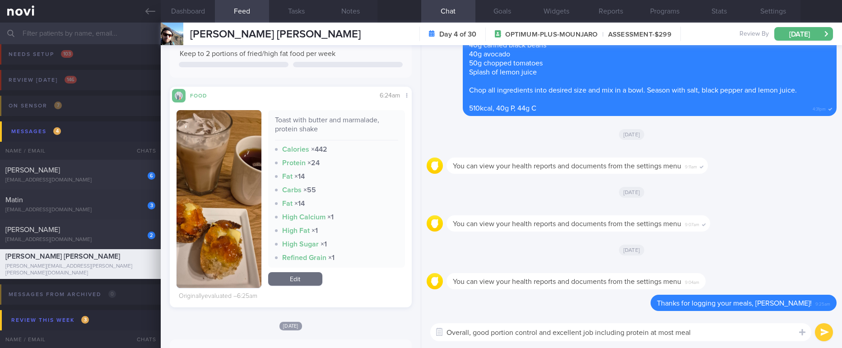
type textarea "Overall, good portion control and excellent job including protein at most meals"
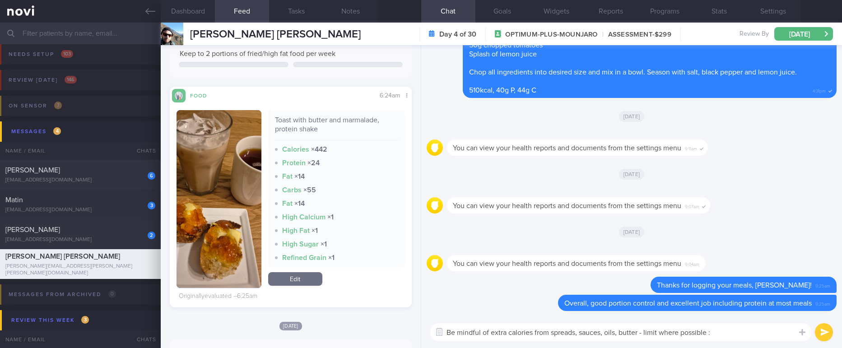
type textarea "Be mindful of extra calories from spreads, sauces, oils, butter - limit where p…"
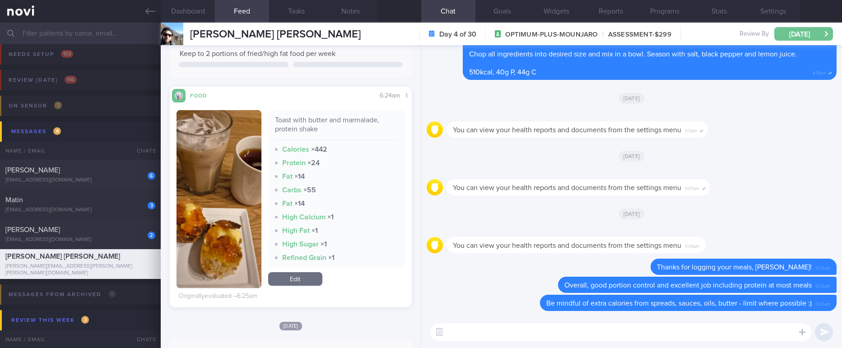
click at [804, 37] on button "[DATE]" at bounding box center [803, 34] width 59 height 14
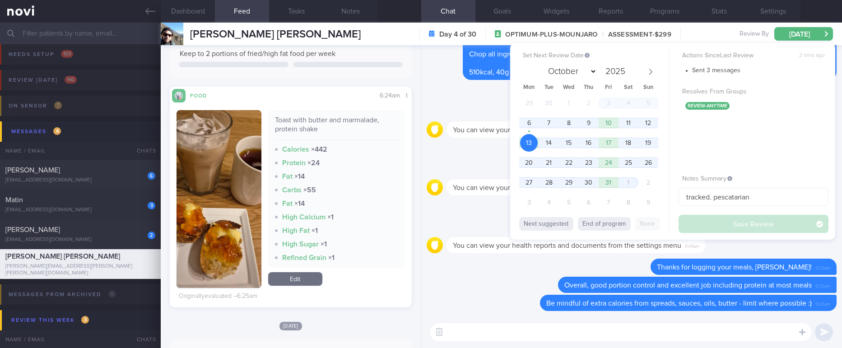
click at [466, 105] on div "[DATE]" at bounding box center [631, 97] width 410 height 25
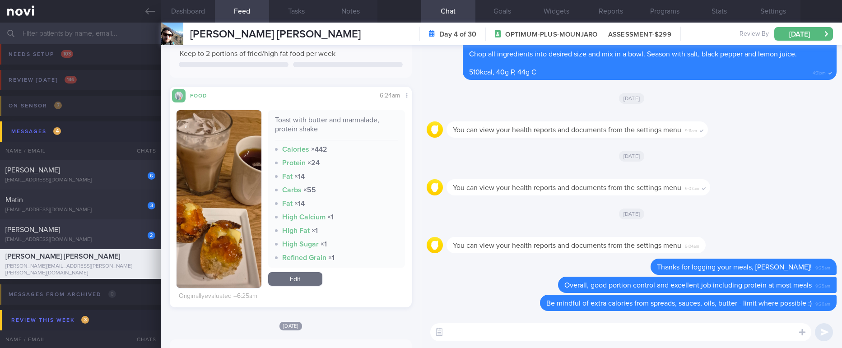
click at [93, 236] on div "[EMAIL_ADDRESS][DOMAIN_NAME]" at bounding box center [80, 239] width 150 height 7
type input "Tracked."
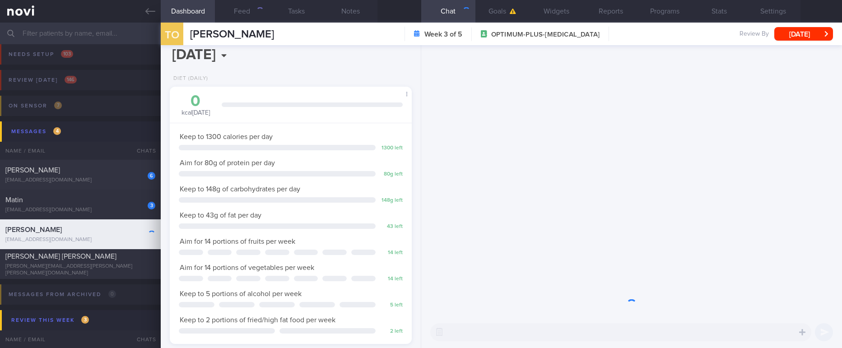
scroll to position [120, 215]
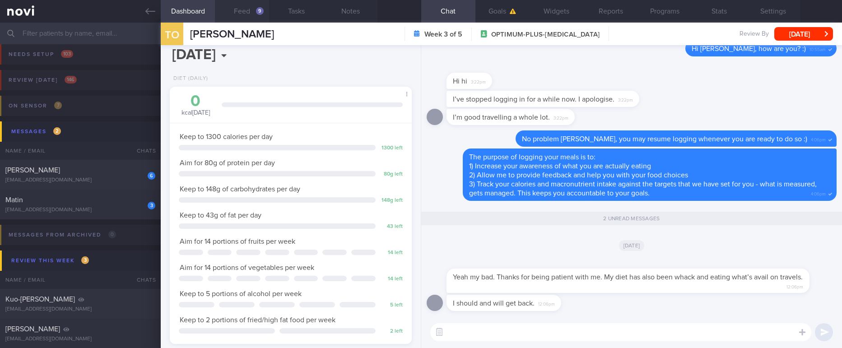
click at [246, 11] on button "Feed 9" at bounding box center [242, 11] width 54 height 23
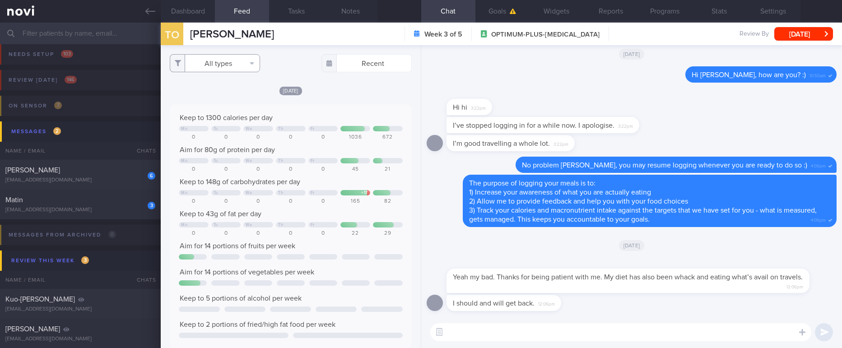
click at [236, 61] on button "All types" at bounding box center [215, 63] width 90 height 18
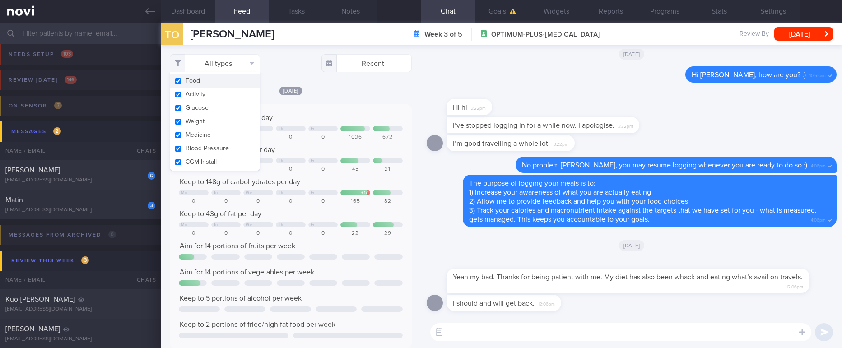
click at [212, 90] on button "Activity" at bounding box center [214, 95] width 89 height 14
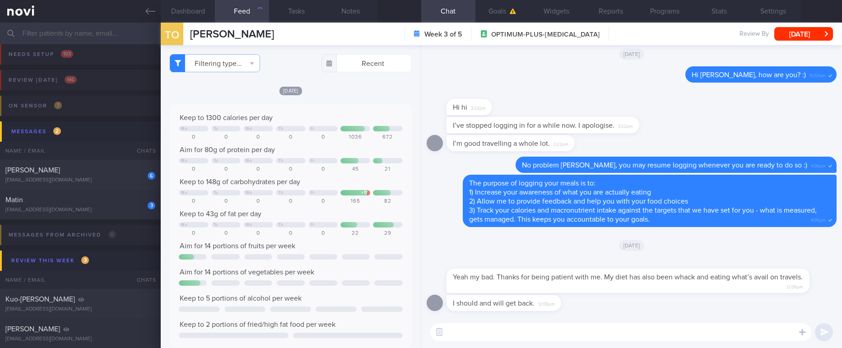
checkbox input "false"
click at [322, 93] on div "[DATE]" at bounding box center [290, 90] width 241 height 9
click at [664, 327] on textarea at bounding box center [620, 332] width 381 height 18
click at [633, 327] on textarea at bounding box center [620, 332] width 381 height 18
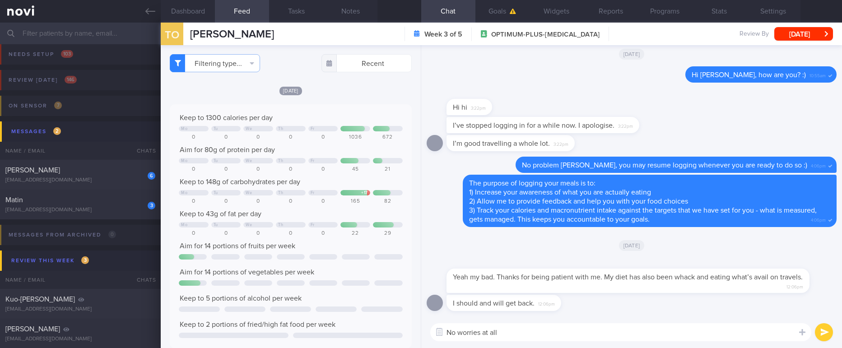
type textarea "No worries at all!"
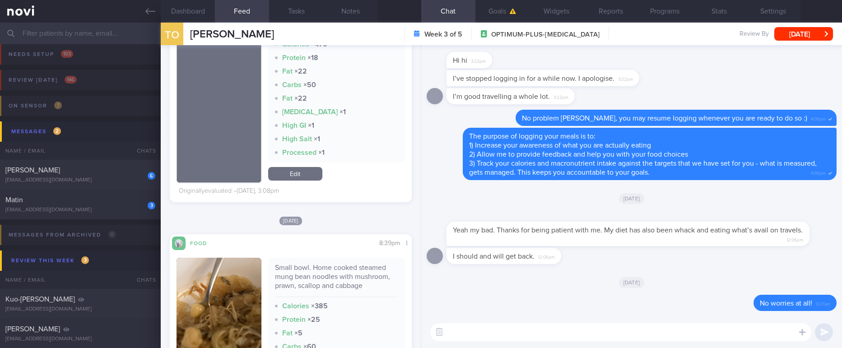
scroll to position [880, 0]
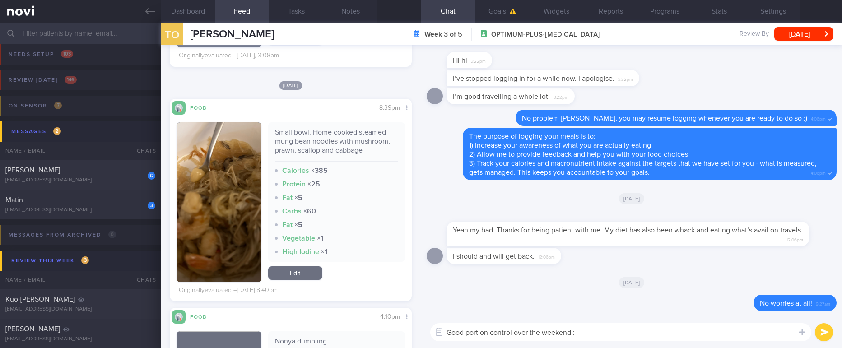
type textarea "Good portion control over the weekend :)"
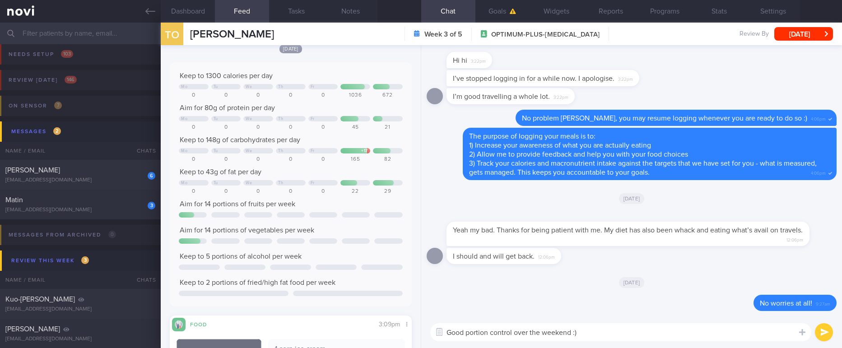
scroll to position [0, 0]
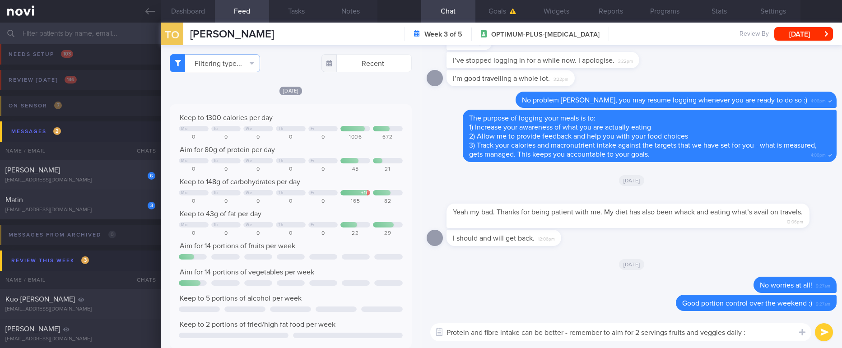
type textarea "Protein and fibre intake can be better - remember to aim for 2 servings fruits …"
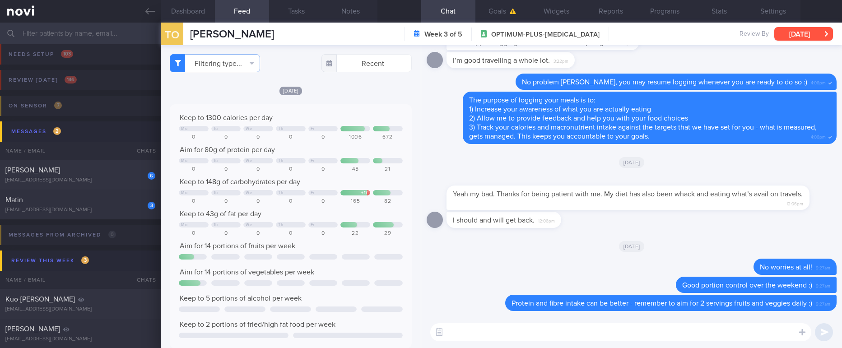
click at [811, 37] on button "[DATE]" at bounding box center [803, 34] width 59 height 14
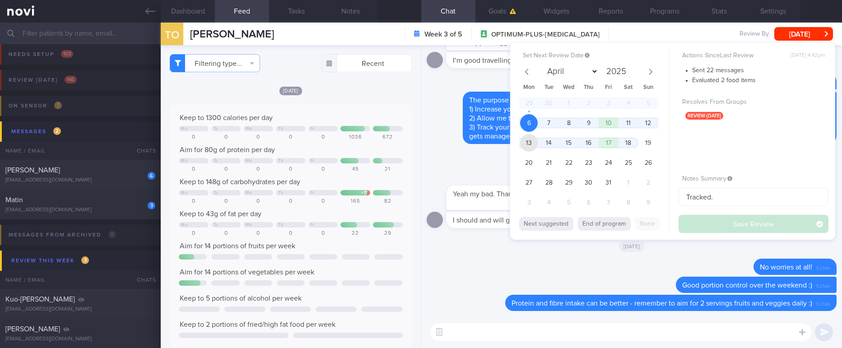
click at [526, 143] on span "13" at bounding box center [529, 143] width 18 height 18
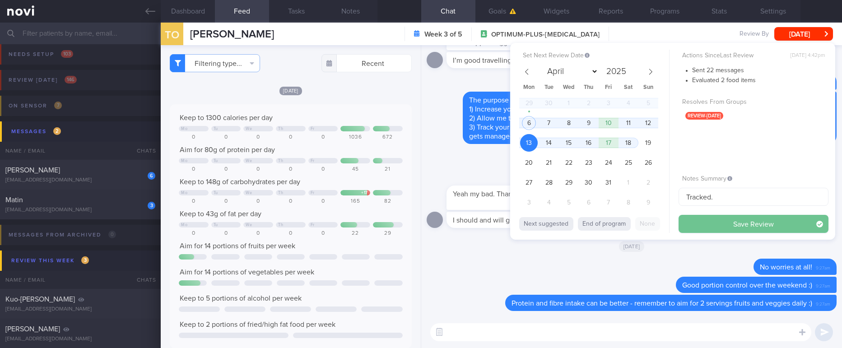
click at [746, 227] on button "Save Review" at bounding box center [753, 224] width 150 height 18
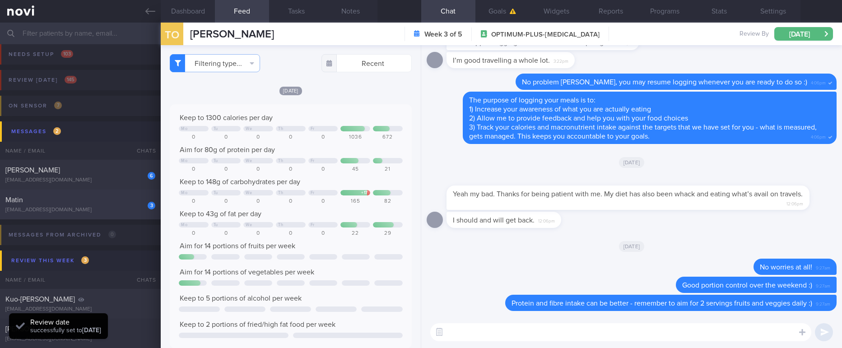
click at [101, 198] on div "Matin" at bounding box center [79, 199] width 148 height 9
type input "Tracked. Matin. eGFR 66 ([DATE]), history of high creatinine"
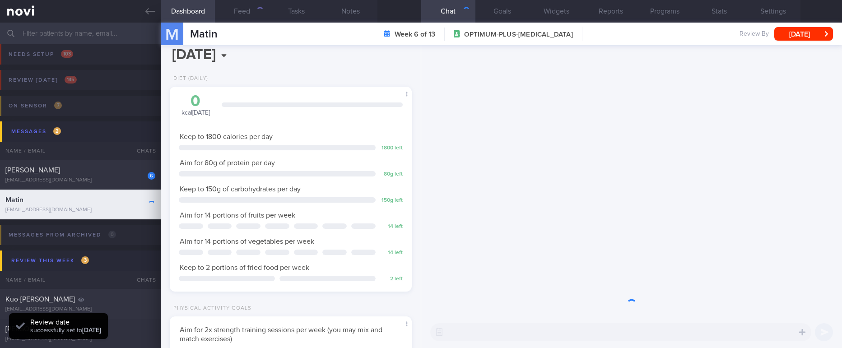
scroll to position [107, 215]
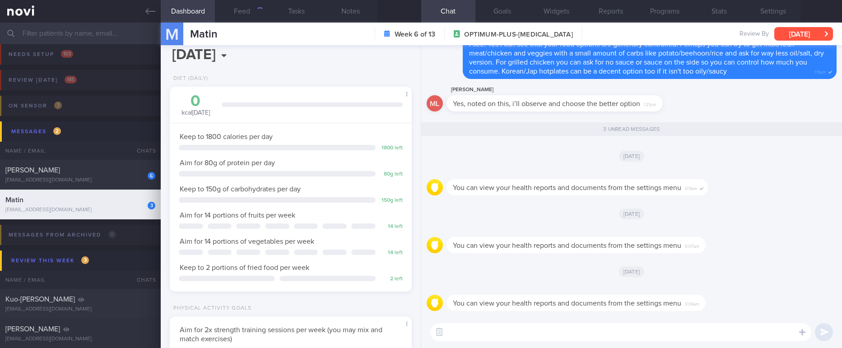
click at [804, 37] on button "[DATE]" at bounding box center [803, 34] width 59 height 14
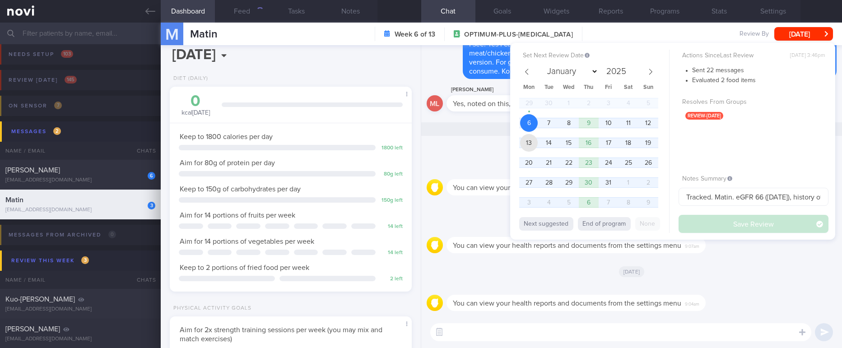
click at [524, 146] on span "13" at bounding box center [529, 143] width 18 height 18
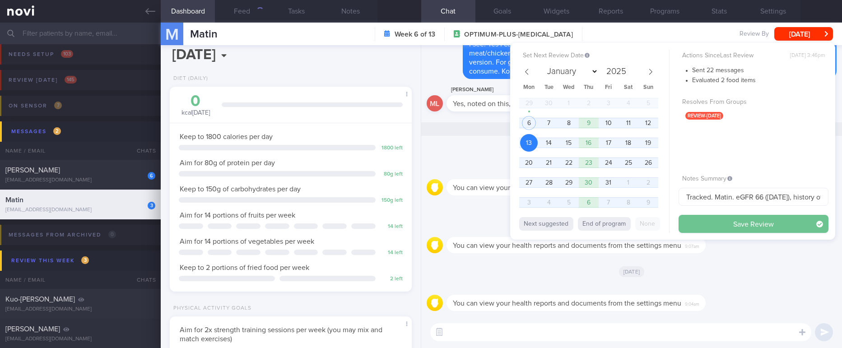
click at [727, 225] on button "Save Review" at bounding box center [753, 224] width 150 height 18
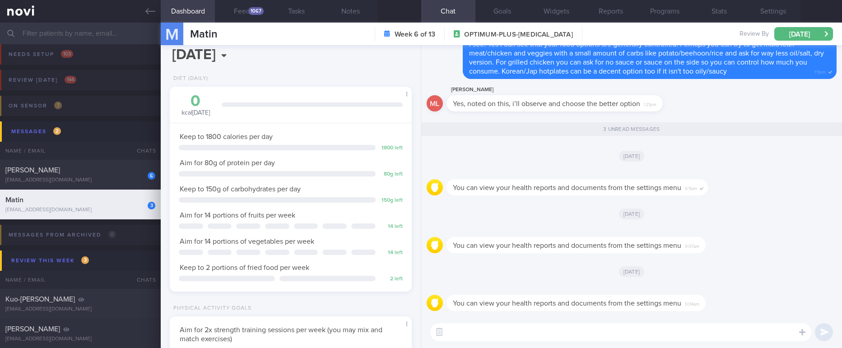
scroll to position [109, 219]
click at [603, 329] on textarea at bounding box center [620, 332] width 381 height 18
paste textarea "Your latest measurements were: Weight: kg, Body Fat %: %, Fat Mass: kg, Muscle …"
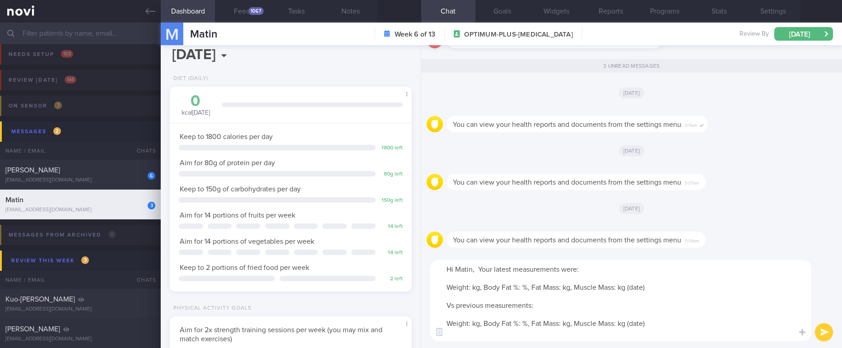
scroll to position [0, 0]
click at [476, 270] on textarea "Hi Matin, Your latest measurements were: Weight: kg, Body Fat %: %, Fat Mass: k…" at bounding box center [620, 300] width 381 height 81
click at [480, 269] on textarea "Hi Matin, Your latest measurements were: Weight: kg, Body Fat %: %, Fat Mass: k…" at bounding box center [620, 300] width 381 height 81
click at [636, 290] on textarea "Hi Matin, your latest measurements were: Weight: kg, Body Fat %: %, Fat Mass: k…" at bounding box center [620, 300] width 381 height 81
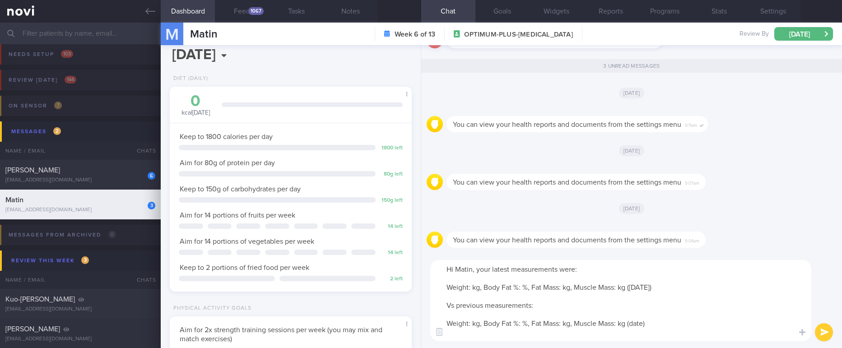
click at [471, 287] on textarea "Hi Matin, your latest measurements were: Weight: kg, Body Fat %: %, Fat Mass: k…" at bounding box center [620, 300] width 381 height 81
click at [532, 287] on textarea "Hi Matin, your latest measurements were: Weight: 99.1kg, Body Fat %: %, Fat Mas…" at bounding box center [620, 300] width 381 height 81
click at [534, 283] on textarea "Hi Matin, your latest measurements were: Weight: 99.1kg, Body Fat %: %, Fat Mas…" at bounding box center [620, 300] width 381 height 81
click at [589, 286] on textarea "Hi Matin, your latest measurements were: Weight: 99.1kg, Body Fat %: 31.3%, Fat…" at bounding box center [620, 300] width 381 height 81
click at [587, 286] on textarea "Hi Matin, your latest measurements were: Weight: 99.1kg, Body Fat %: 31.3%, Fat…" at bounding box center [620, 300] width 381 height 81
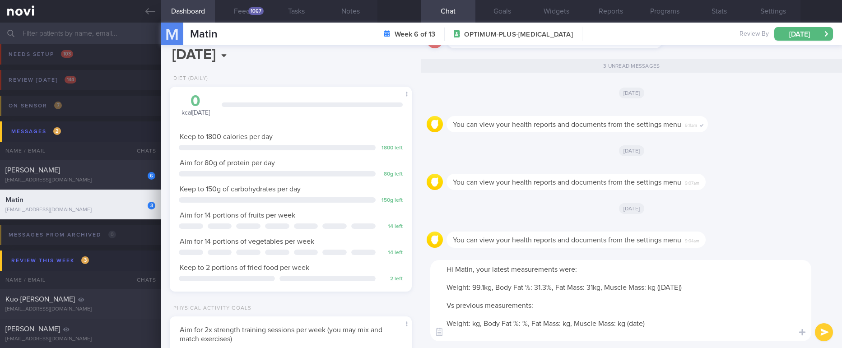
click at [649, 287] on textarea "Hi Matin, your latest measurements were: Weight: 99.1kg, Body Fat %: 31.3%, Fat…" at bounding box center [620, 300] width 381 height 81
click at [635, 320] on textarea "Hi Matin, your latest measurements were: Weight: 99.1kg, Body Fat %: 31.3%, Fat…" at bounding box center [620, 300] width 381 height 81
click at [472, 320] on textarea "Hi Matin, your latest measurements were: Weight: 99.1kg, Body Fat %: 31.3%, Fat…" at bounding box center [620, 300] width 381 height 81
click at [653, 325] on textarea "Hi Matin, your latest measurements were: Weight: 99.1kg, Body Fat %: 31.3%, Fat…" at bounding box center [620, 300] width 381 height 81
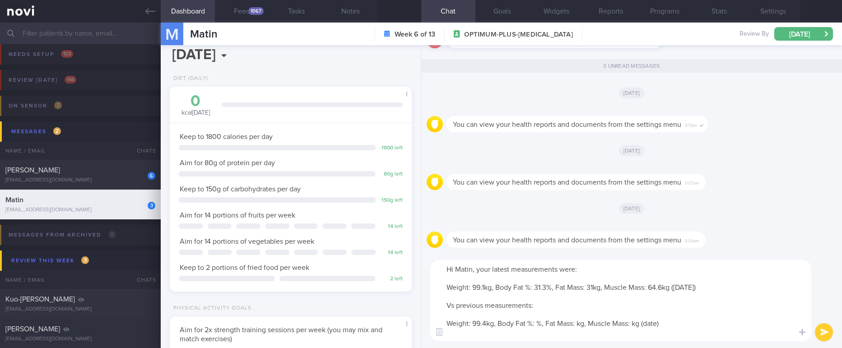
click at [653, 325] on textarea "Hi Matin, your latest measurements were: Weight: 99.1kg, Body Fat %: 31.3%, Fat…" at bounding box center [620, 300] width 381 height 81
click at [538, 321] on textarea "Hi Matin, your latest measurements were: Weight: 99.1kg, Body Fat %: 31.3%, Fat…" at bounding box center [620, 300] width 381 height 81
click at [592, 323] on textarea "Hi Matin, your latest measurements were: Weight: 99.1kg, Body Fat %: 31.3%, Fat…" at bounding box center [620, 300] width 381 height 81
click at [659, 326] on textarea "Hi Matin, your latest measurements were: Weight: 99.1kg, Body Fat %: 31.3%, Fat…" at bounding box center [620, 300] width 381 height 81
click at [744, 329] on textarea "Hi Matin, your latest measurements were: Weight: 99.1kg, Body Fat %: 31.3%, Fat…" at bounding box center [620, 300] width 381 height 81
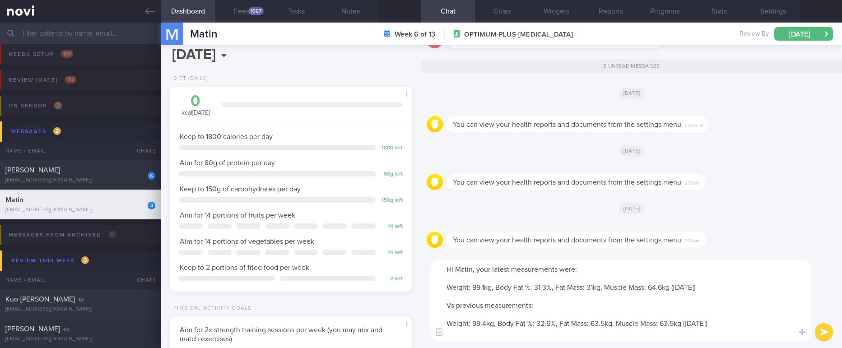
click at [605, 323] on textarea "Hi Matin, your latest measurements were: Weight: 99.1kg, Body Fat %: 31.3%, Fat…" at bounding box center [620, 300] width 381 height 81
type textarea "Hi Matin, your latest measurements were: Weight: 99.1kg, Body Fat %: 31.3%, Fat…"
click at [694, 334] on textarea "Hi Matin, your latest measurements were: Weight: 99.1kg, Body Fat %: 31.3%, Fat…" at bounding box center [620, 300] width 381 height 81
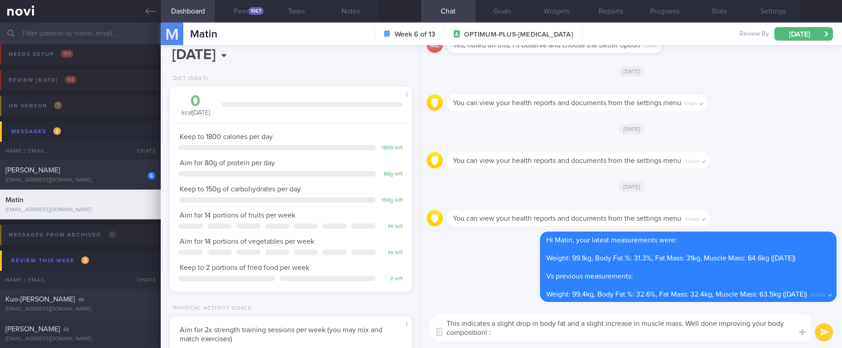
type textarea "This indicates a slight drop in body fat and a slight increase in muscle mass. …"
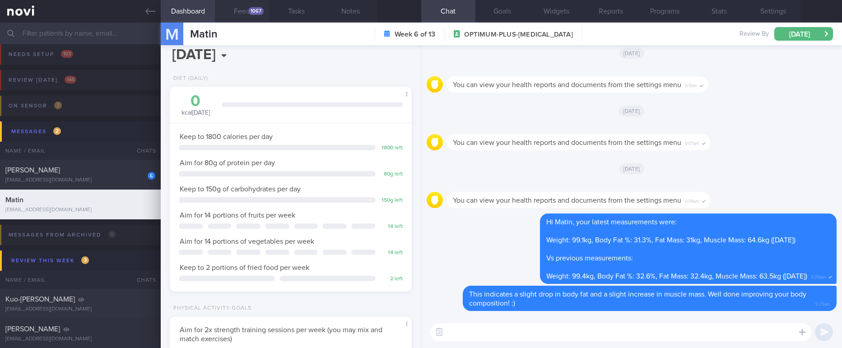
click at [252, 17] on button "Feed 1067" at bounding box center [242, 11] width 54 height 23
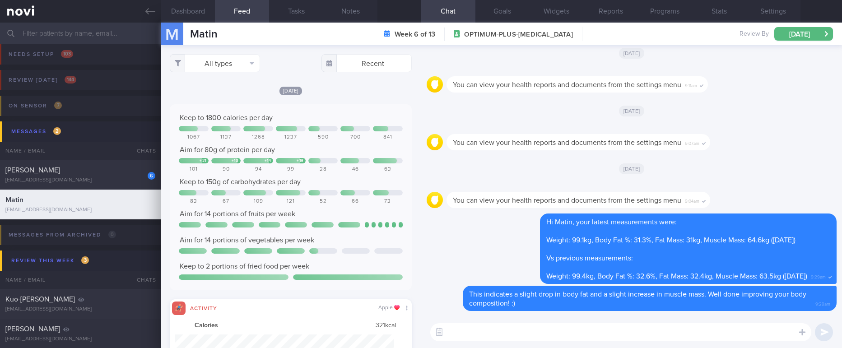
scroll to position [54, 220]
click at [232, 64] on button "All types" at bounding box center [215, 63] width 90 height 18
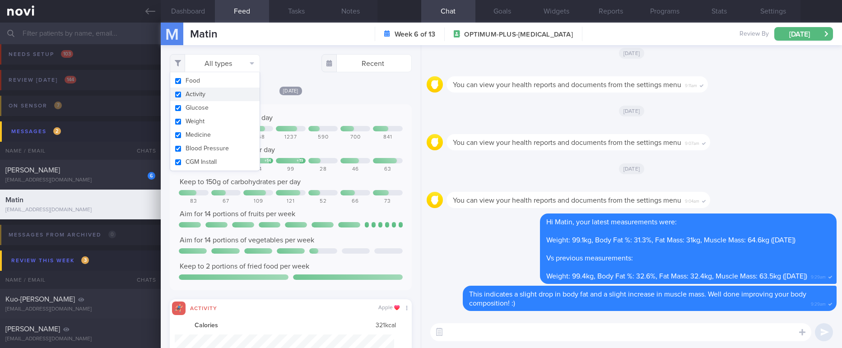
click at [222, 95] on button "Activity" at bounding box center [214, 95] width 89 height 14
checkbox input "false"
click at [331, 114] on div "Keep to 1800 calories per day" at bounding box center [290, 117] width 223 height 9
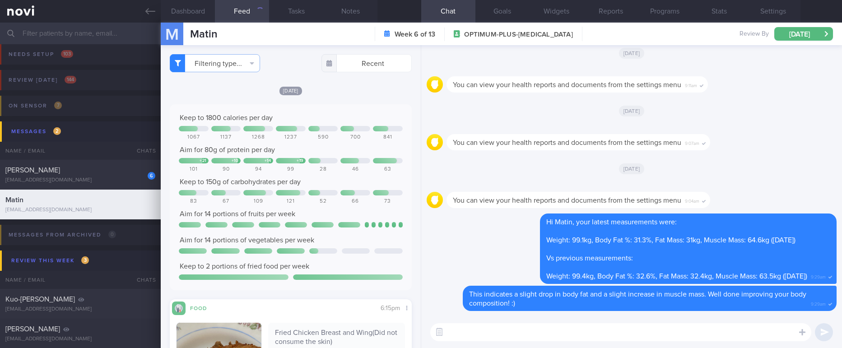
click at [340, 136] on div "700" at bounding box center [355, 137] width 30 height 7
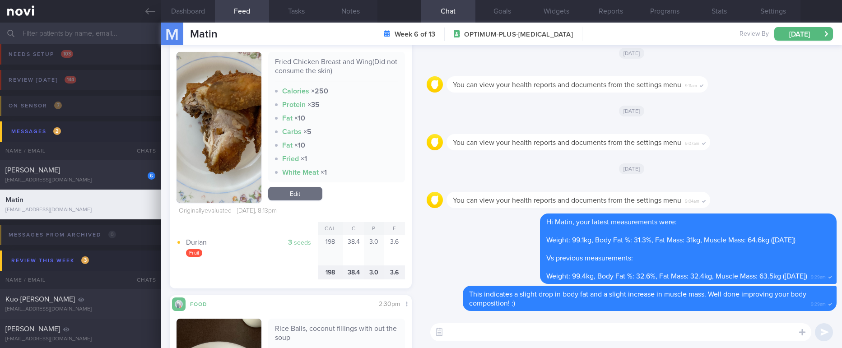
scroll to position [109, 219]
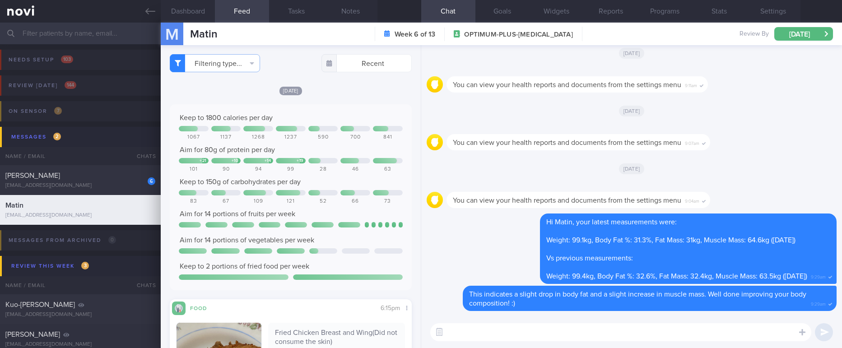
select select "9"
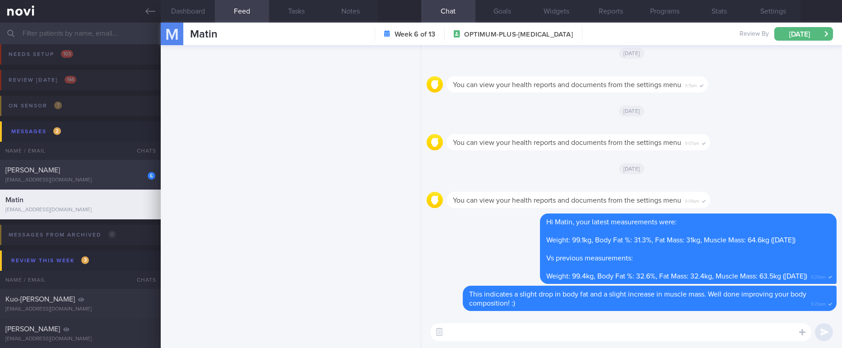
scroll to position [501, 0]
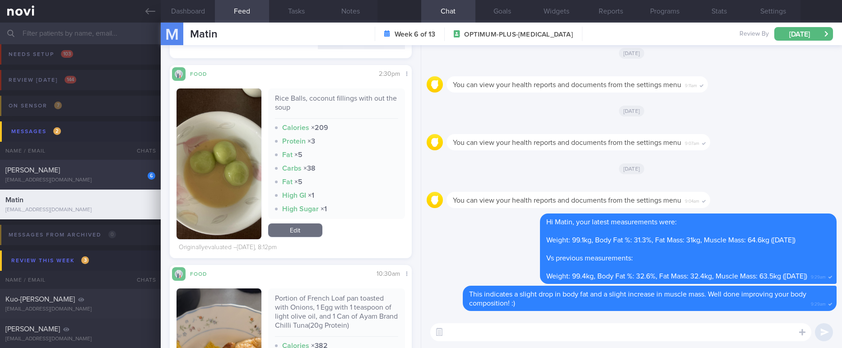
click at [102, 173] on div "[PERSON_NAME]" at bounding box center [79, 170] width 148 height 9
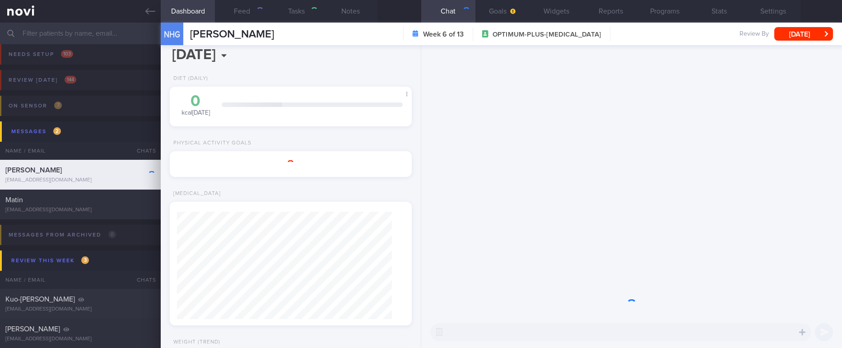
type input "Tracked"
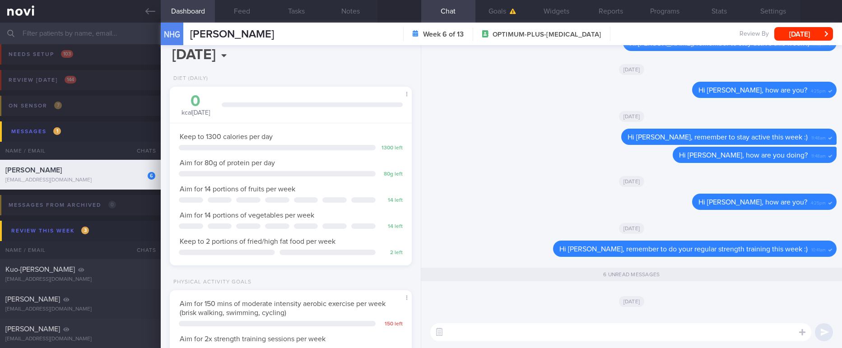
scroll to position [0, 0]
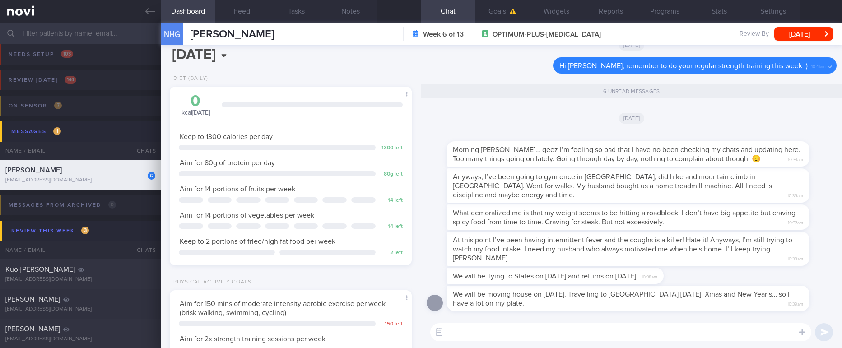
click at [572, 333] on textarea at bounding box center [620, 332] width 381 height 18
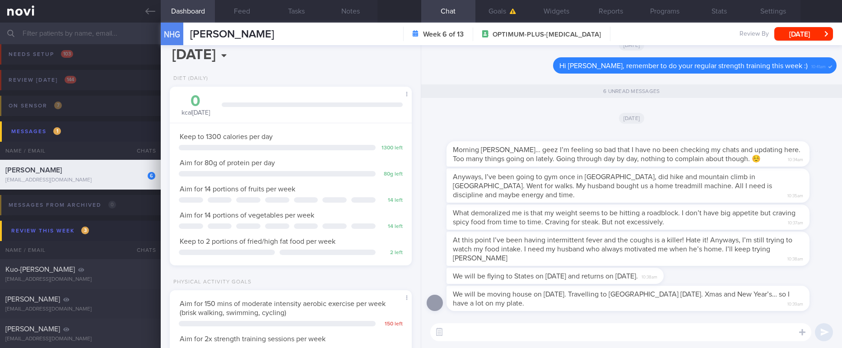
click at [572, 333] on textarea at bounding box center [620, 332] width 381 height 18
type textarea "Glad to hear from you, [PERSON_NAME]! :)"
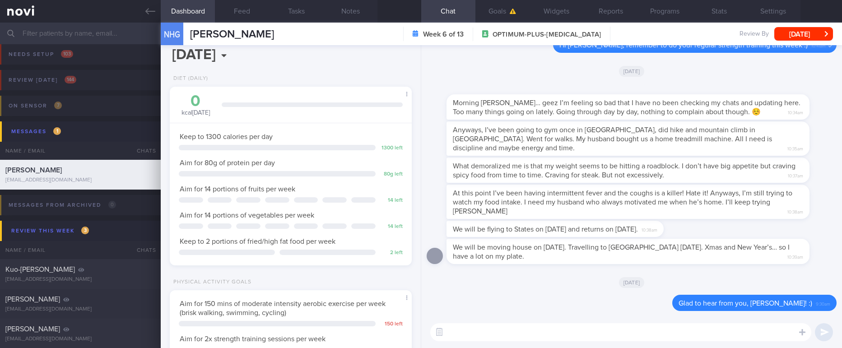
scroll to position [0, 0]
click at [572, 331] on textarea at bounding box center [620, 332] width 381 height 18
type textarea "M"
type textarea "and good to hear that you have been staying consistent with your diet and exerc…"
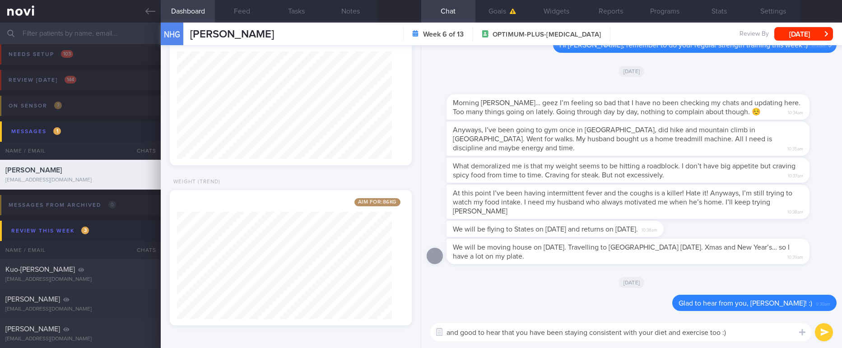
scroll to position [723, 0]
click at [650, 330] on textarea "and good to hear that you have been staying consistent with your diet and exerc…" at bounding box center [620, 332] width 381 height 18
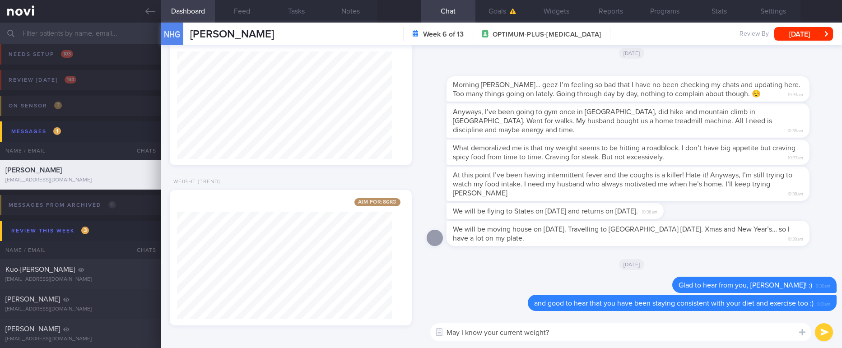
type textarea "May I know your current weight?"
drag, startPoint x: 810, startPoint y: 161, endPoint x: 840, endPoint y: 161, distance: 30.2
click at [840, 161] on div "Delete and good to hear that you have been staying consistent with your diet an…" at bounding box center [631, 180] width 421 height 271
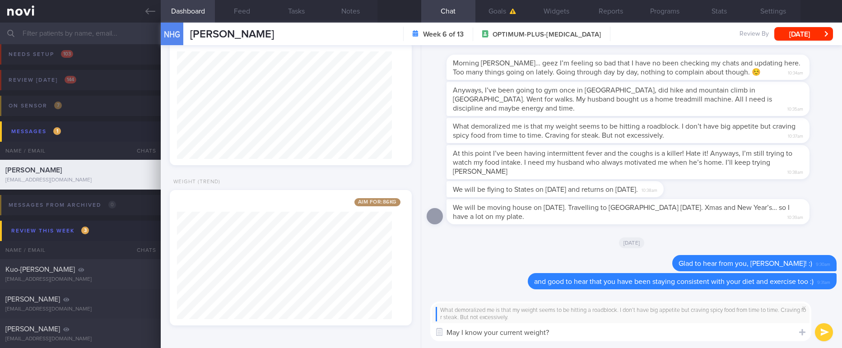
click at [565, 330] on textarea "May I know your current weight?" at bounding box center [620, 332] width 381 height 18
click at [564, 333] on textarea "May I know your current weight?" at bounding box center [620, 332] width 381 height 18
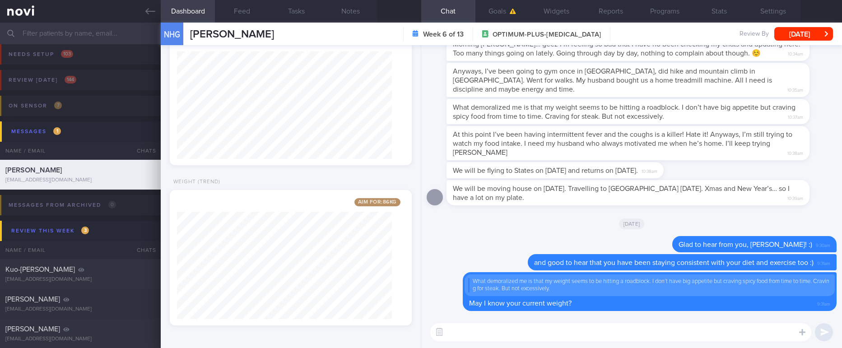
click at [533, 330] on textarea at bounding box center [620, 332] width 381 height 18
click at [579, 337] on textarea at bounding box center [620, 332] width 381 height 18
type textarea "I"
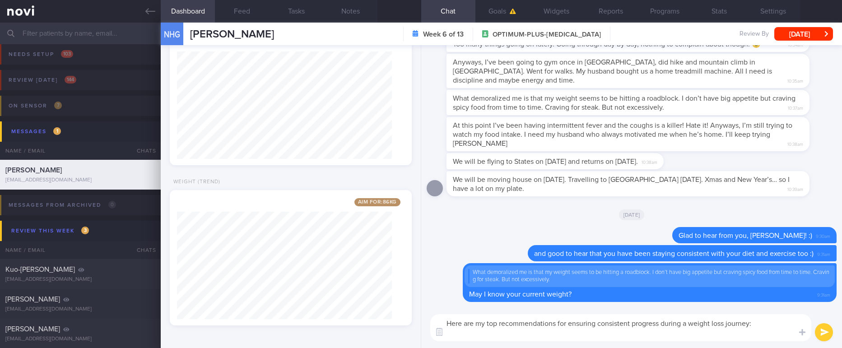
scroll to position [0, 0]
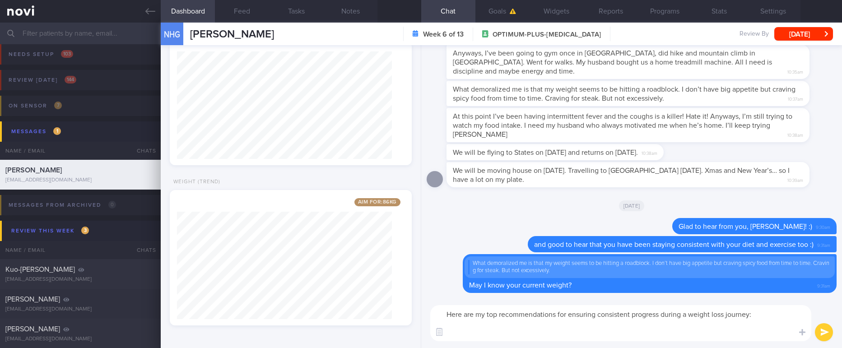
paste textarea "1) keep calorie intake controlled at 1500-1800kcal/day. Logging your food on th…"
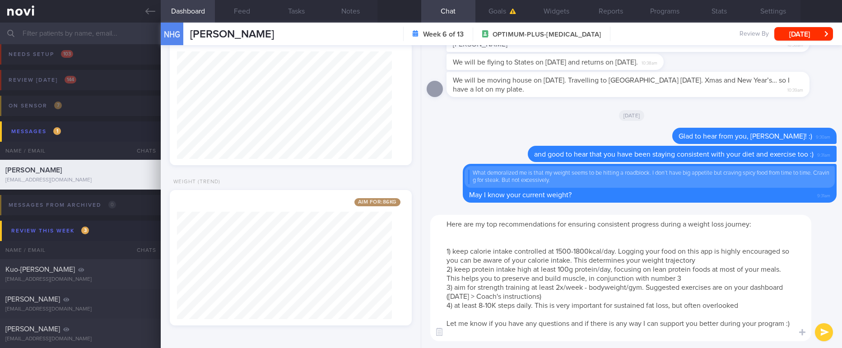
click at [581, 251] on textarea "Here are my top recommendations for ensuring consistent progress during a weigh…" at bounding box center [620, 278] width 381 height 126
click at [565, 271] on textarea "Here are my top recommendations for ensuring consistent progress during a weigh…" at bounding box center [620, 278] width 381 height 126
click at [583, 257] on textarea "Here are my top recommendations for ensuring consistent progress during a weigh…" at bounding box center [620, 278] width 381 height 126
type textarea "Here are my top recommendations for ensuring consistent progress during a weigh…"
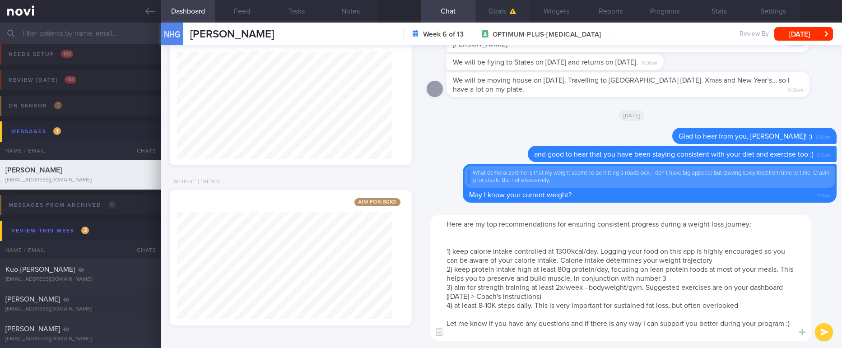
click at [512, 14] on span "button" at bounding box center [513, 11] width 6 height 5
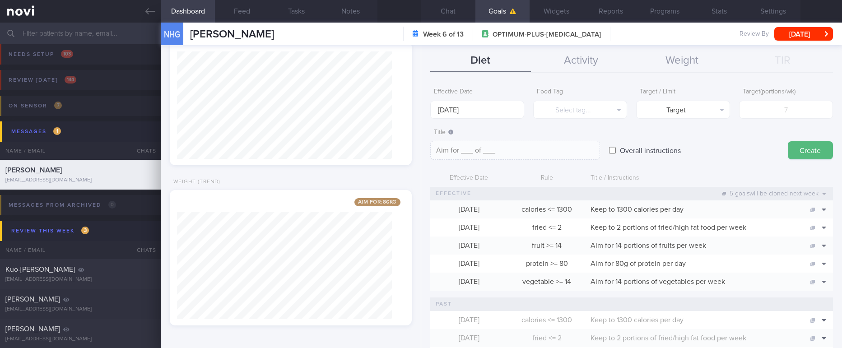
click at [591, 50] on button "Activity" at bounding box center [581, 61] width 101 height 23
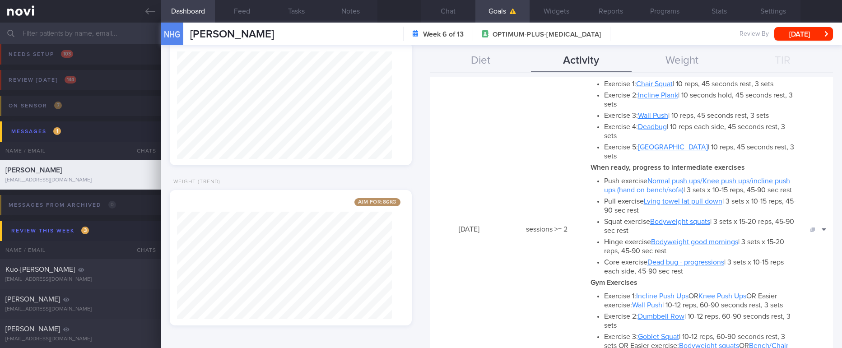
scroll to position [338, 0]
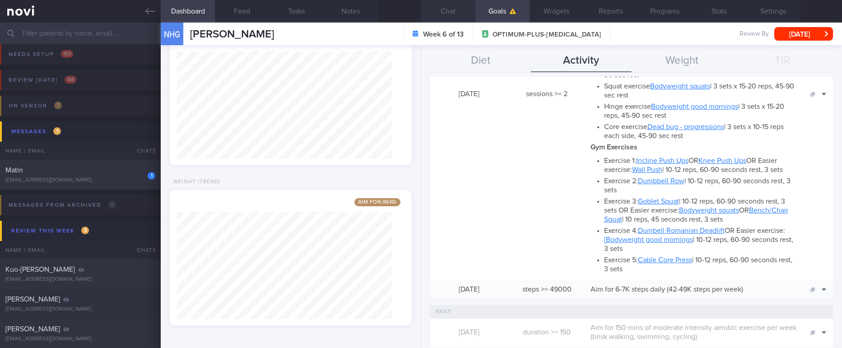
click at [460, 4] on button "Chat" at bounding box center [448, 11] width 54 height 23
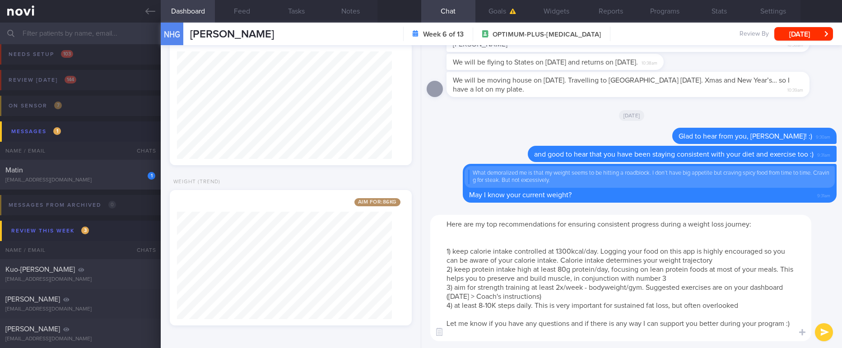
click at [485, 303] on textarea "Here are my top recommendations for ensuring consistent progress during a weigh…" at bounding box center [620, 278] width 381 height 126
click at [635, 315] on textarea "Here are my top recommendations for ensuring consistent progress during a weigh…" at bounding box center [620, 278] width 381 height 126
click at [674, 315] on textarea "Here are my top recommendations for ensuring consistent progress during a weigh…" at bounding box center [620, 278] width 381 height 126
click at [649, 325] on textarea "Here are my top recommendations for ensuring consistent progress during a weigh…" at bounding box center [620, 278] width 381 height 126
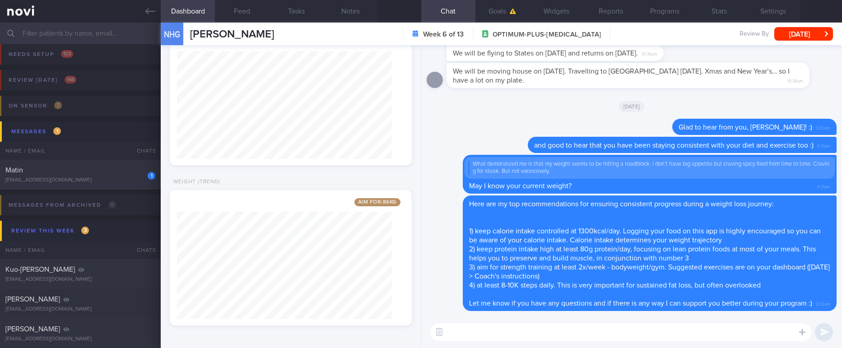
scroll to position [0, 0]
click at [230, 12] on button "Feed" at bounding box center [242, 11] width 54 height 23
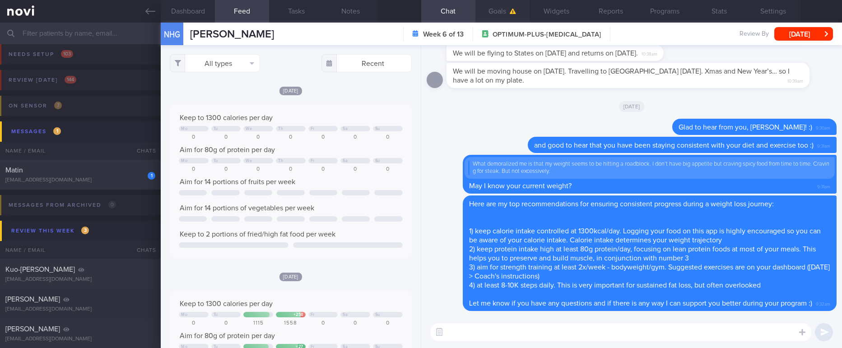
click at [512, 12] on icon "button" at bounding box center [513, 11] width 6 height 5
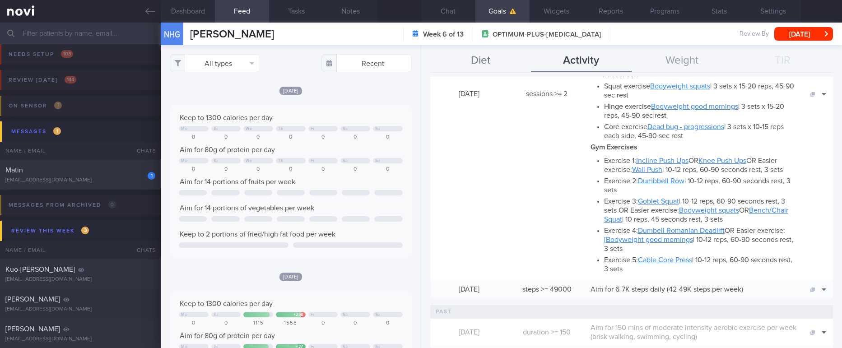
click at [489, 56] on button "Diet" at bounding box center [480, 61] width 101 height 23
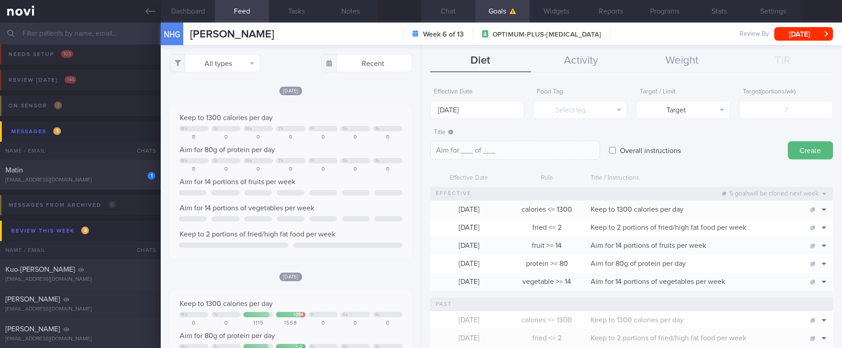
click at [455, 17] on button "Chat" at bounding box center [448, 11] width 54 height 23
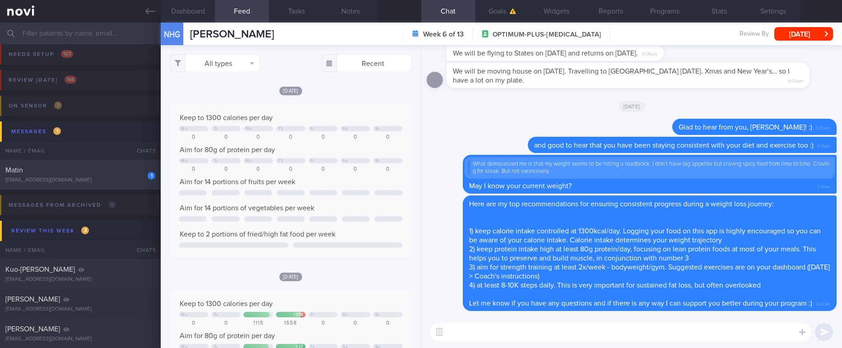
click at [69, 180] on div "[EMAIL_ADDRESS][DOMAIN_NAME]" at bounding box center [80, 180] width 150 height 7
type input "Tracked. Matin. eGFR 66 ([DATE]), history of high creatinine"
checkbox input "false"
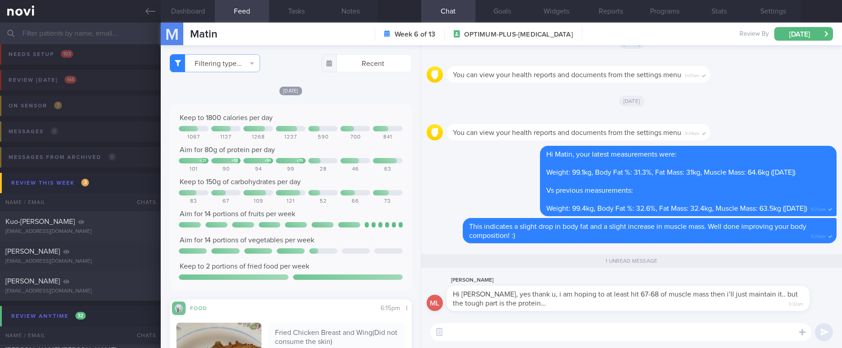
click at [567, 341] on textarea at bounding box center [620, 332] width 381 height 18
click at [565, 337] on textarea at bounding box center [620, 332] width 381 height 18
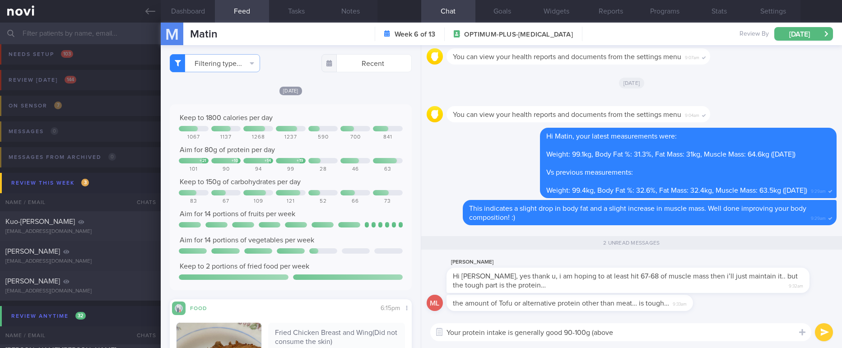
click at [551, 336] on textarea "Your protein intake is generally good 90-100g (above" at bounding box center [620, 332] width 381 height 18
click at [631, 333] on textarea "Your protein intake is generally high 90-100g (above" at bounding box center [620, 332] width 381 height 18
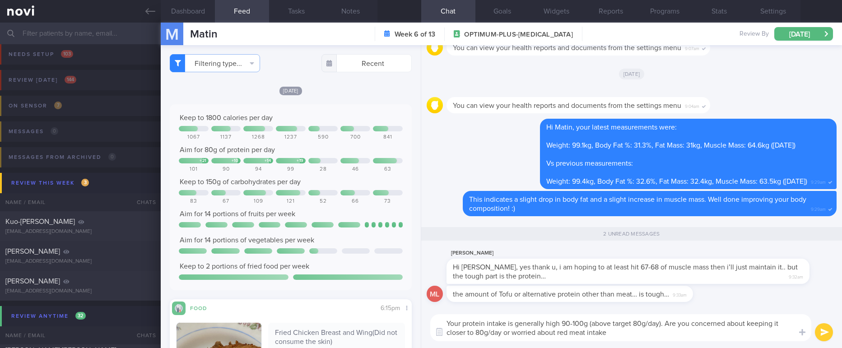
type textarea "Your protein intake is generally high 90-100g (above target 80g/day). Are you c…"
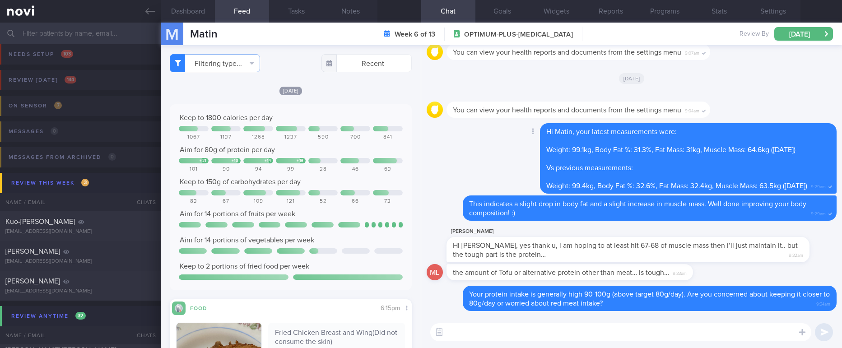
click at [634, 131] on span "Hi Matin, your latest measurements were:" at bounding box center [611, 131] width 130 height 7
